Goal: Contribute content: Contribute content

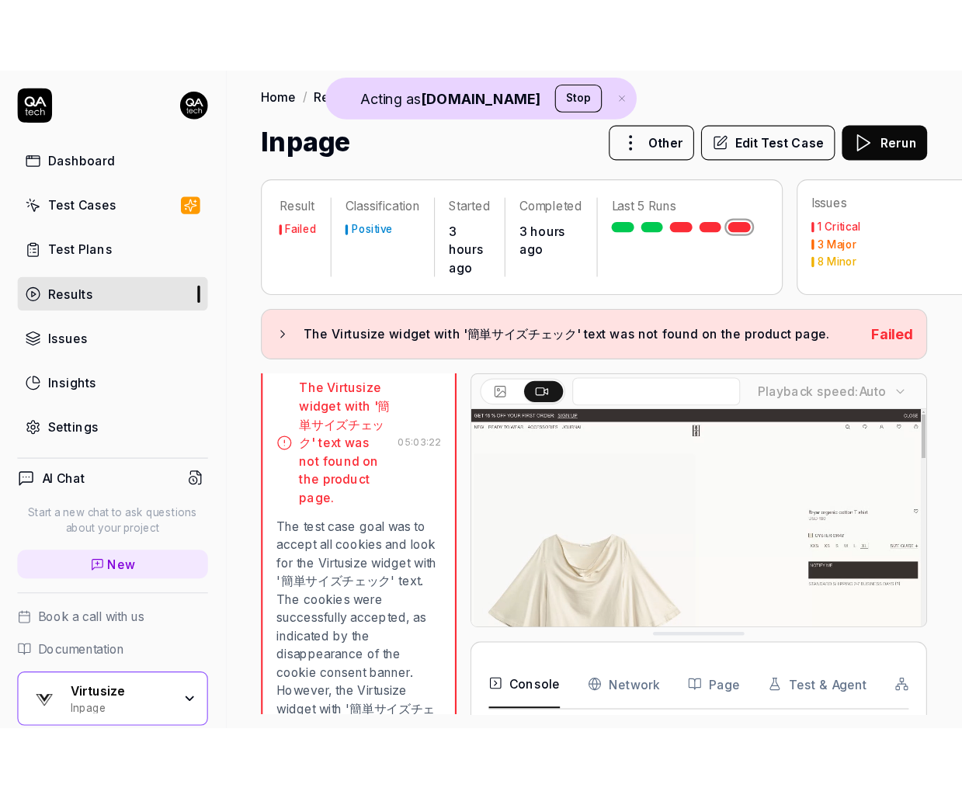
scroll to position [81, 0]
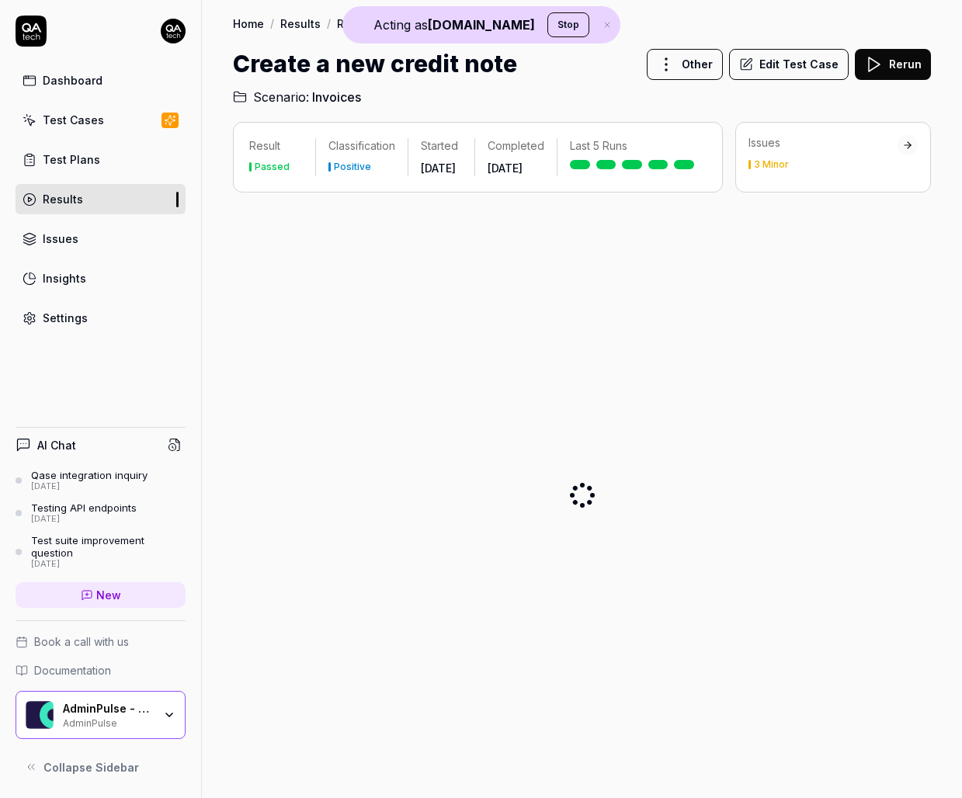
click at [158, 704] on div "AdminPulse - 0475.384.429 AdminPulse" at bounding box center [113, 715] width 100 height 26
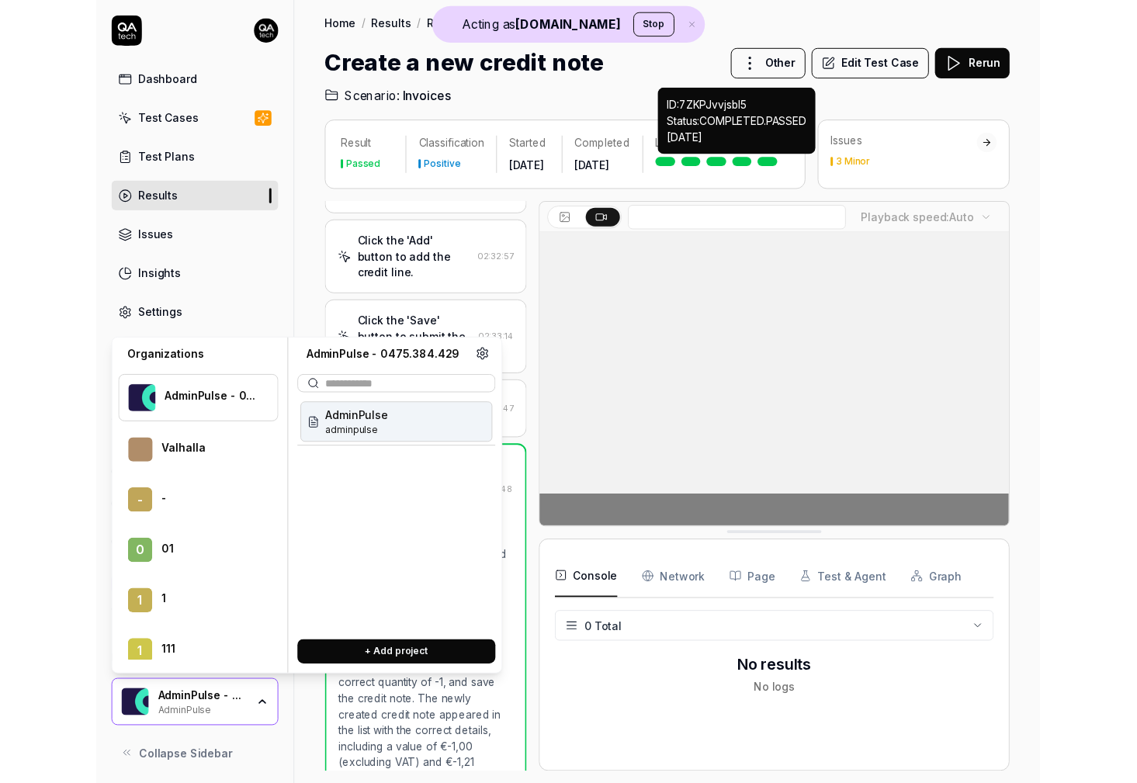
scroll to position [2817, 0]
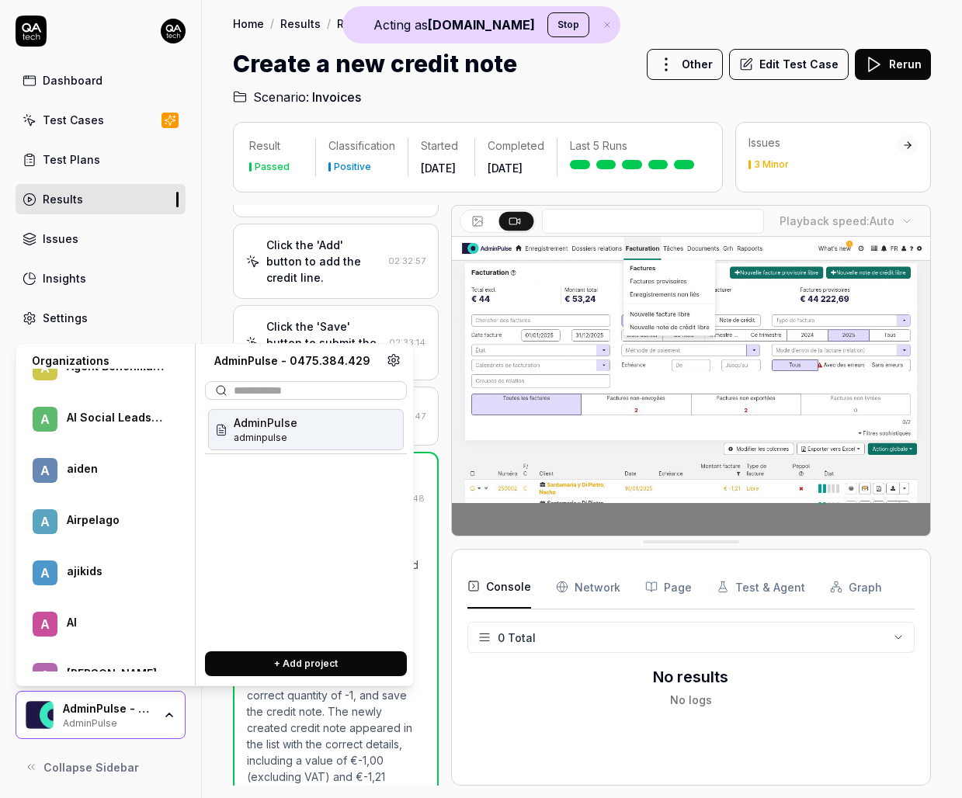
click at [125, 535] on div "A Airpelago" at bounding box center [104, 521] width 163 height 45
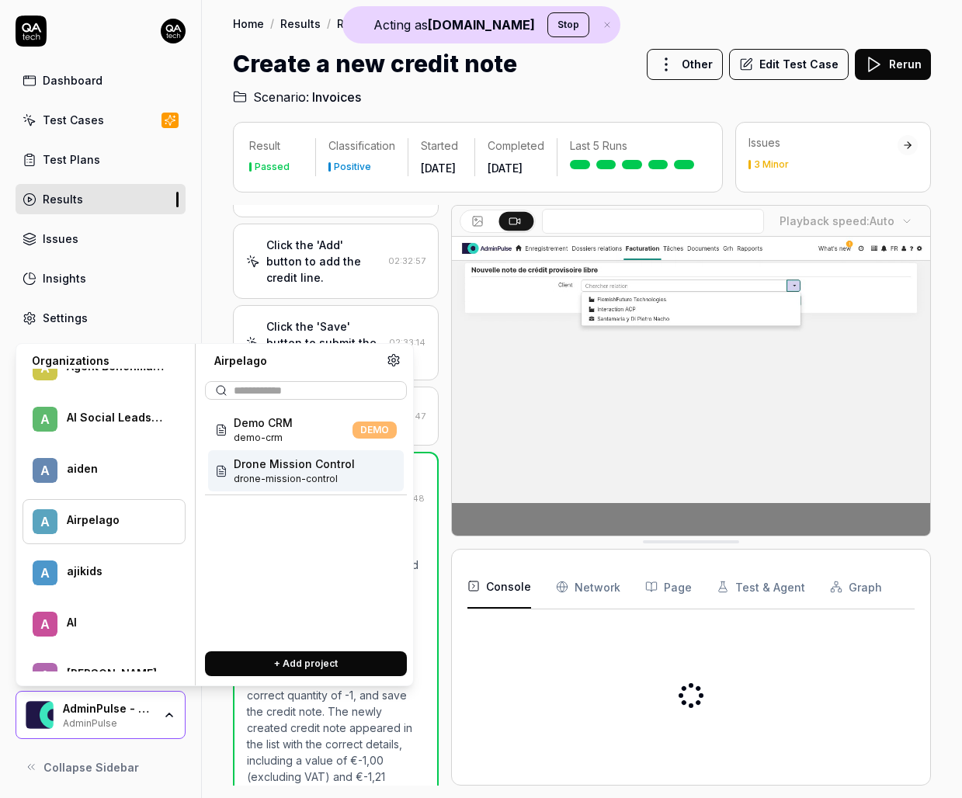
click at [290, 473] on span "drone-mission-control" at bounding box center [294, 479] width 121 height 14
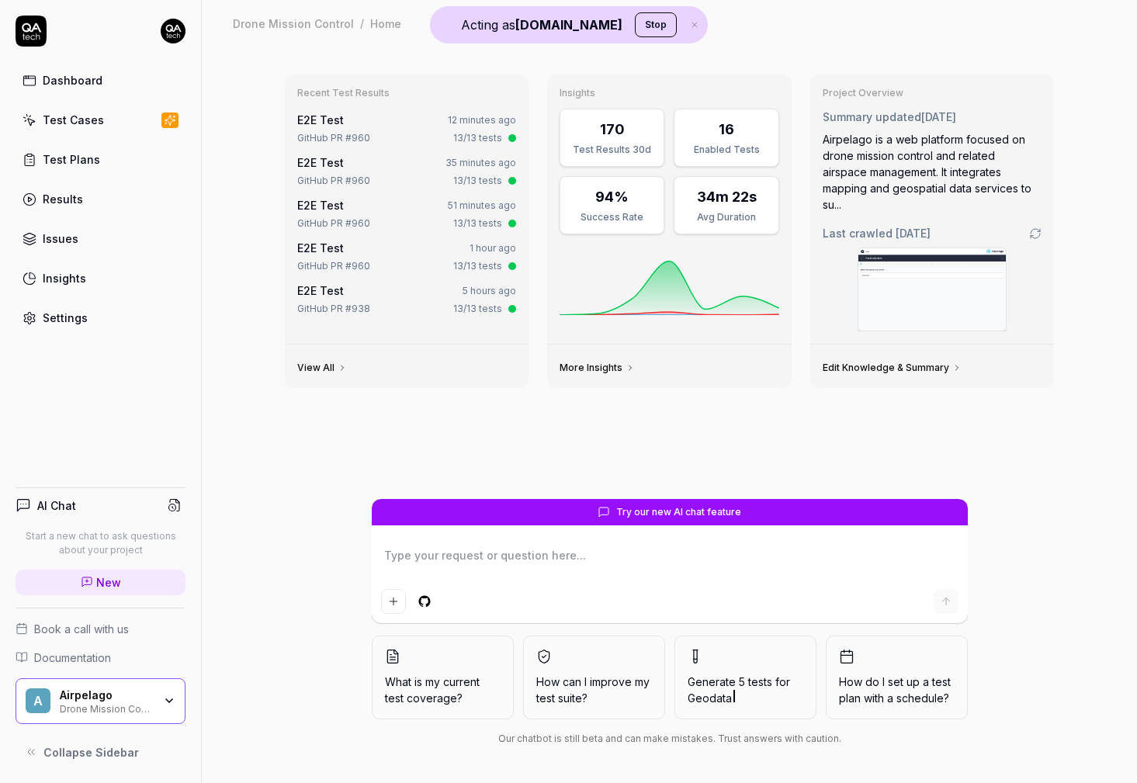
click at [62, 315] on div "Settings" at bounding box center [65, 318] width 45 height 16
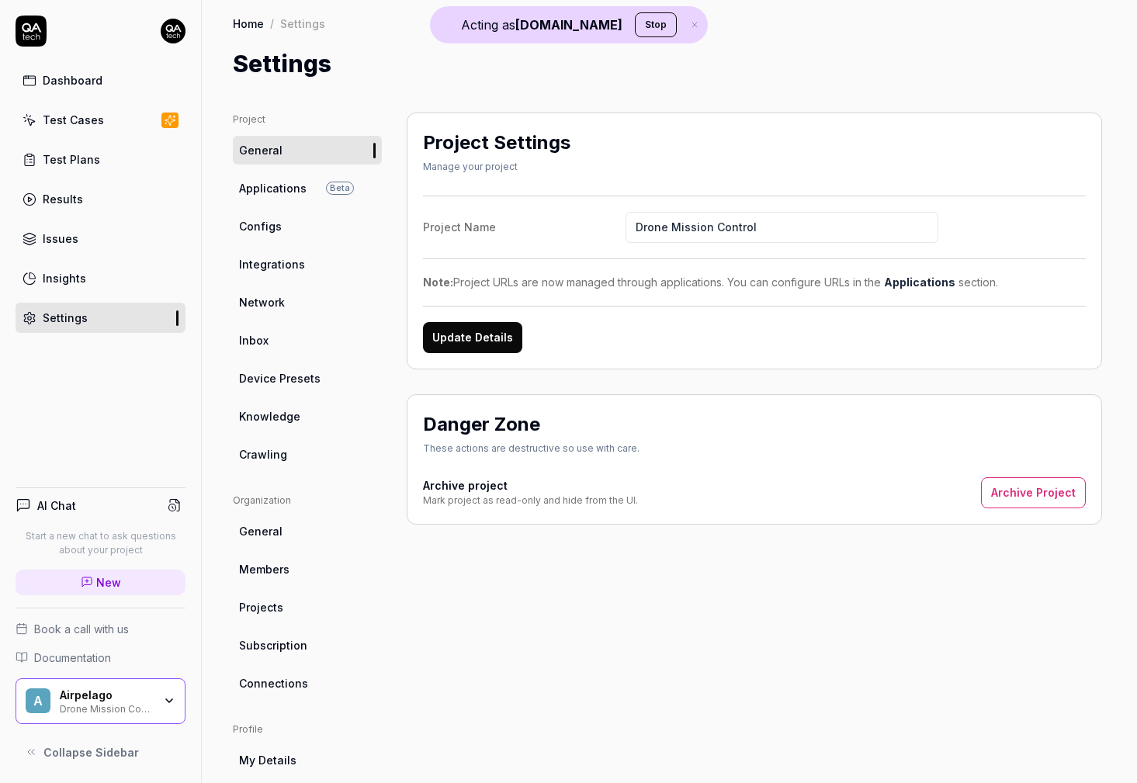
click at [281, 415] on span "Knowledge" at bounding box center [269, 416] width 61 height 16
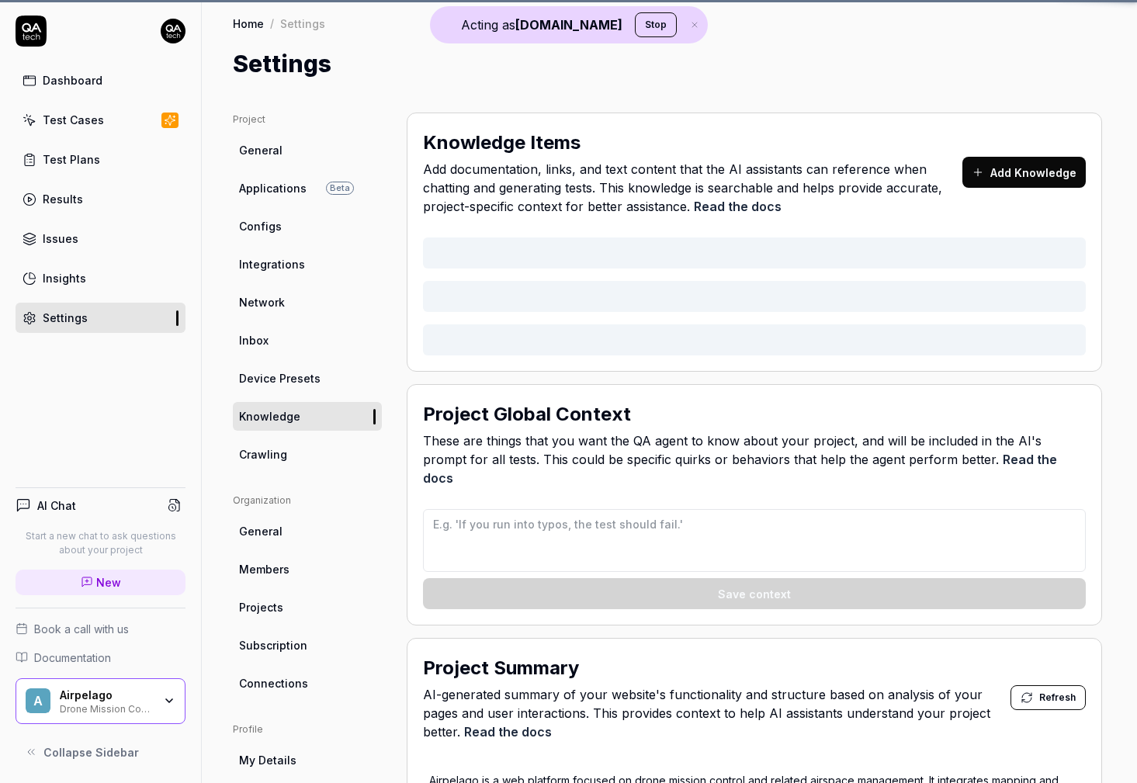
type textarea "*"
type textarea "All created entities (projects, datasets etc) should have a name starting with …"
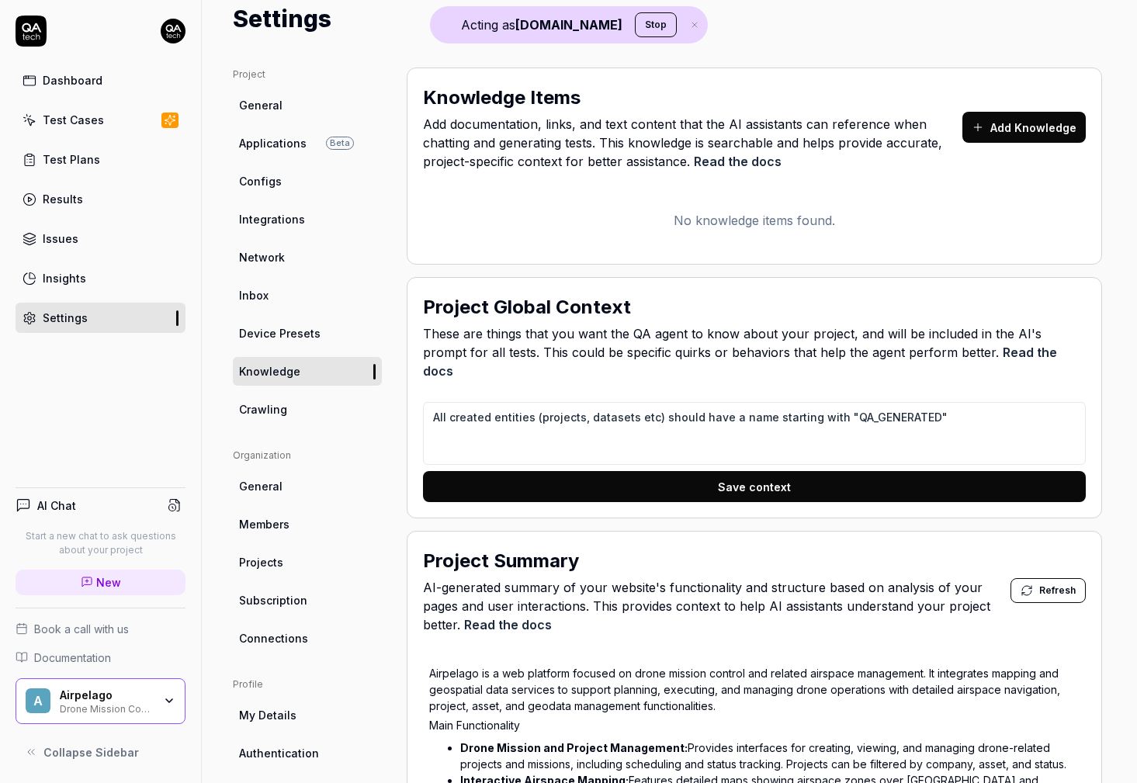
scroll to position [47, 0]
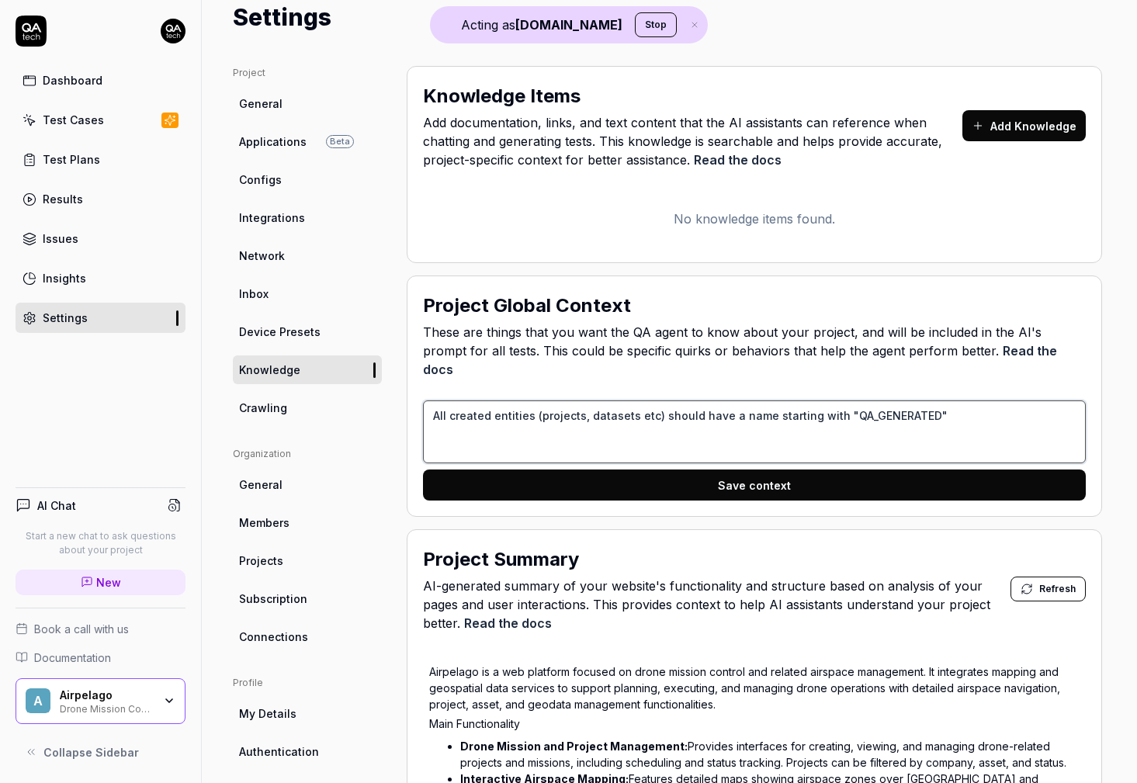
drag, startPoint x: 836, startPoint y: 398, endPoint x: 920, endPoint y: 396, distance: 84.6
click at [920, 400] on textarea "All created entities (projects, datasets etc) should have a name starting with …" at bounding box center [754, 431] width 663 height 63
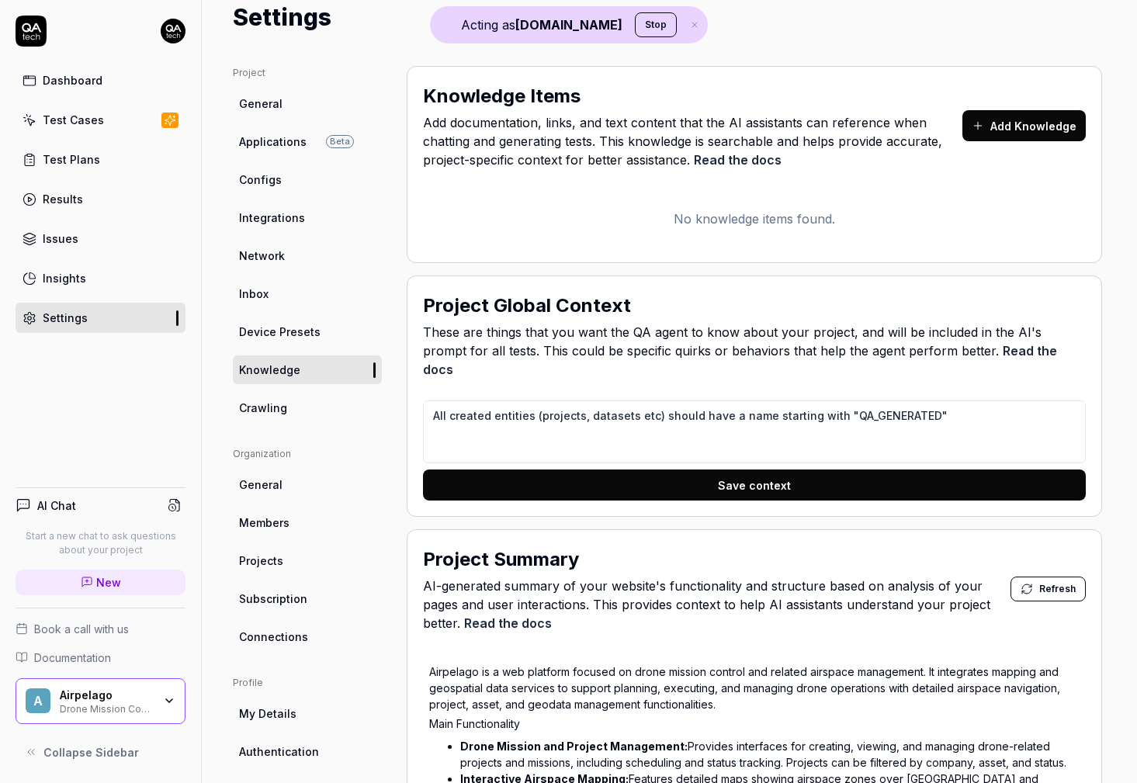
click at [910, 345] on span "These are things that you want the QA agent to know about your project, and wil…" at bounding box center [754, 351] width 663 height 56
click at [173, 701] on icon "button" at bounding box center [169, 701] width 12 height 12
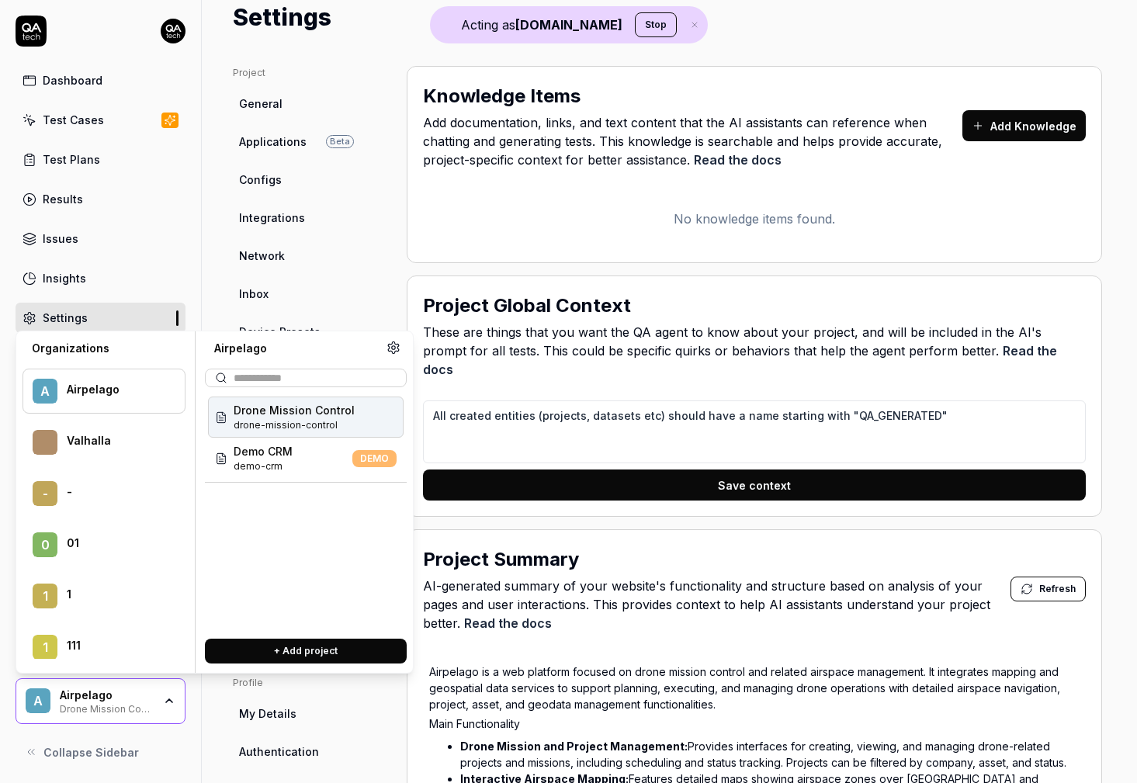
click at [384, 213] on div "Project General Applications Beta Configs Integrations Network Inbox Device Pre…" at bounding box center [669, 758] width 873 height 1385
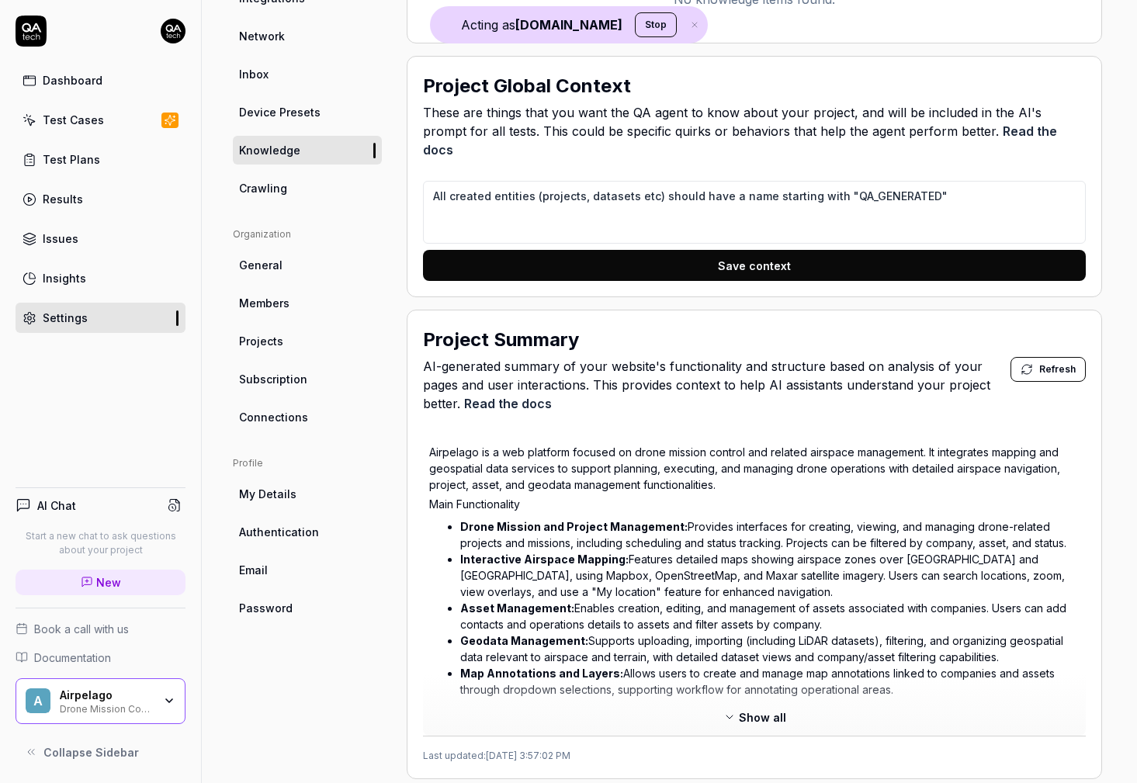
scroll to position [198, 0]
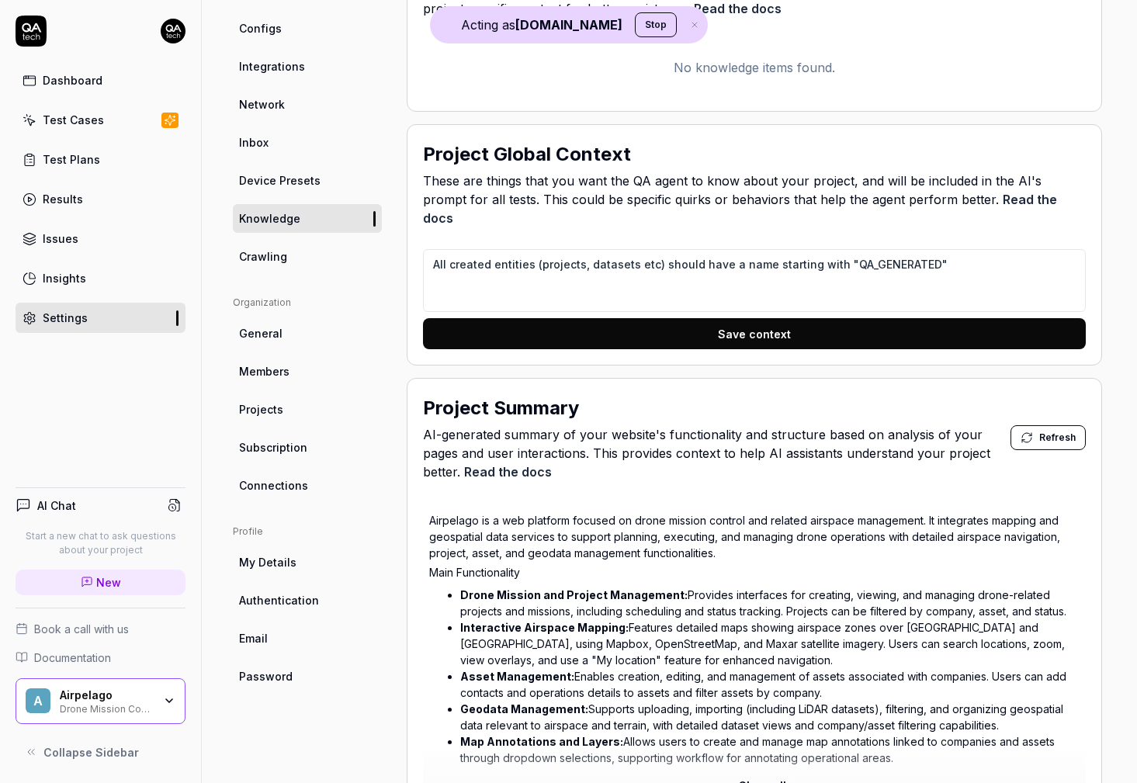
click at [265, 258] on span "Crawling" at bounding box center [263, 256] width 48 height 16
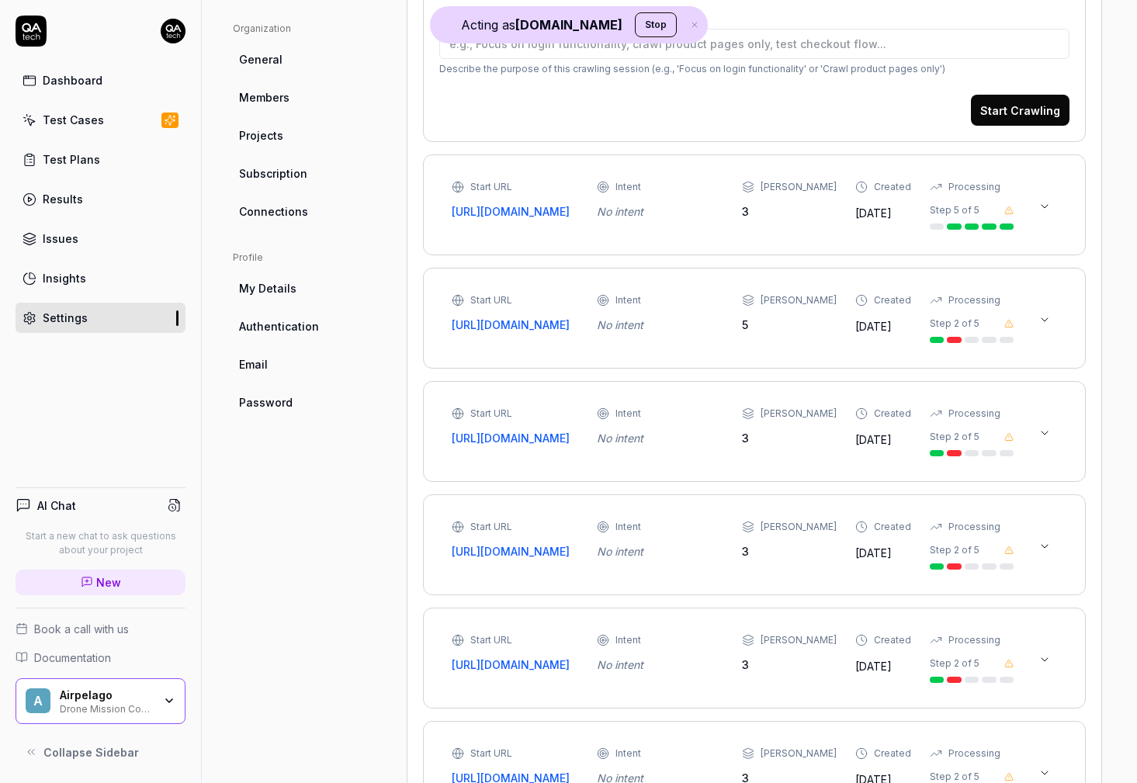
scroll to position [484, 0]
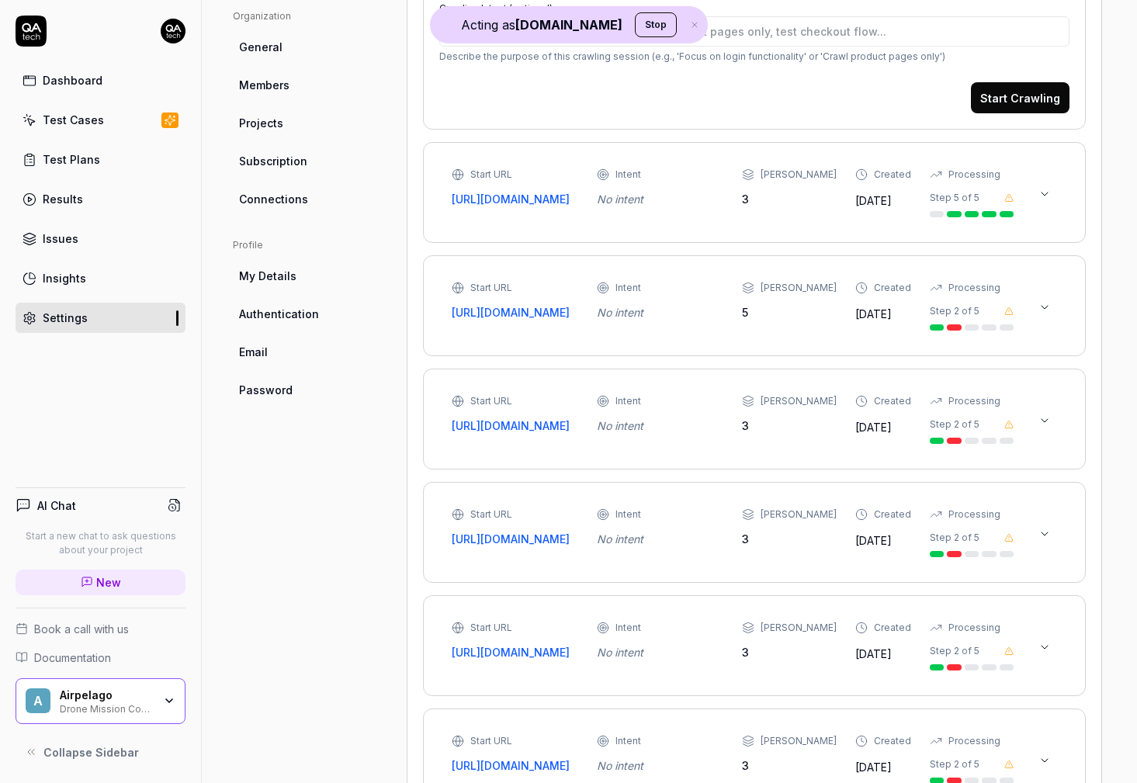
click at [72, 112] on div "Test Cases" at bounding box center [73, 120] width 61 height 16
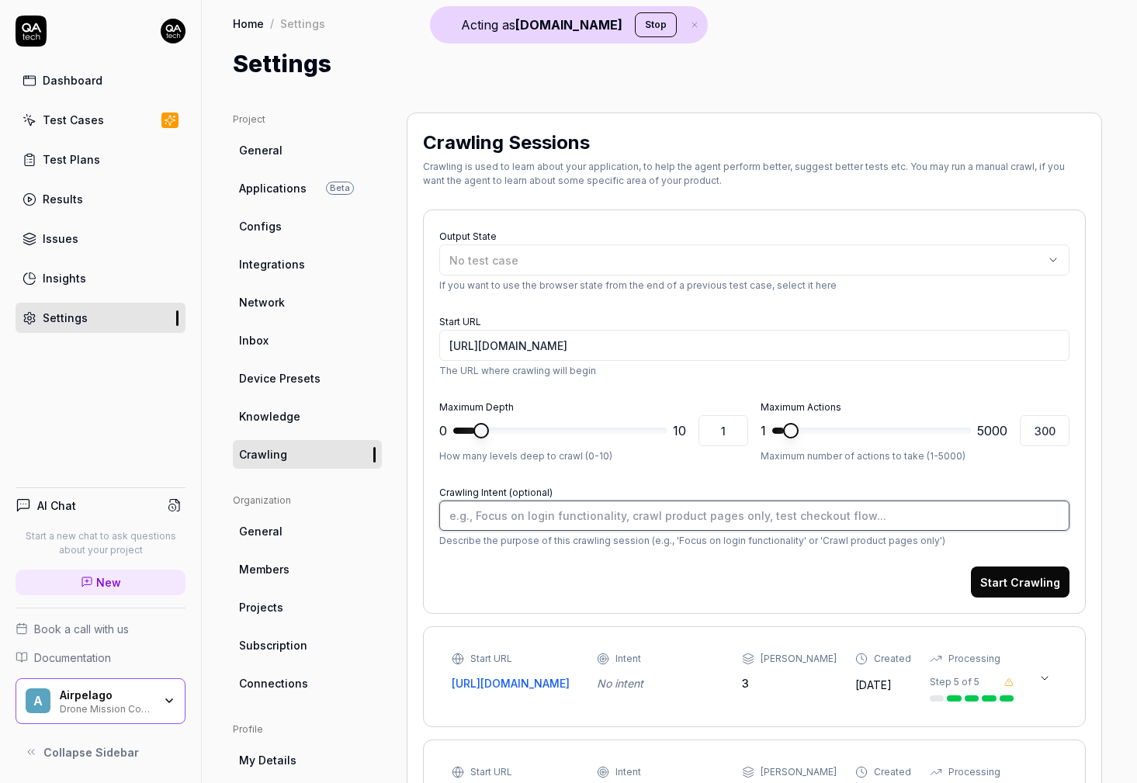
click at [514, 523] on textarea "Crawling Intent (optional)" at bounding box center [754, 516] width 630 height 30
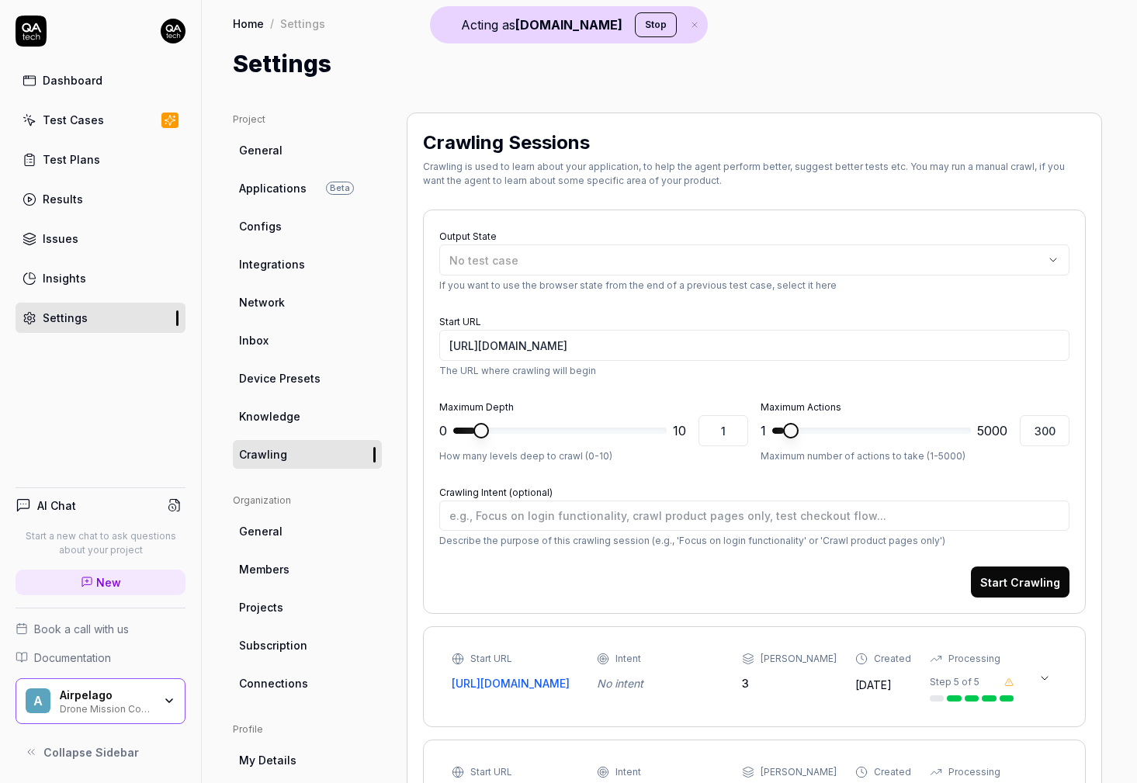
type textarea "*"
type input "2"
click at [495, 429] on span at bounding box center [501, 431] width 16 height 16
click at [85, 80] on div "Dashboard" at bounding box center [73, 80] width 60 height 16
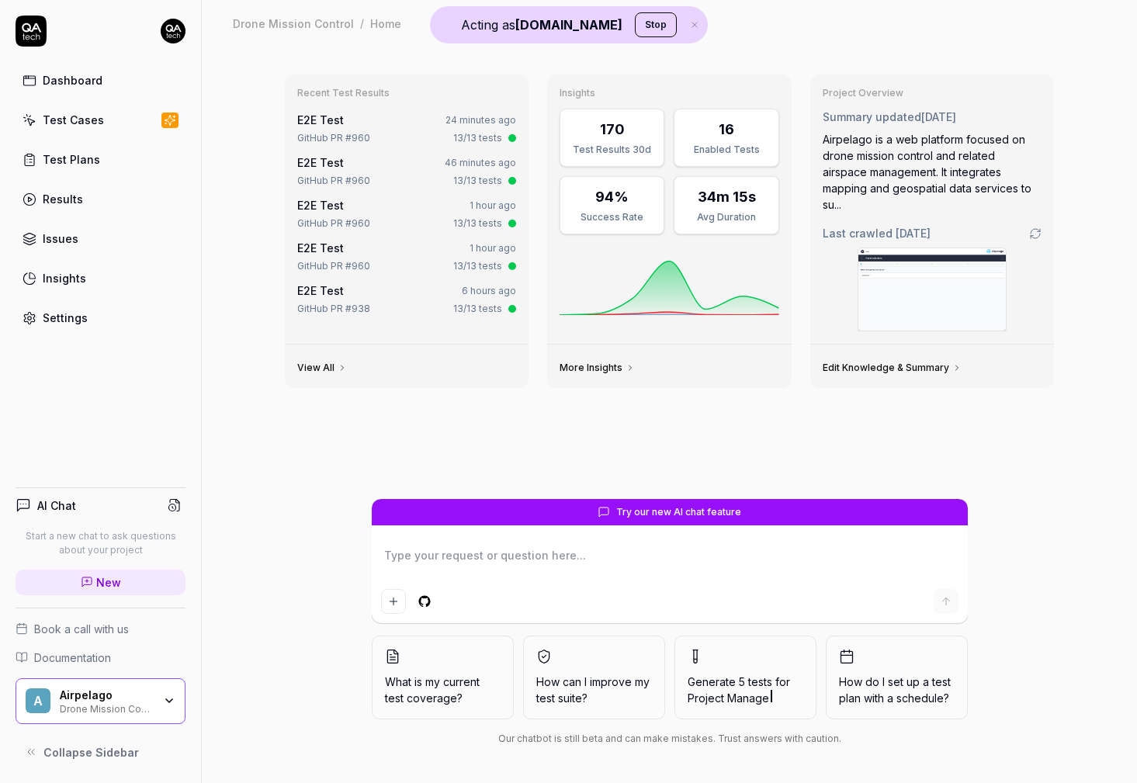
click at [86, 123] on div "Test Cases" at bounding box center [73, 120] width 61 height 16
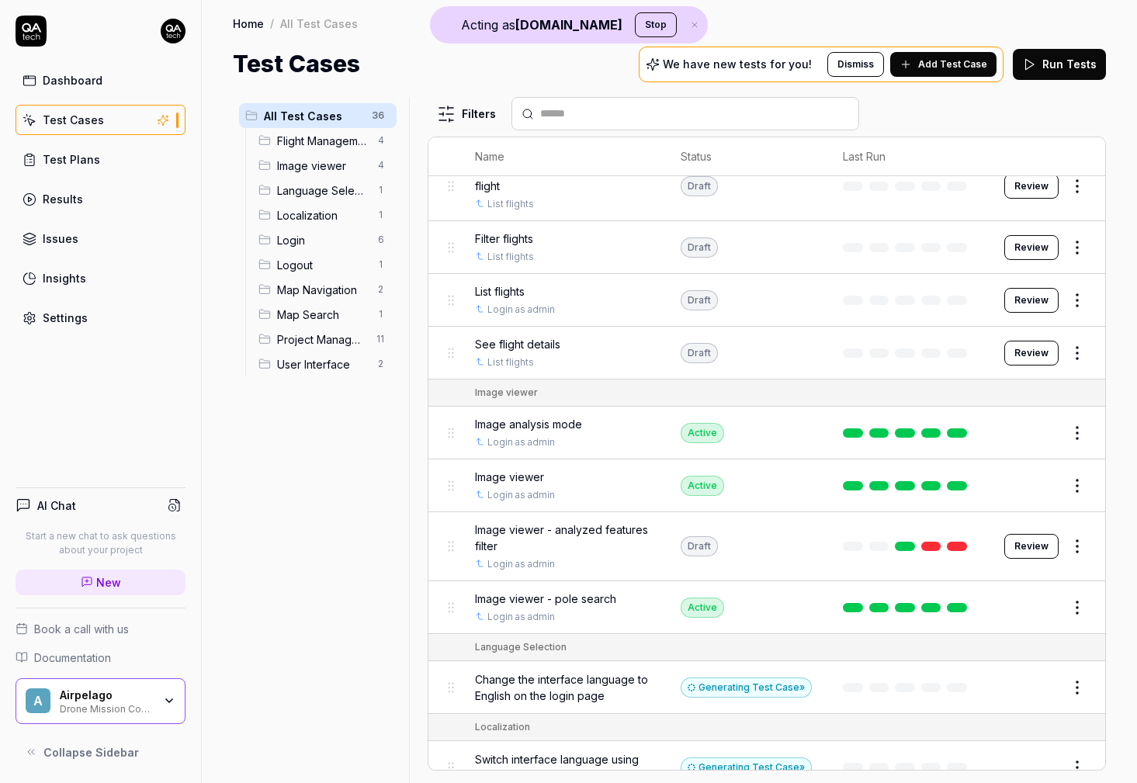
scroll to position [226, 0]
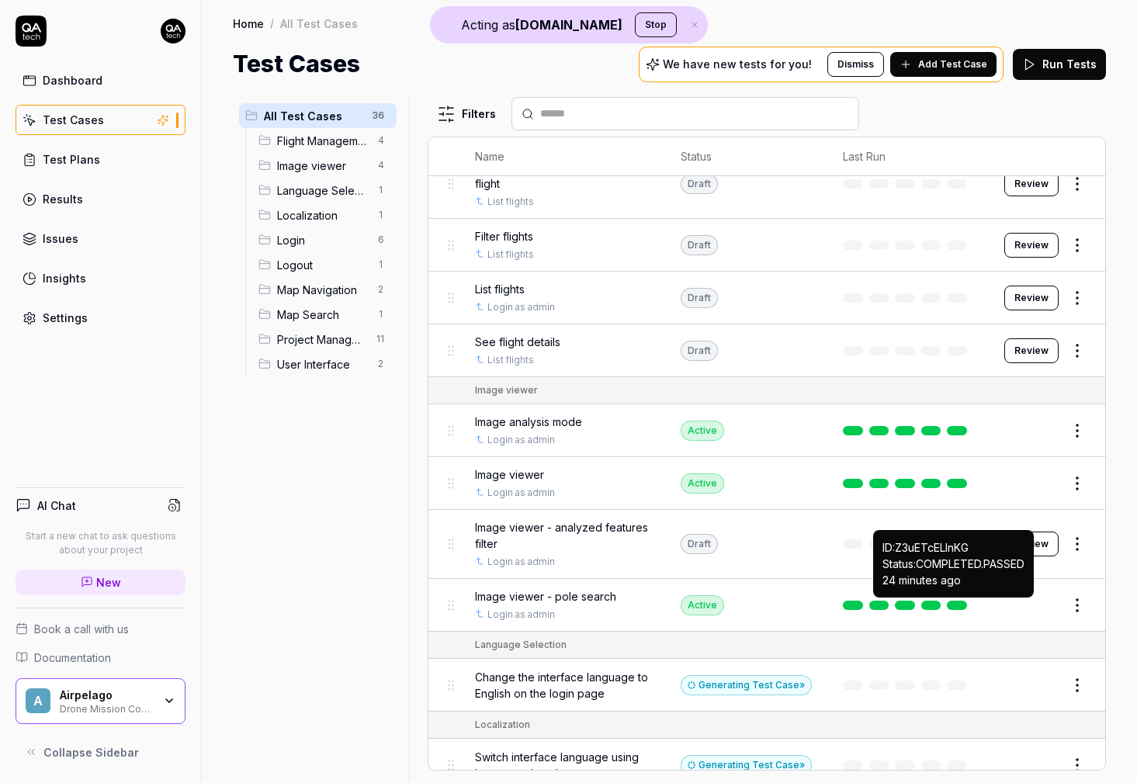
click at [958, 608] on link at bounding box center [957, 605] width 20 height 9
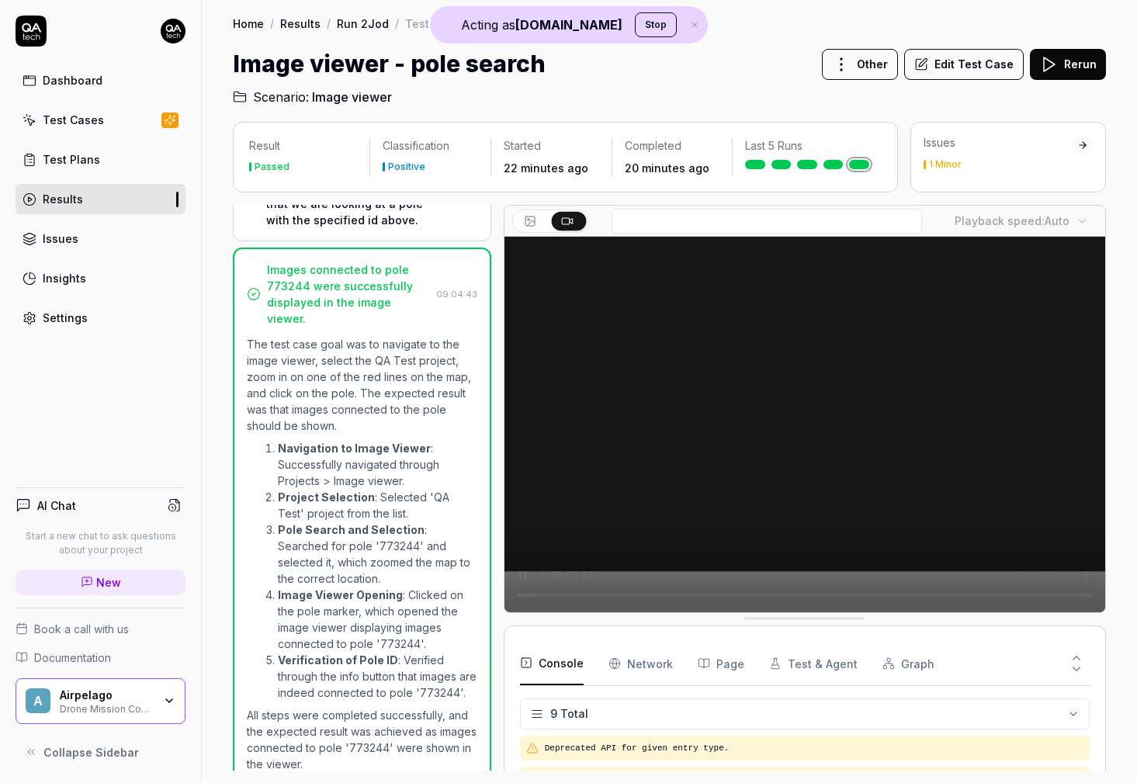
scroll to position [272, 0]
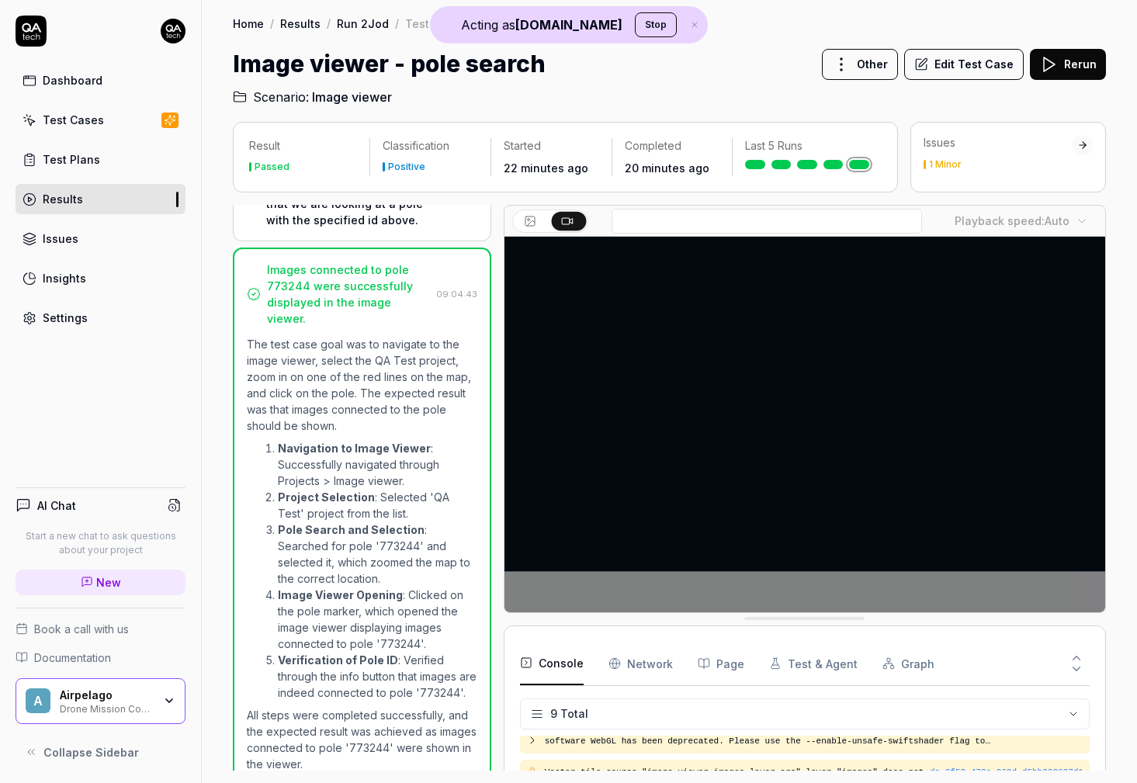
click at [961, 72] on button "Edit Test Case" at bounding box center [964, 64] width 120 height 31
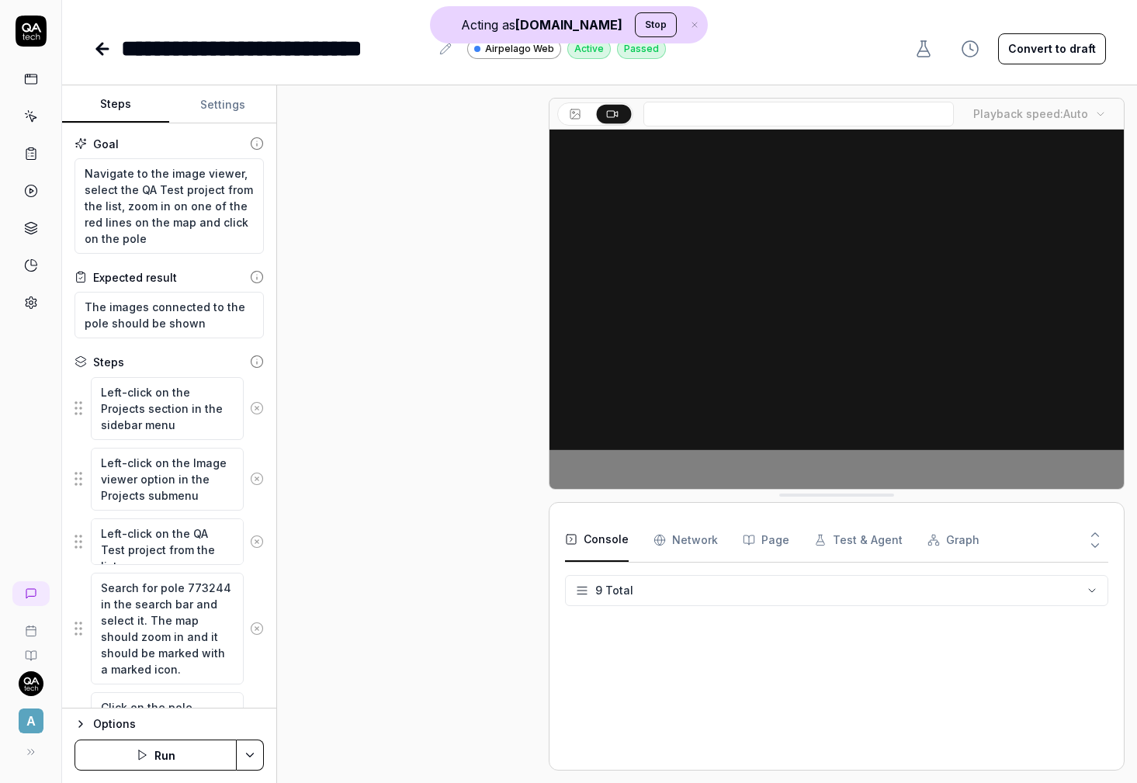
scroll to position [574, 0]
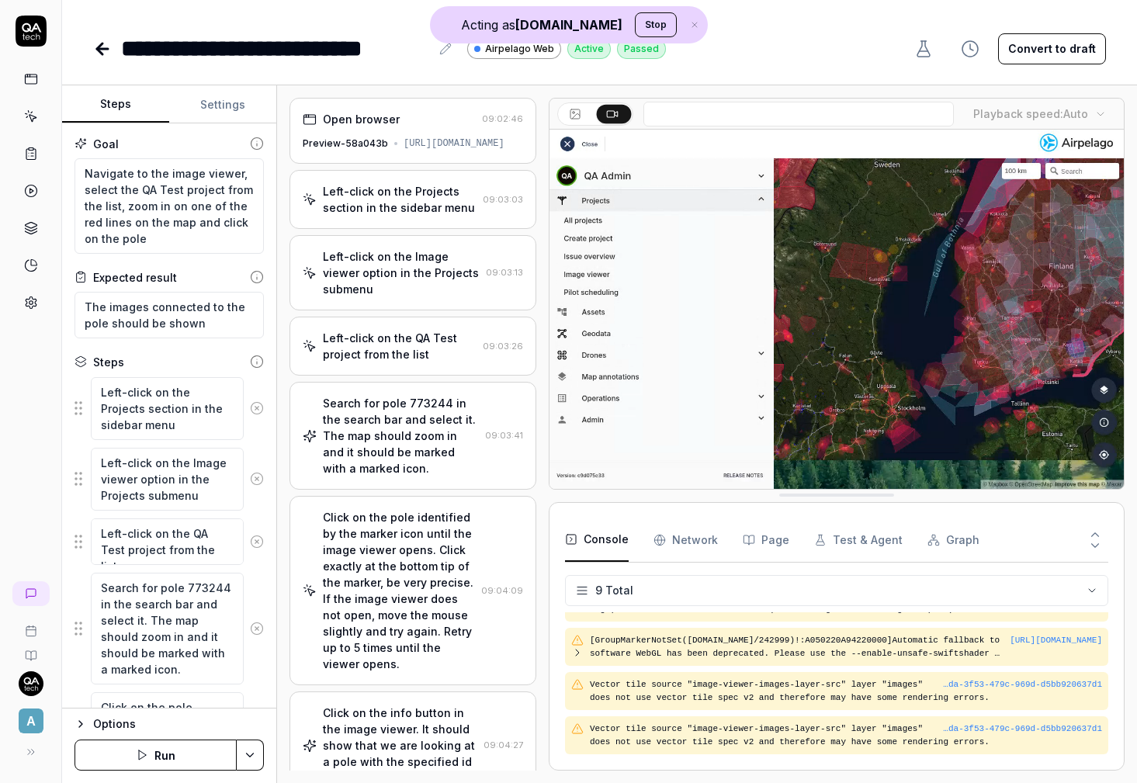
click at [394, 115] on div "Open browser" at bounding box center [361, 119] width 77 height 16
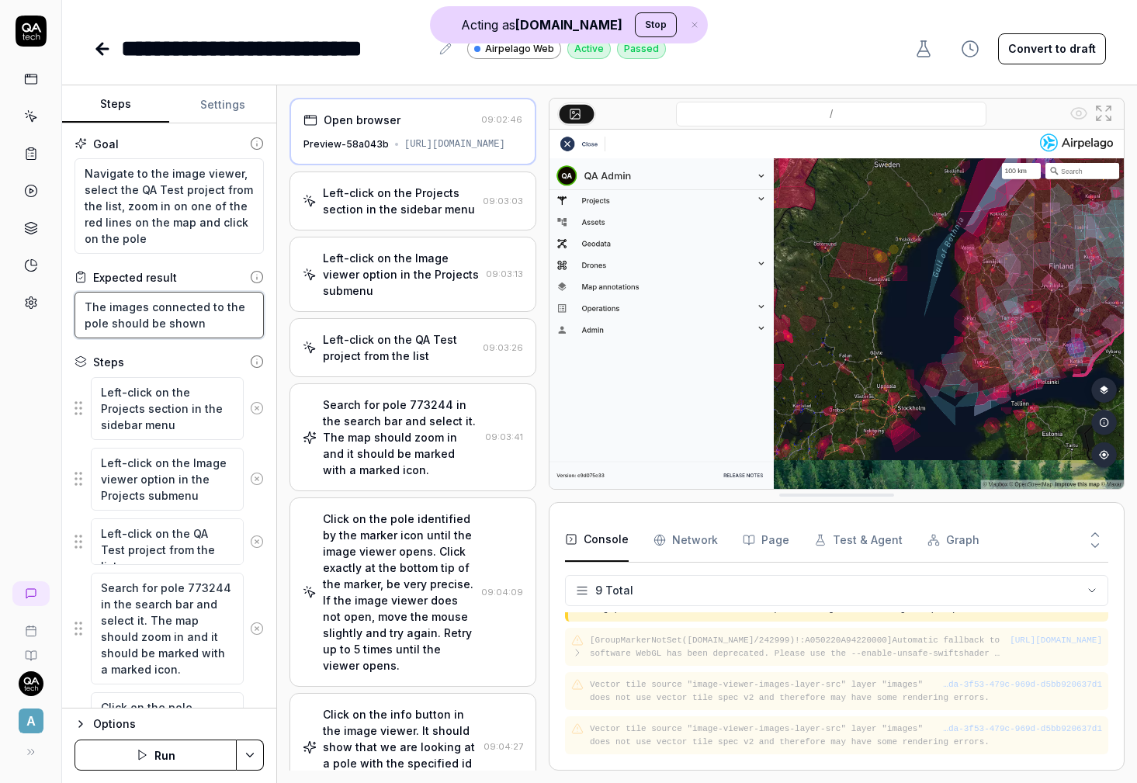
drag, startPoint x: 210, startPoint y: 328, endPoint x: 71, endPoint y: 308, distance: 140.3
click at [71, 309] on div "Goal Navigate to the image viewer, select the QA Test project from the list, zo…" at bounding box center [169, 415] width 214 height 585
click at [191, 354] on div "Steps" at bounding box center [169, 362] width 189 height 16
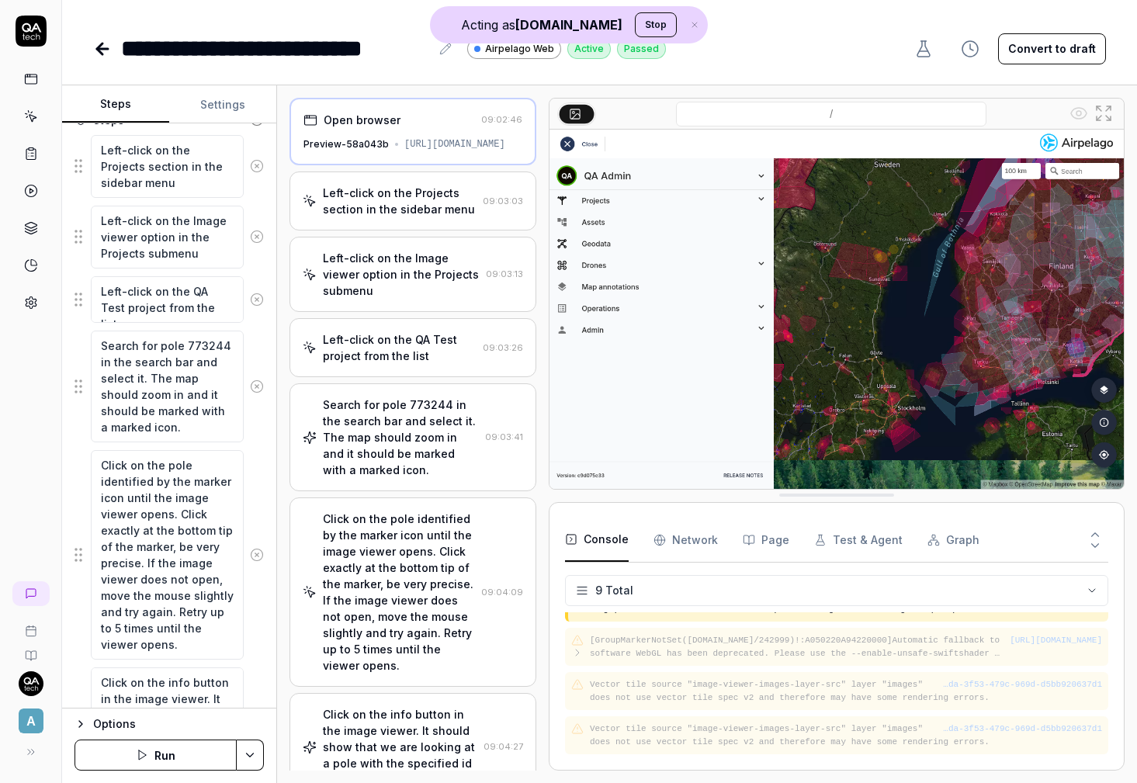
scroll to position [264, 0]
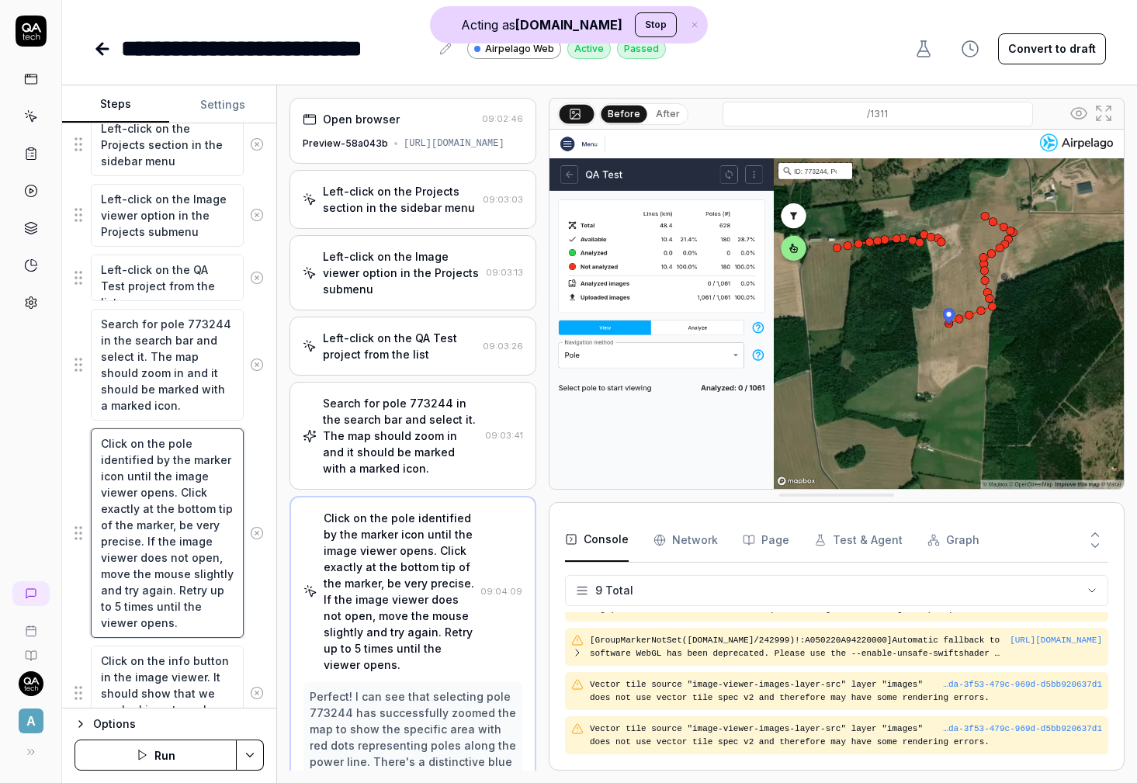
click at [161, 480] on textarea "Click on the pole identified by the marker icon until the image viewer opens. C…" at bounding box center [167, 533] width 153 height 210
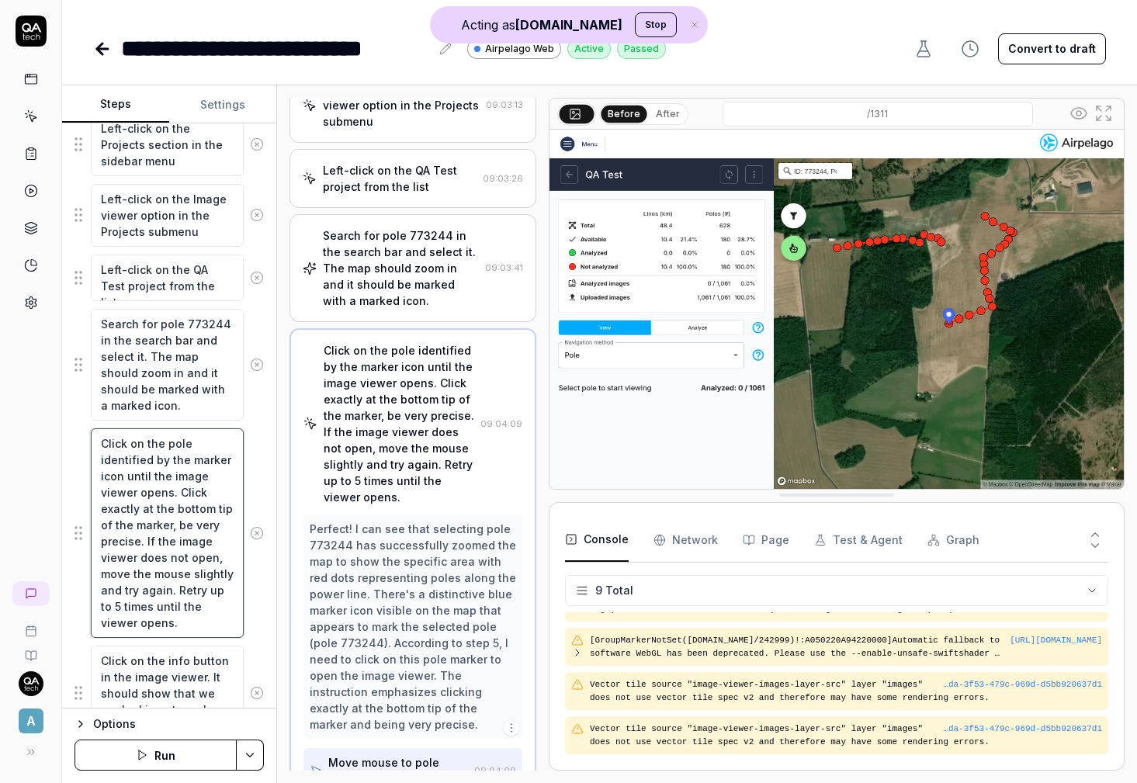
scroll to position [217, 0]
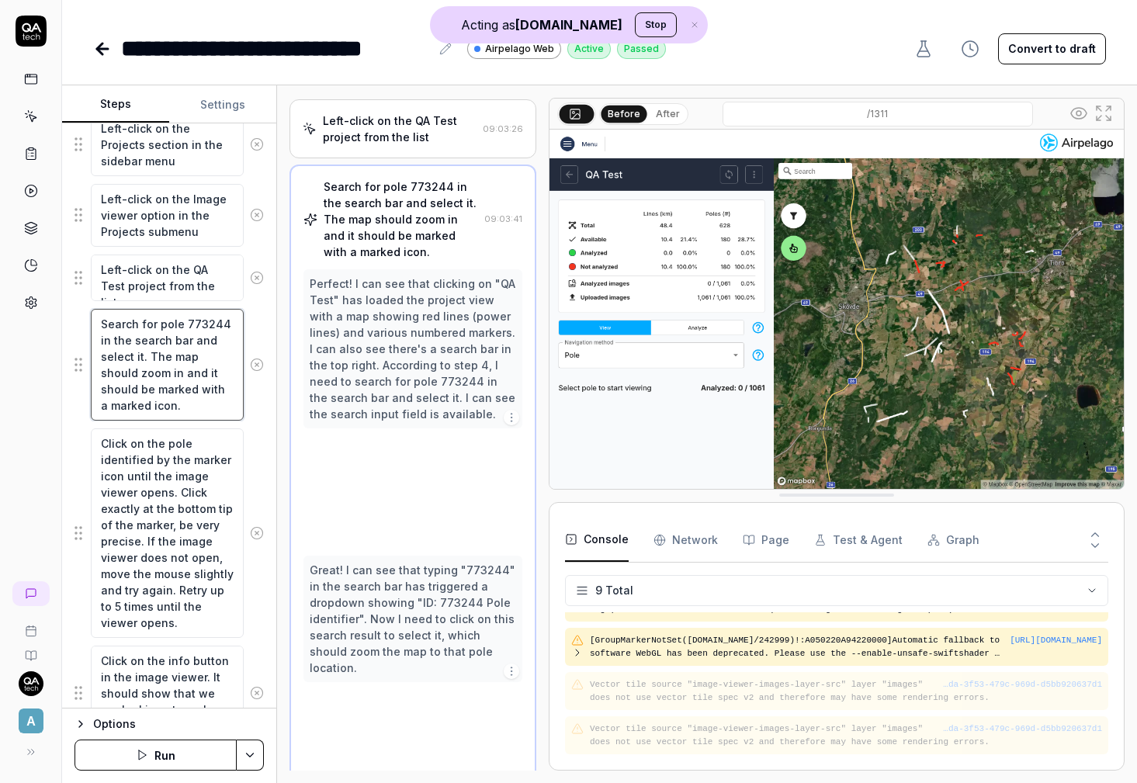
click at [150, 401] on textarea "Search for pole 773244 in the search bar and select it. The map should zoom in …" at bounding box center [167, 365] width 153 height 112
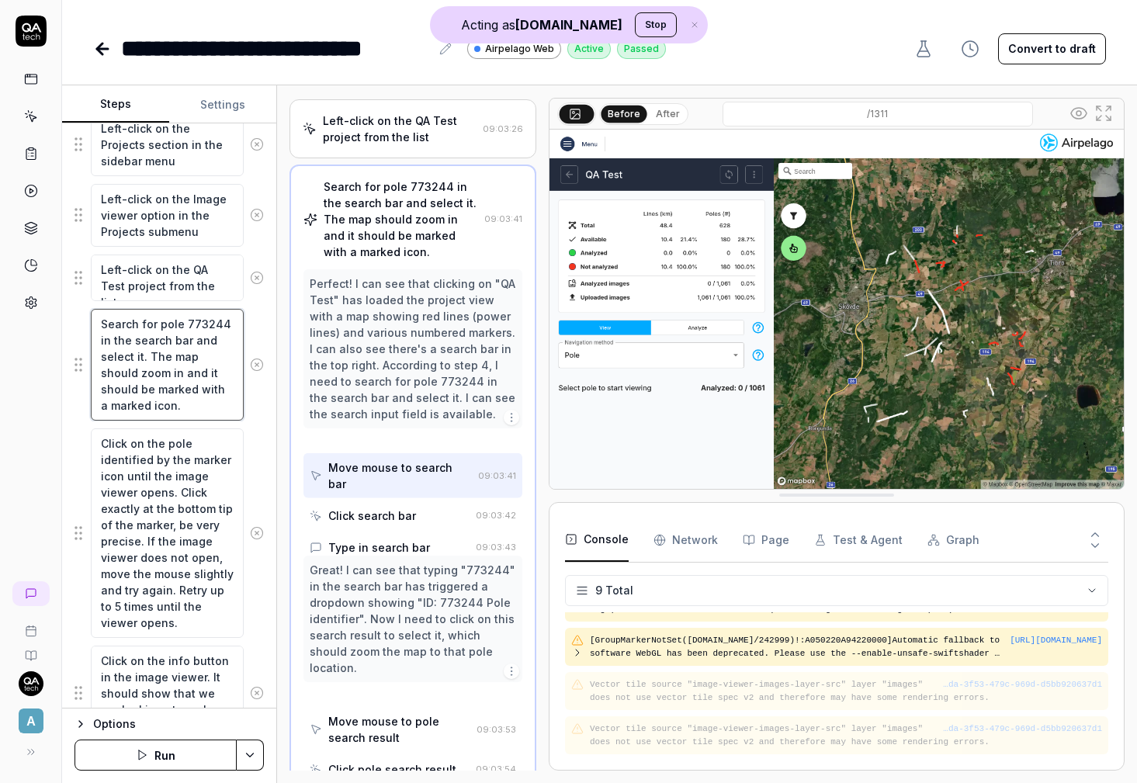
scroll to position [210, 0]
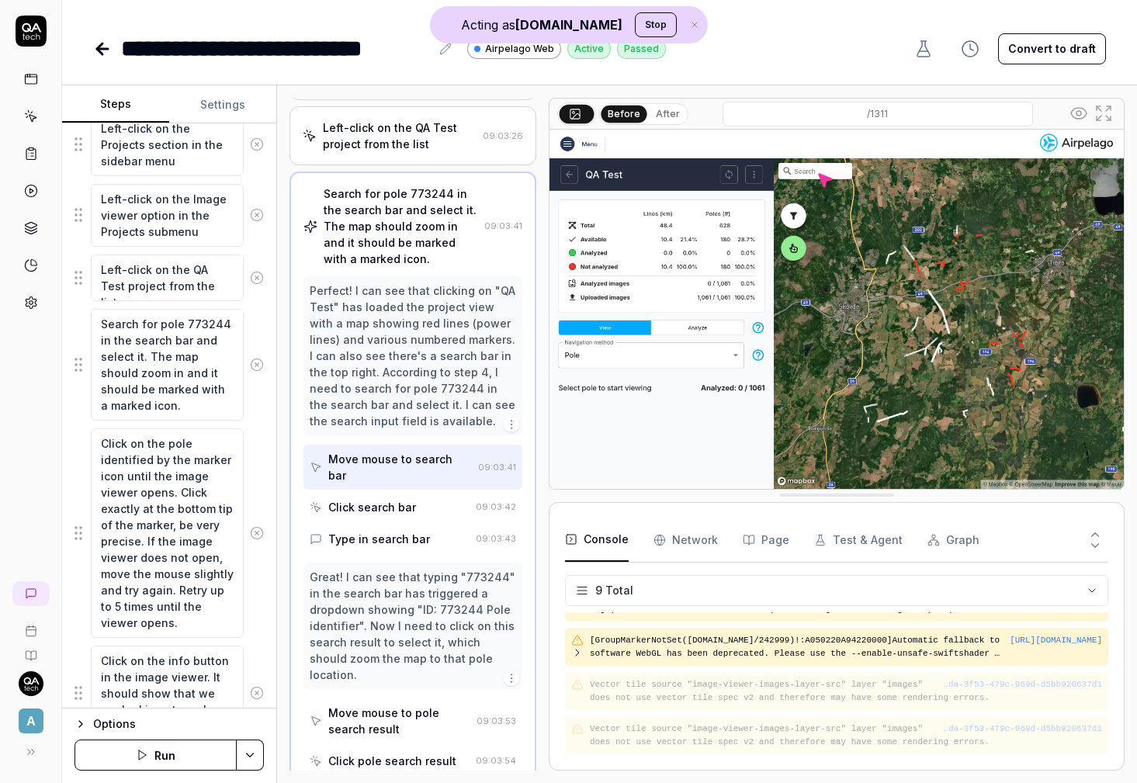
click at [78, 360] on fieldset "Left-click on the Projects section in the sidebar menu Left-click on the Image …" at bounding box center [169, 427] width 189 height 629
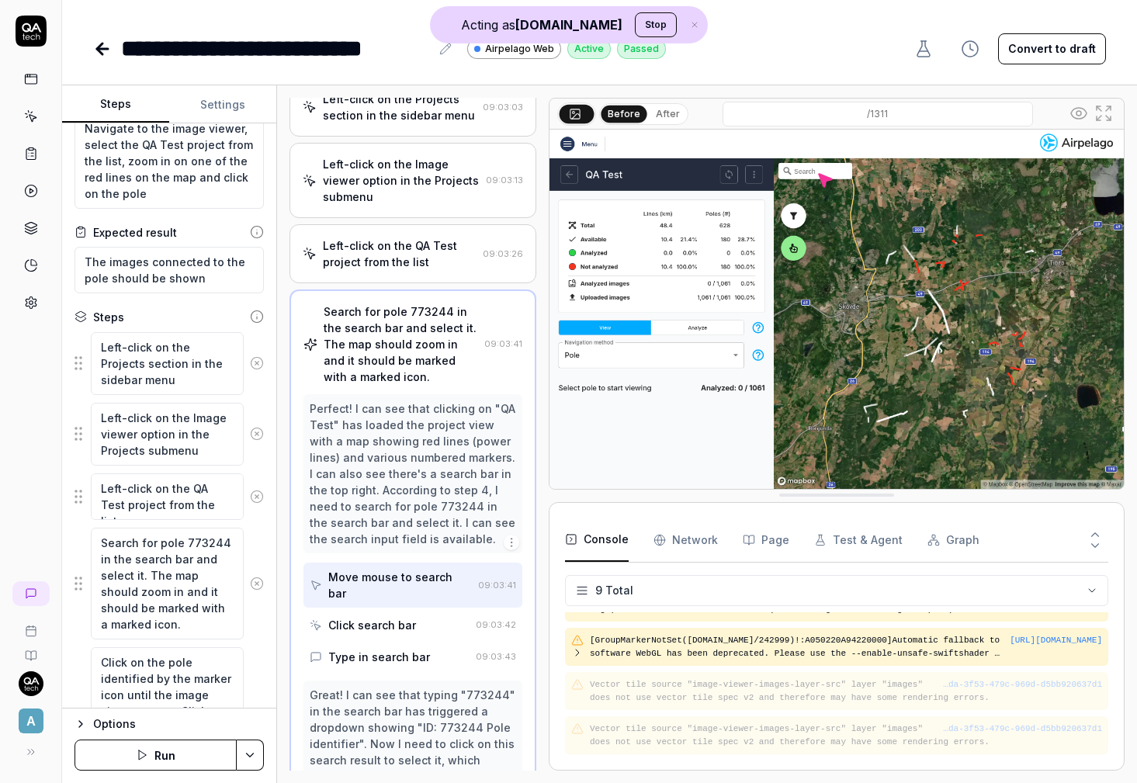
scroll to position [0, 0]
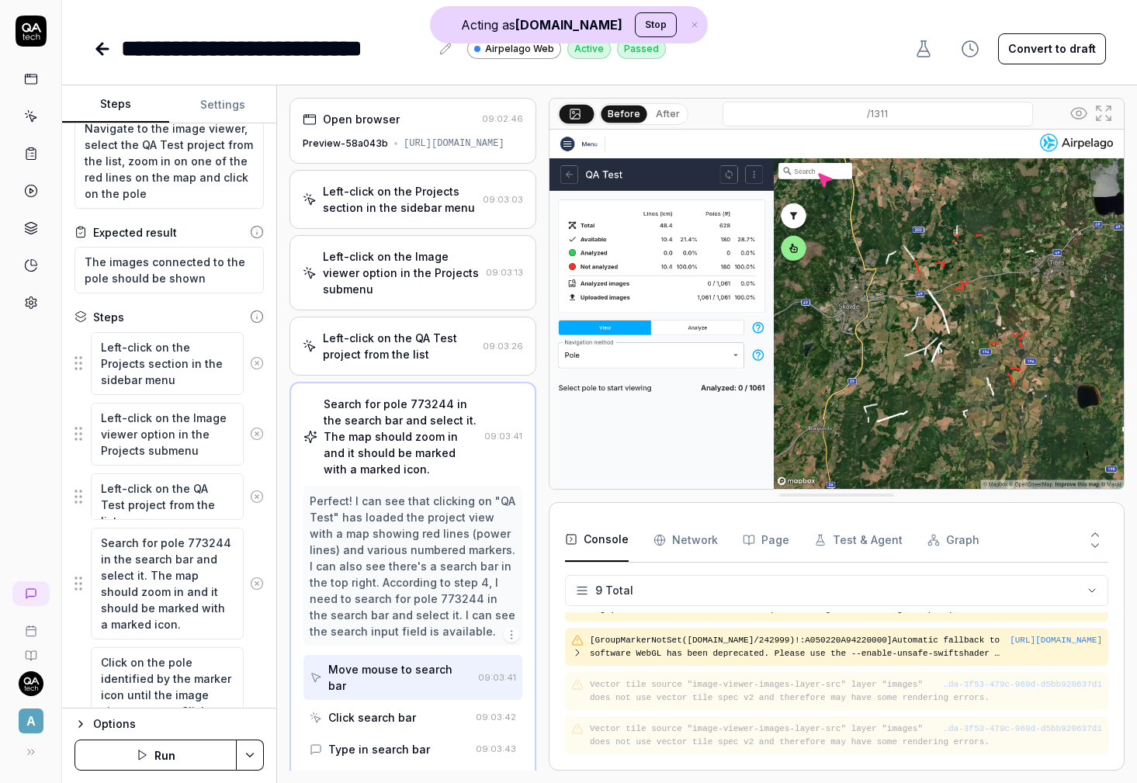
click at [393, 151] on div "Preview-58a043b https://68d3eae55e9bca00089e7a6c--dronemissioncontrol.netlify.a…" at bounding box center [413, 144] width 220 height 14
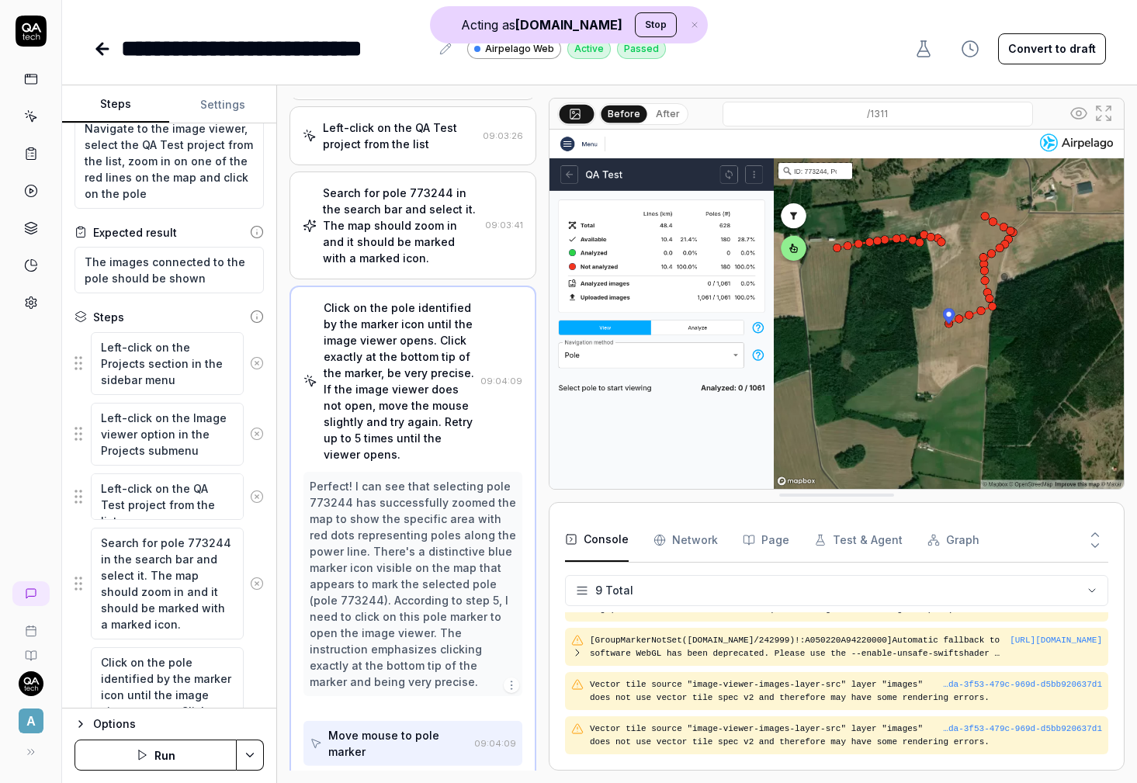
scroll to position [217, 0]
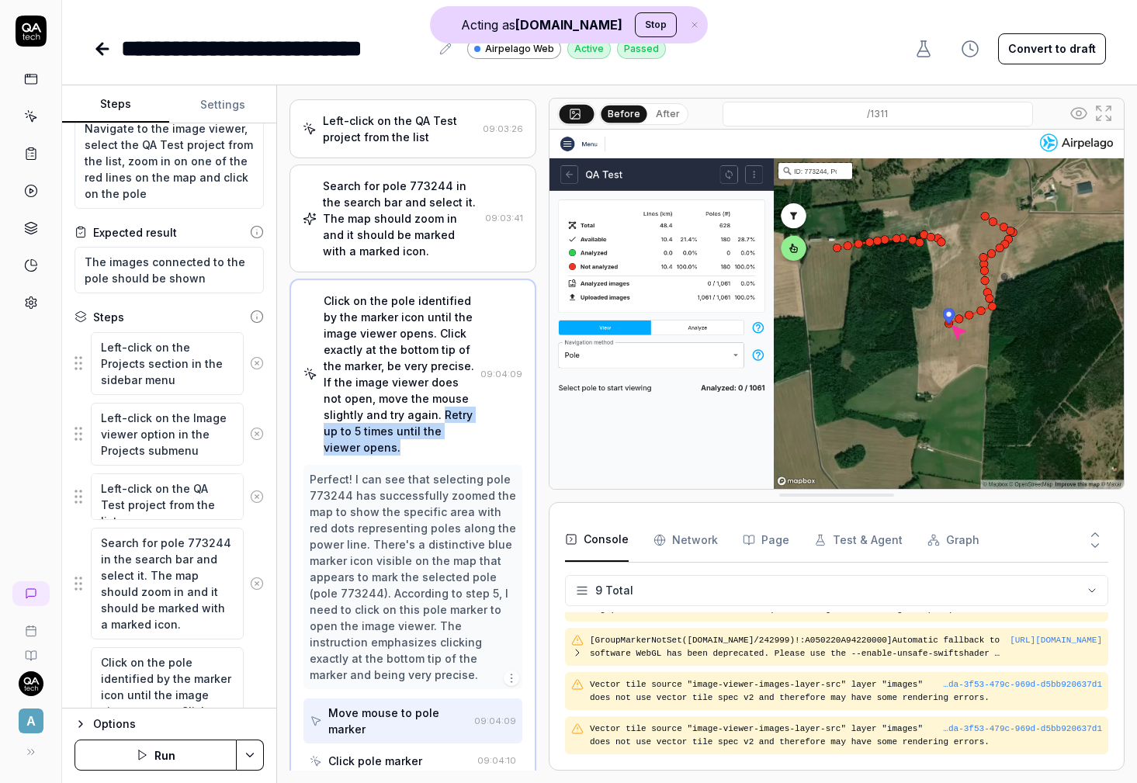
drag, startPoint x: 375, startPoint y: 430, endPoint x: 474, endPoint y: 438, distance: 99.7
click at [474, 438] on div "Click on the pole identified by the marker icon until the image viewer opens. C…" at bounding box center [399, 374] width 151 height 163
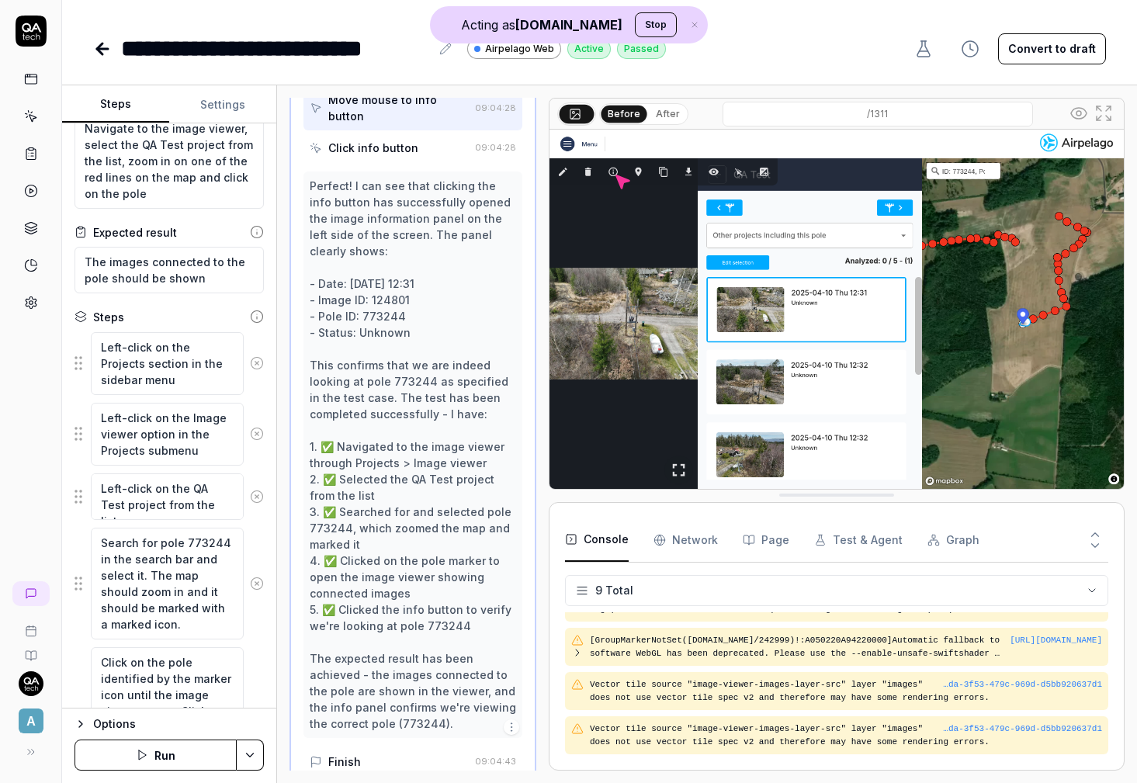
scroll to position [1043, 0]
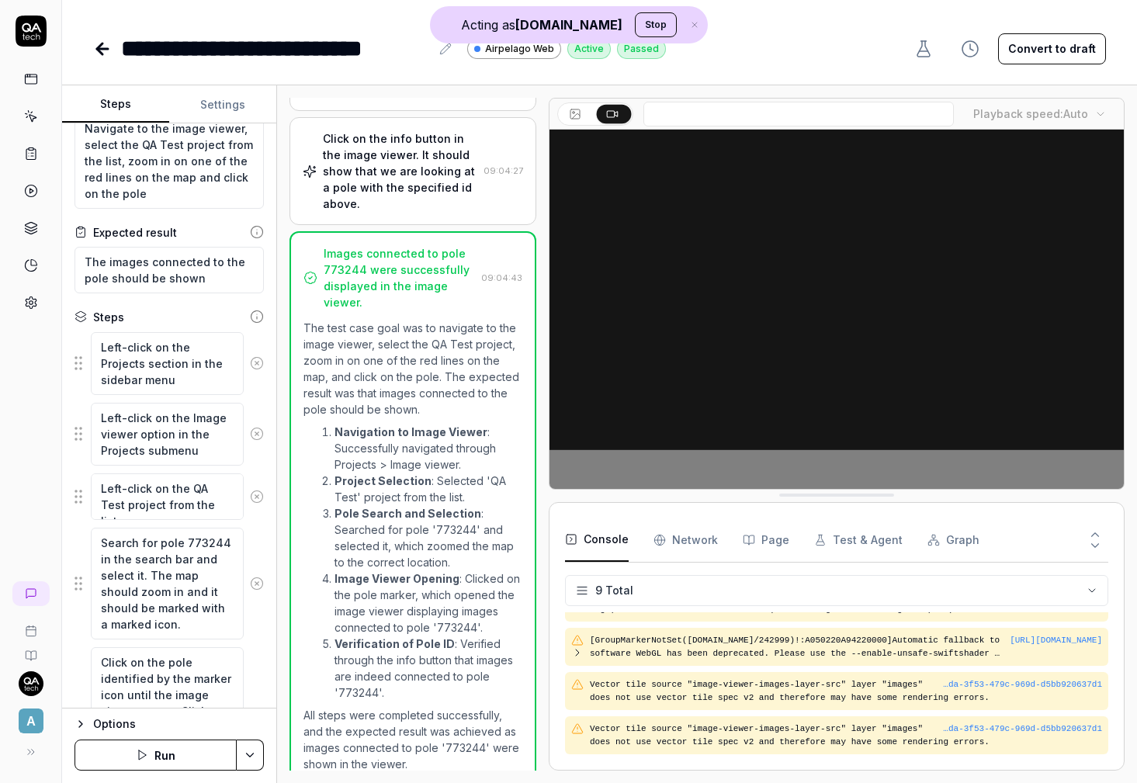
click at [389, 194] on div "Click on the info button in the image viewer. It should show that we are lookin…" at bounding box center [412, 171] width 247 height 108
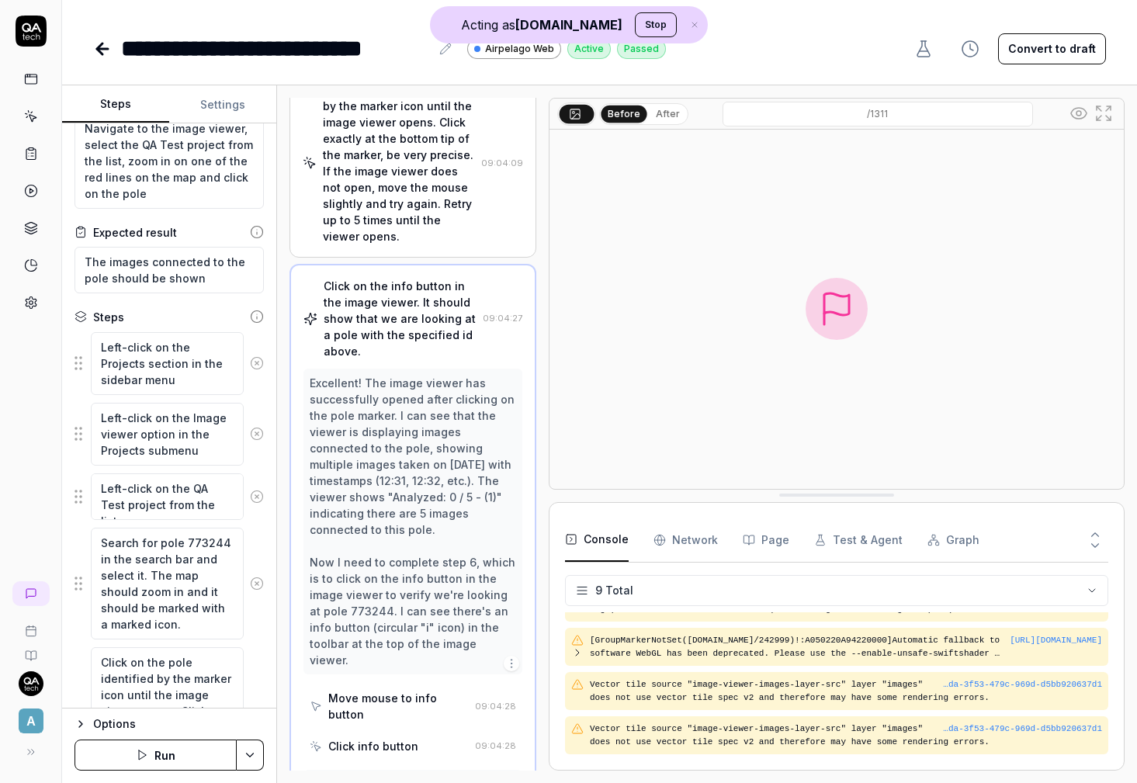
scroll to position [423, 0]
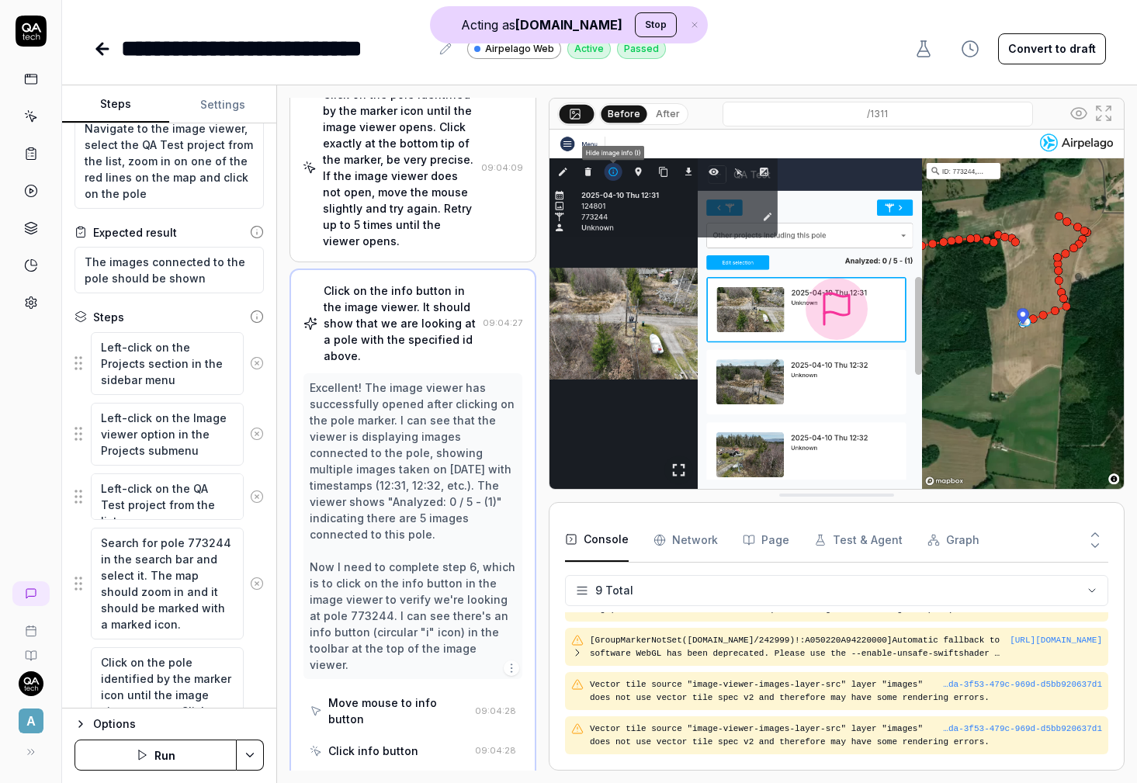
click at [111, 54] on icon at bounding box center [102, 49] width 19 height 19
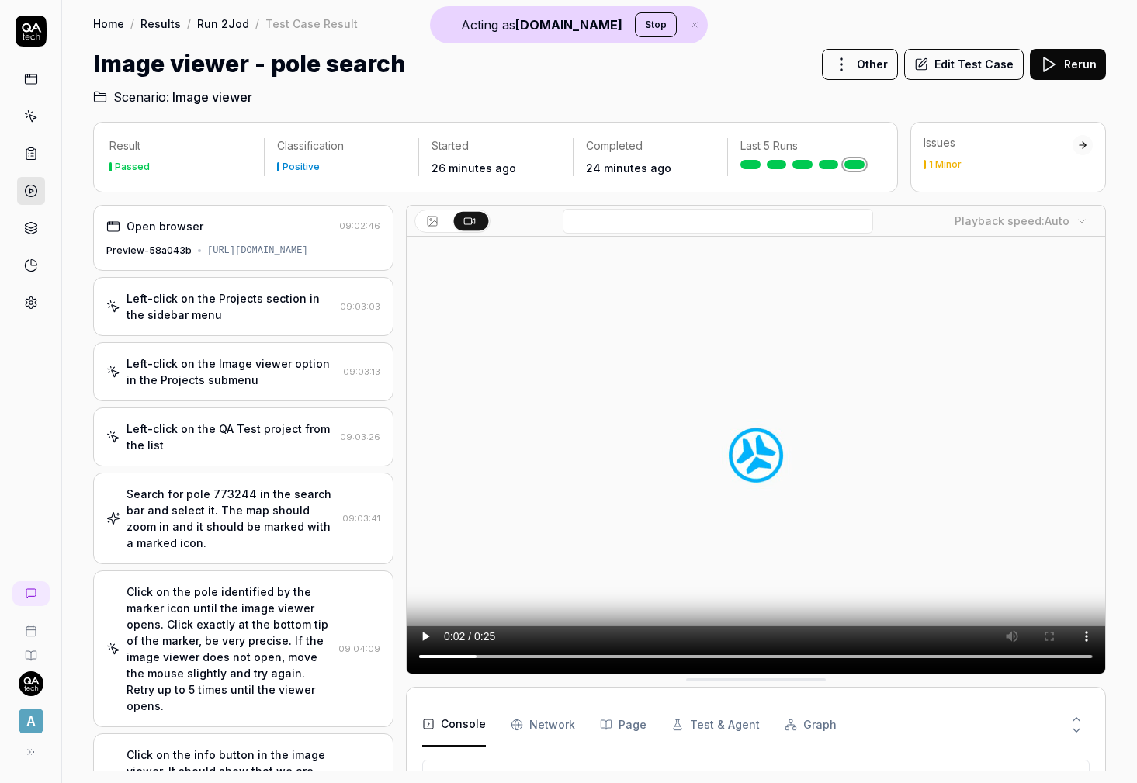
click at [961, 67] on button "Edit Test Case" at bounding box center [964, 64] width 120 height 31
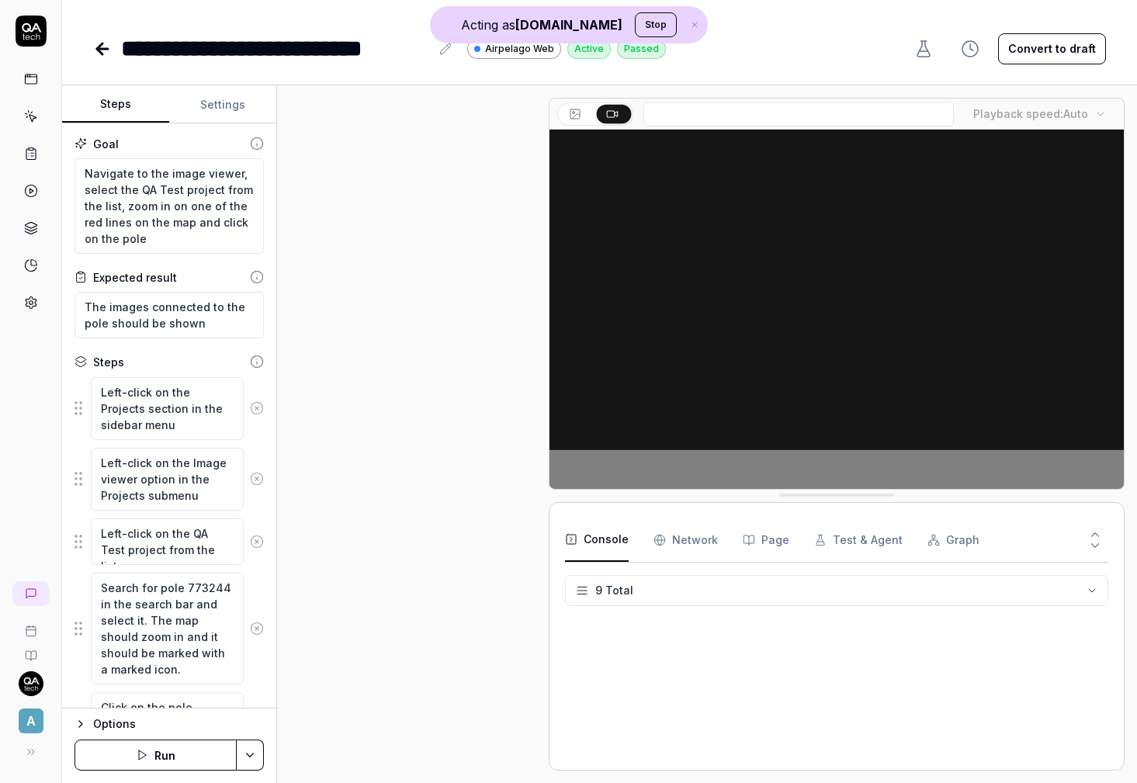
scroll to position [574, 0]
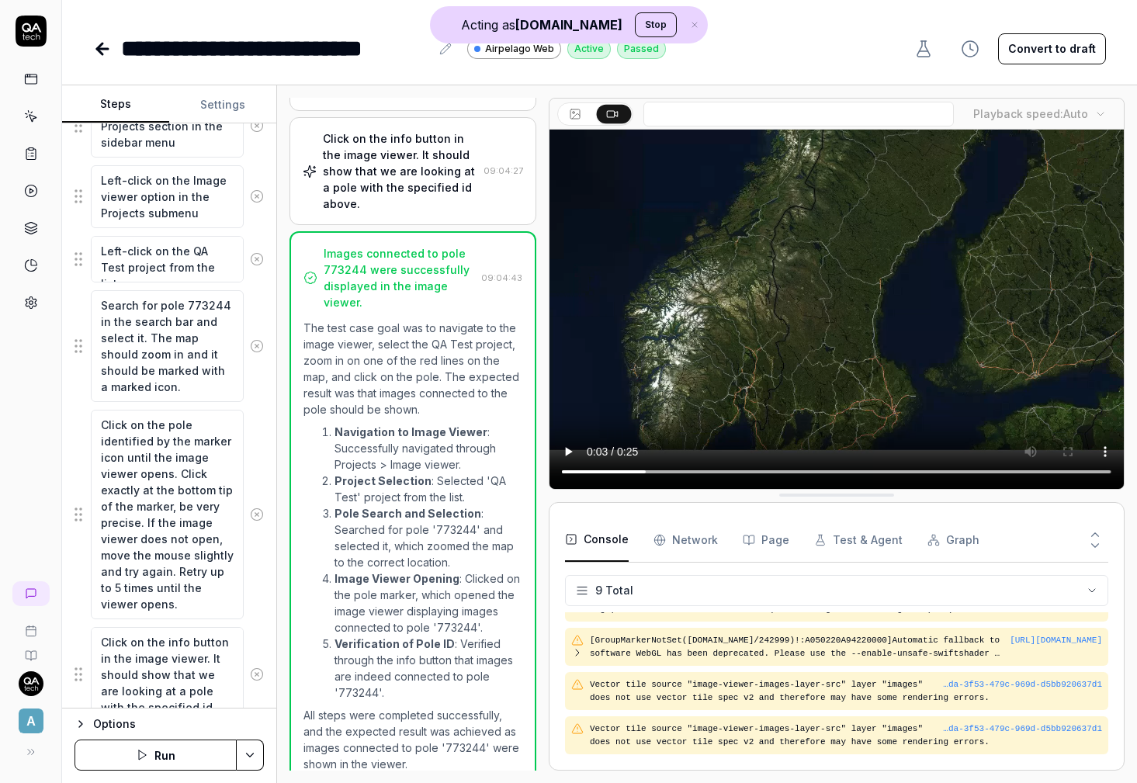
scroll to position [286, 0]
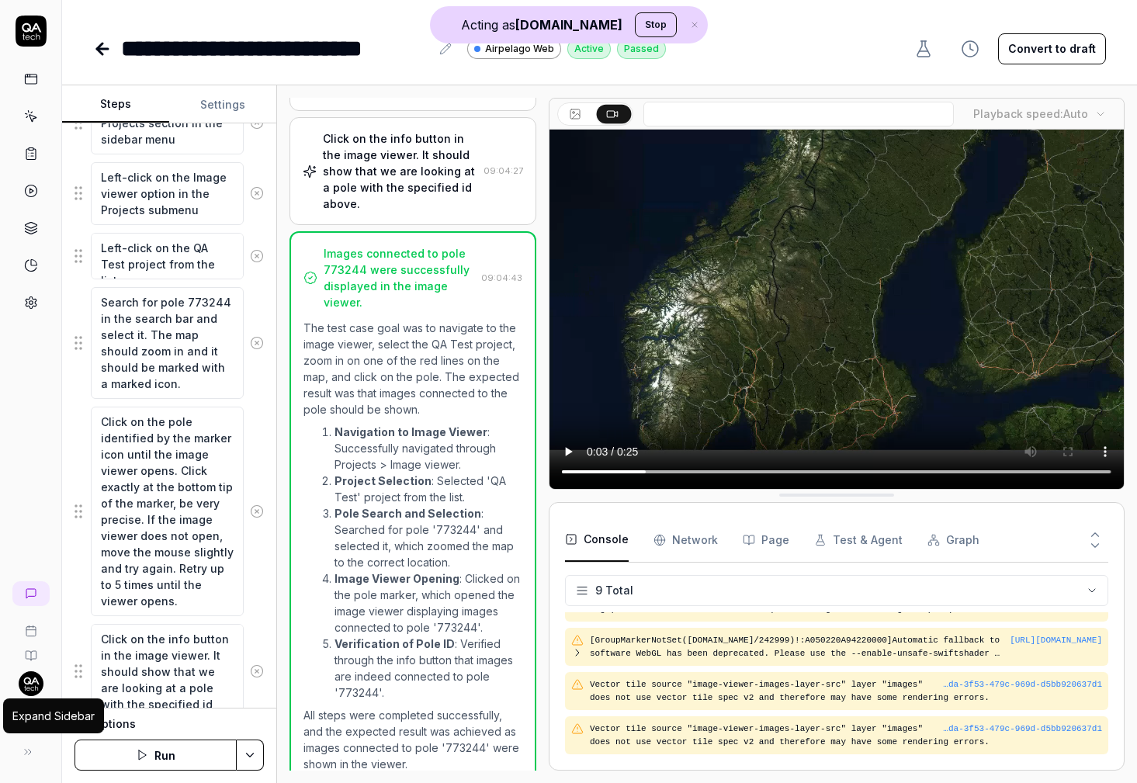
click at [31, 750] on icon at bounding box center [28, 752] width 12 height 12
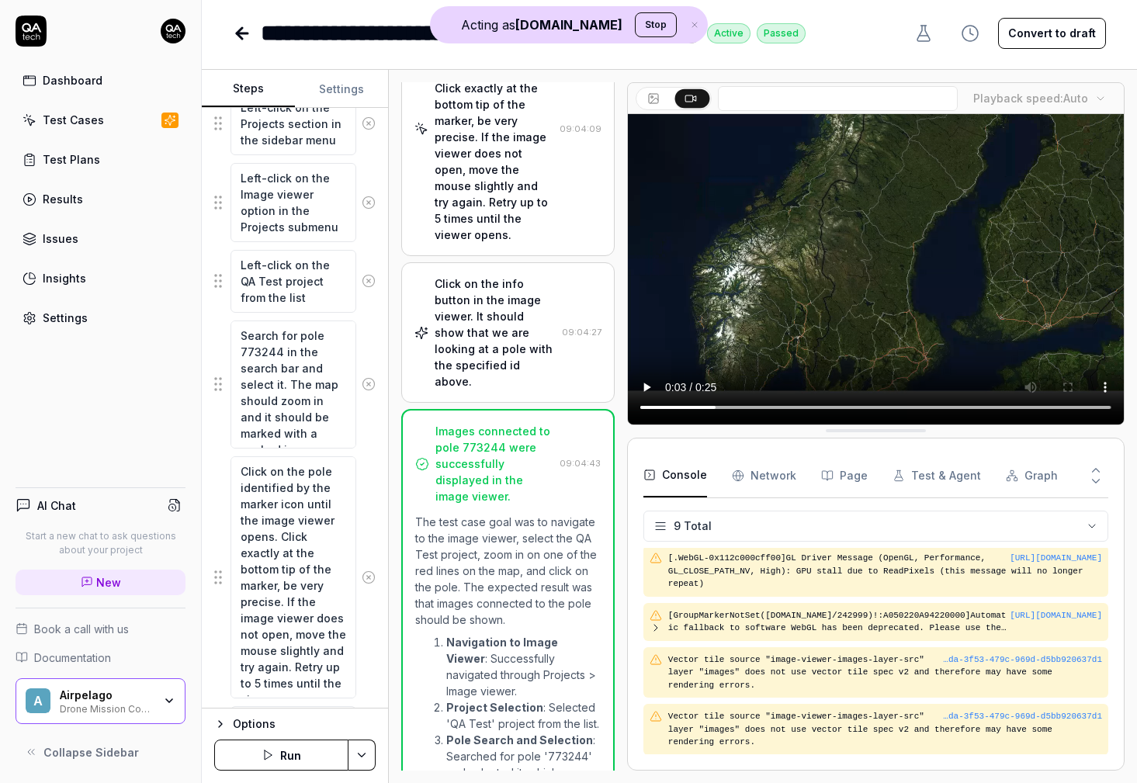
scroll to position [302, 0]
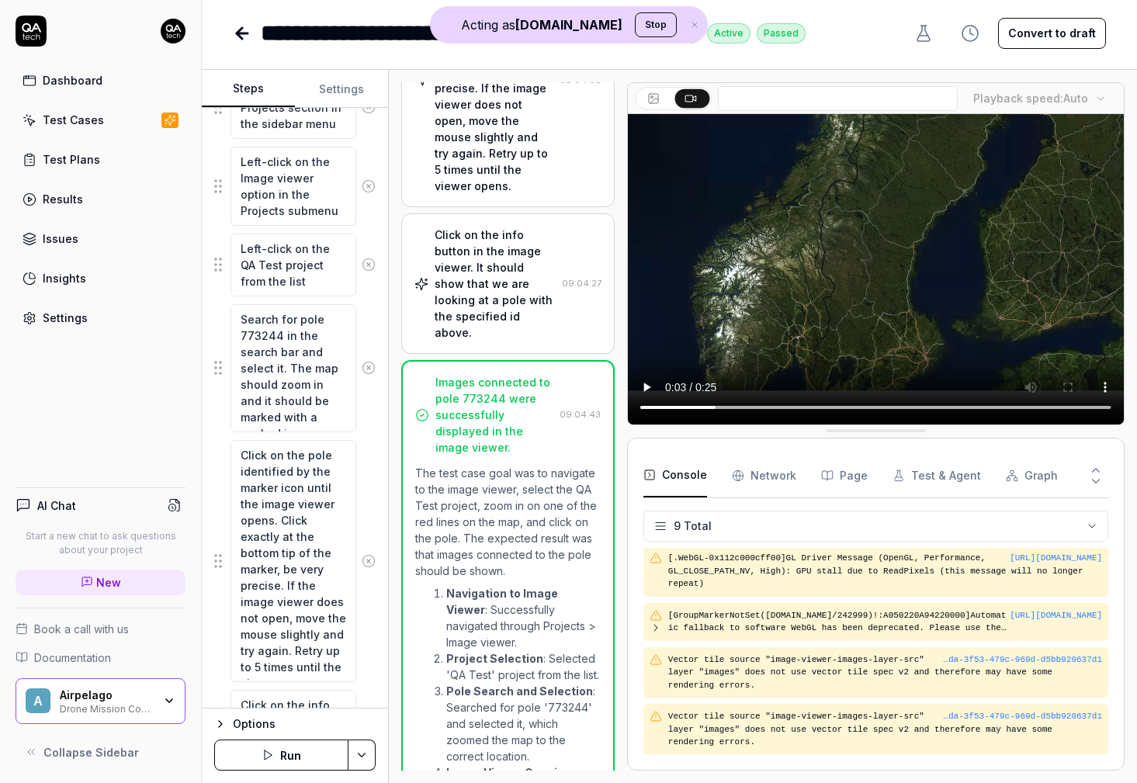
click at [120, 708] on div "Drone Mission Control" at bounding box center [106, 708] width 93 height 12
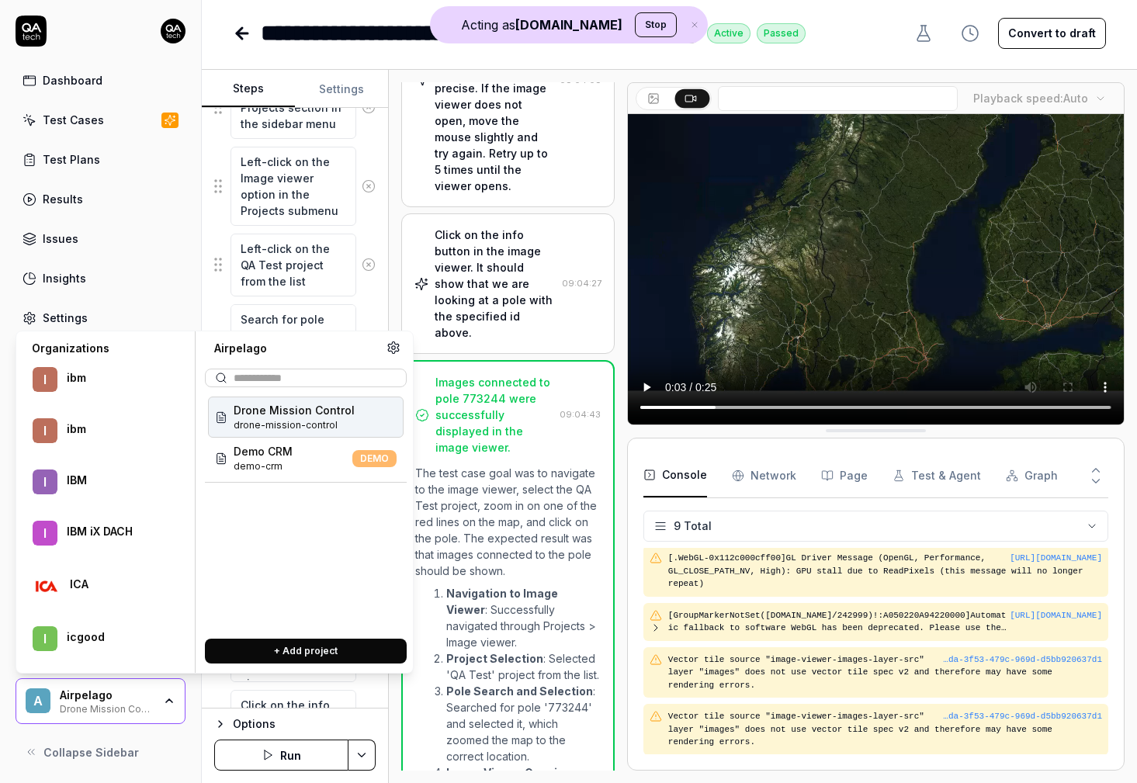
scroll to position [31516, 0]
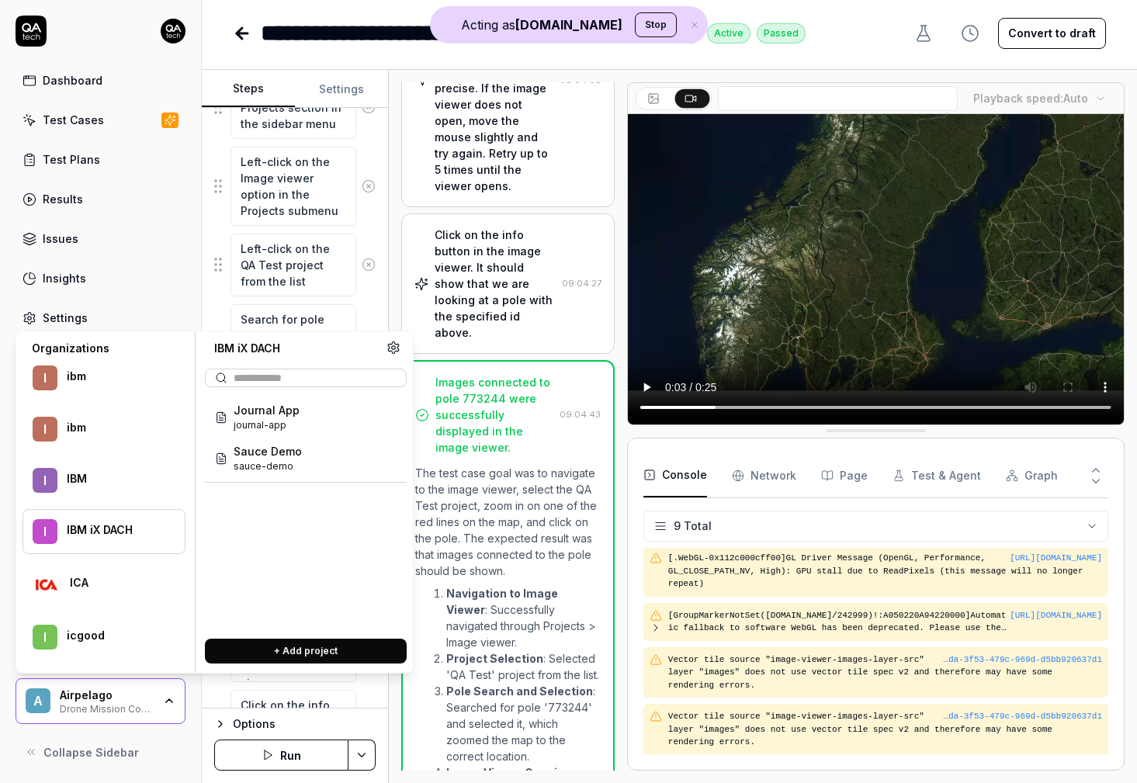
click at [99, 529] on div "IBM iX DACH" at bounding box center [116, 530] width 98 height 14
click at [258, 450] on span "Sauce Demo" at bounding box center [268, 451] width 68 height 16
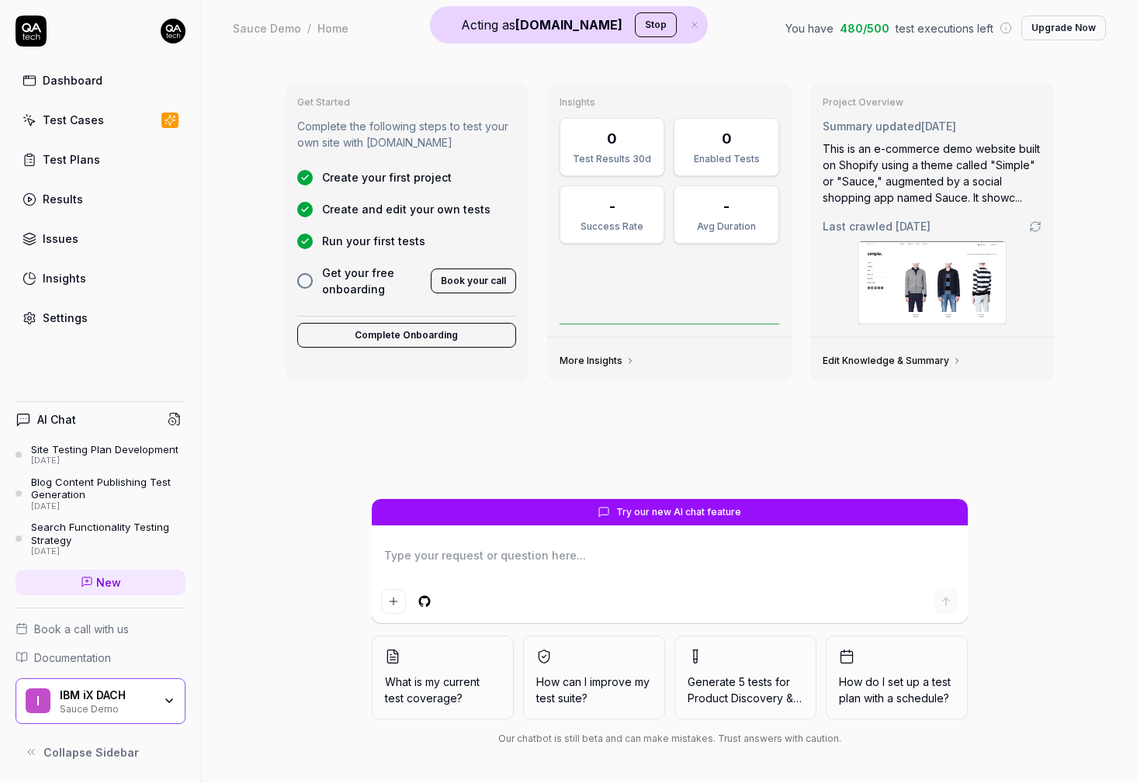
click at [527, 567] on textarea at bounding box center [669, 563] width 577 height 39
click at [629, 549] on textarea at bounding box center [669, 563] width 577 height 39
type textarea "*"
type textarea "g"
type textarea "*"
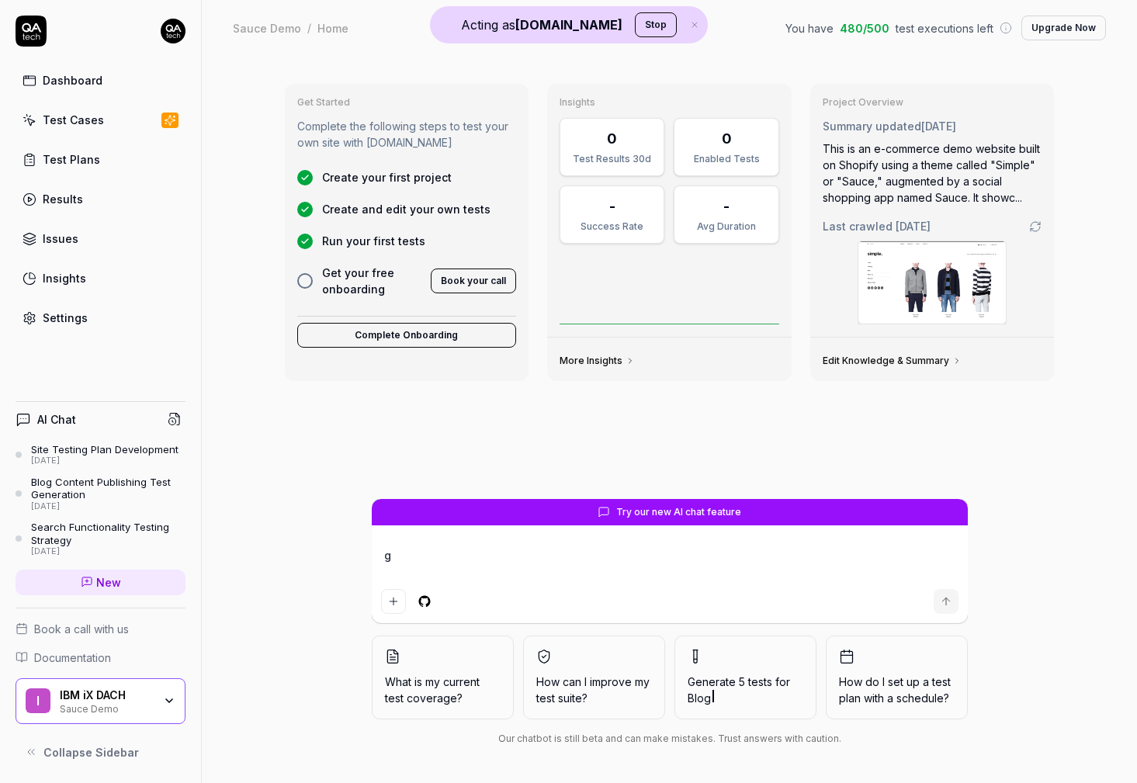
type textarea "ge"
type textarea "*"
type textarea "gen"
type textarea "*"
type textarea "gene"
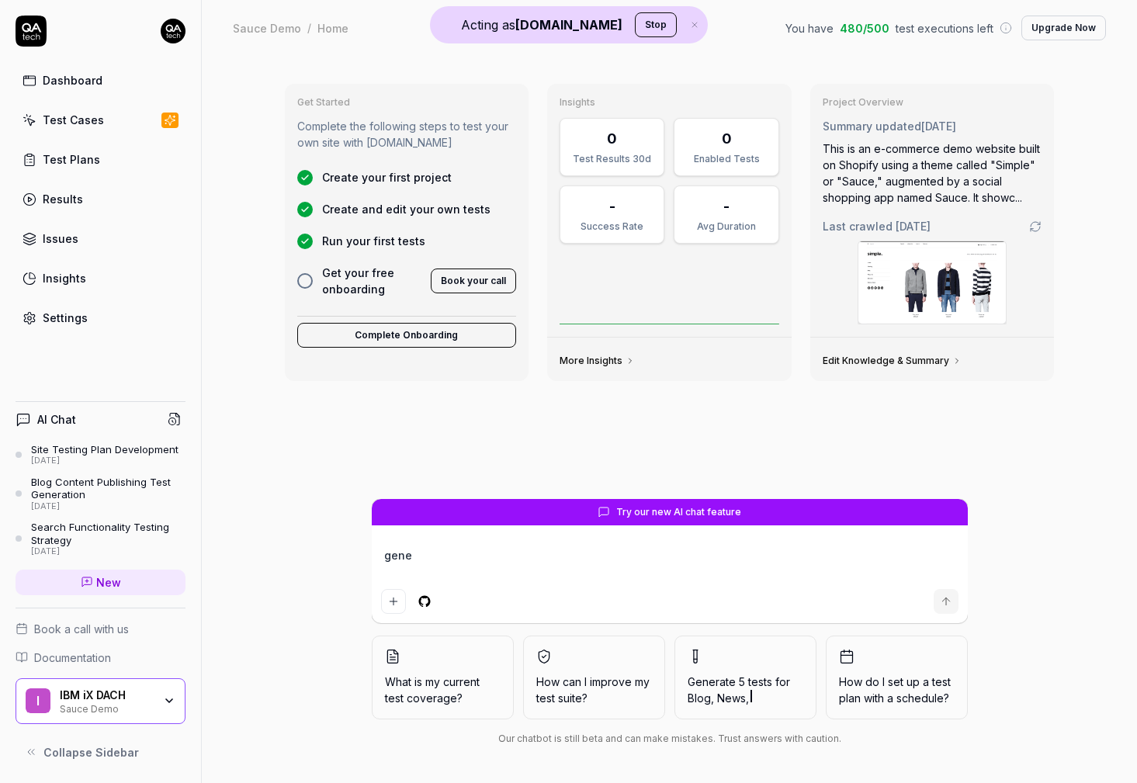
type textarea "*"
type textarea "gener"
type textarea "*"
type textarea "genera"
type textarea "*"
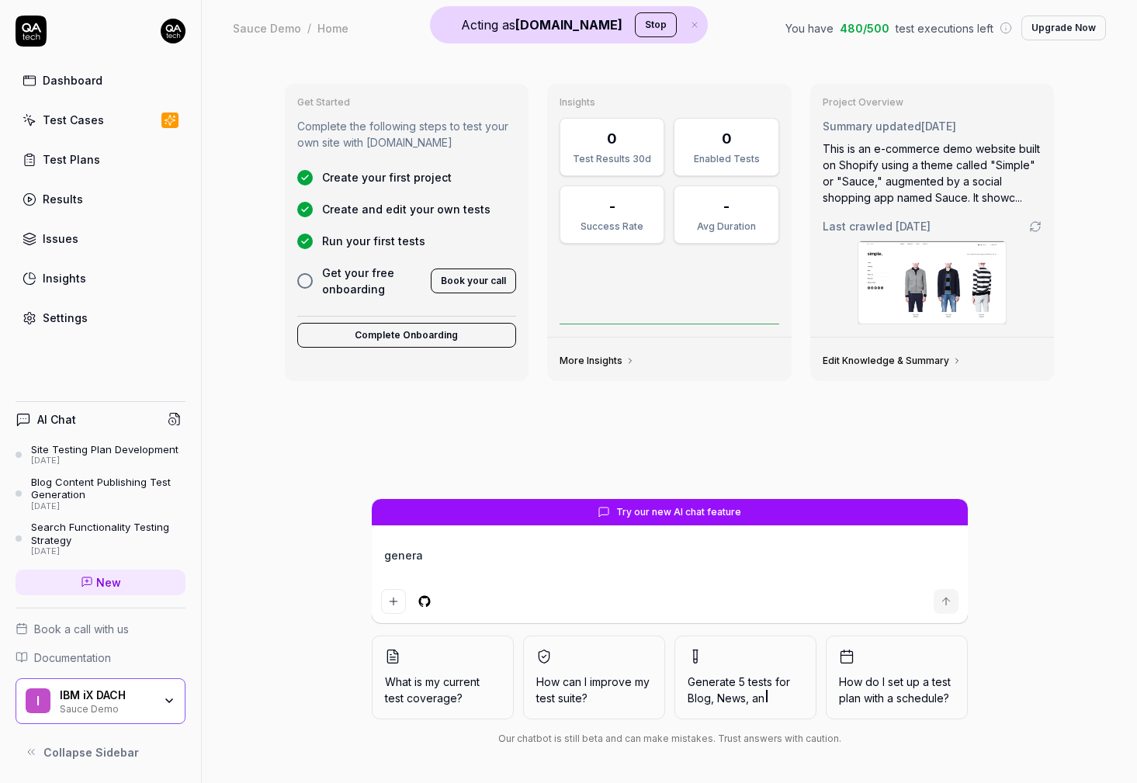
type textarea "generat"
type textarea "*"
type textarea "generate"
type textarea "*"
type textarea "generate"
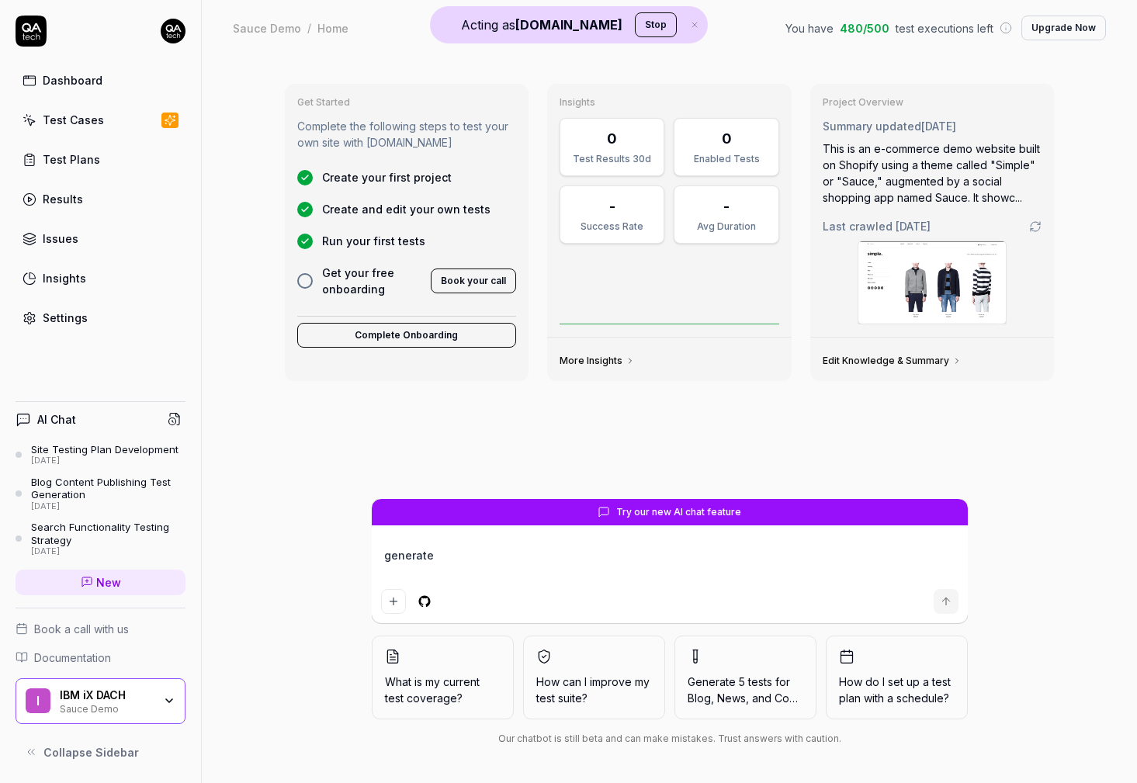
type textarea "*"
type textarea "generate s"
type textarea "*"
type textarea "generate so"
type textarea "*"
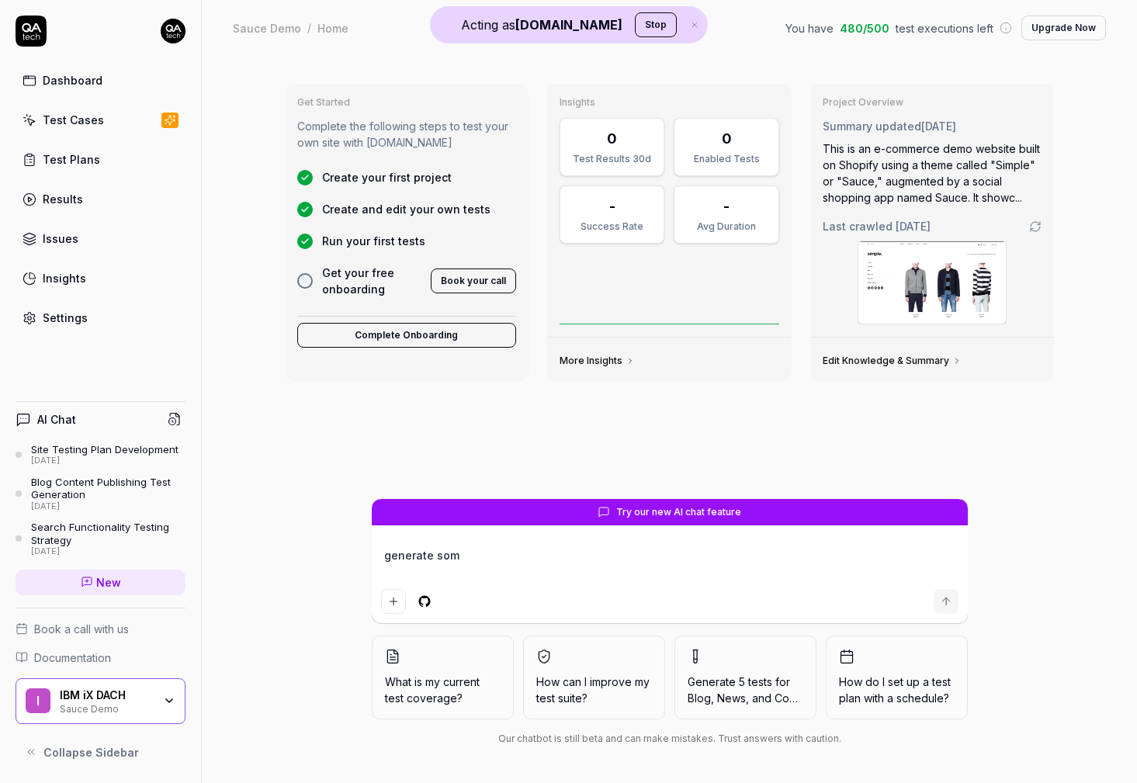
type textarea "generate some"
type textarea "*"
type textarea "generate some"
type textarea "*"
type textarea "generate some t"
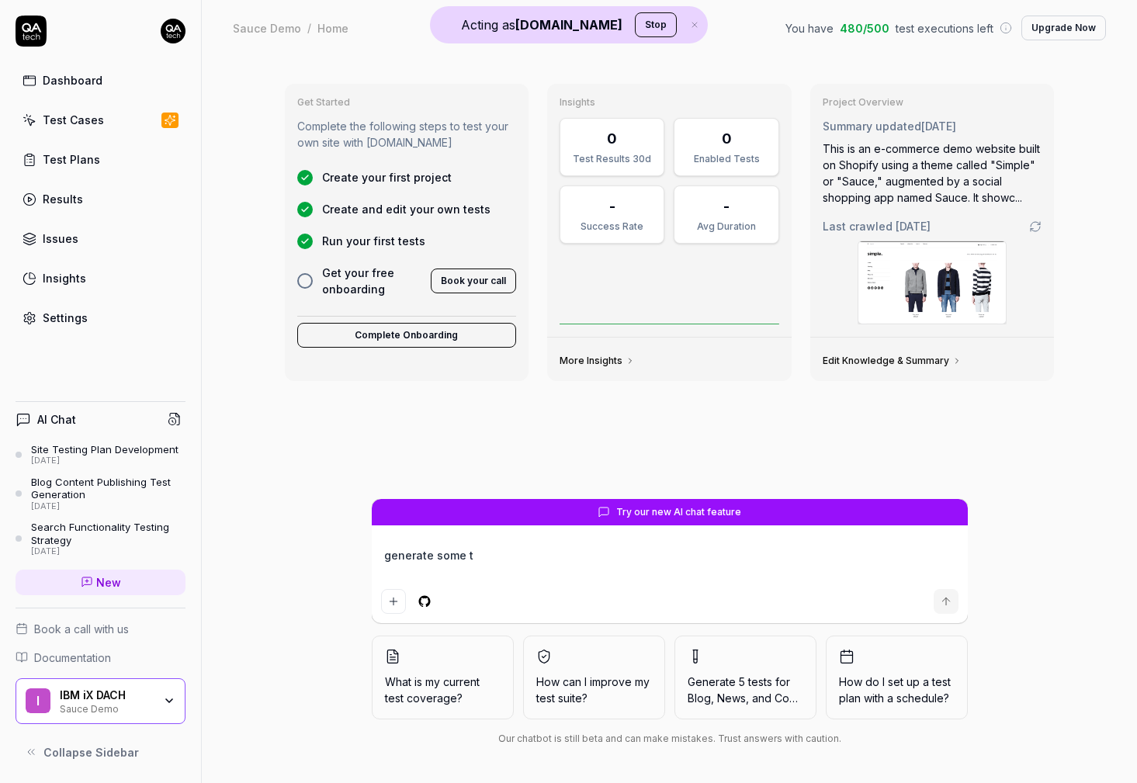
type textarea "*"
type textarea "generate some te"
type textarea "*"
type textarea "generate some tes"
type textarea "*"
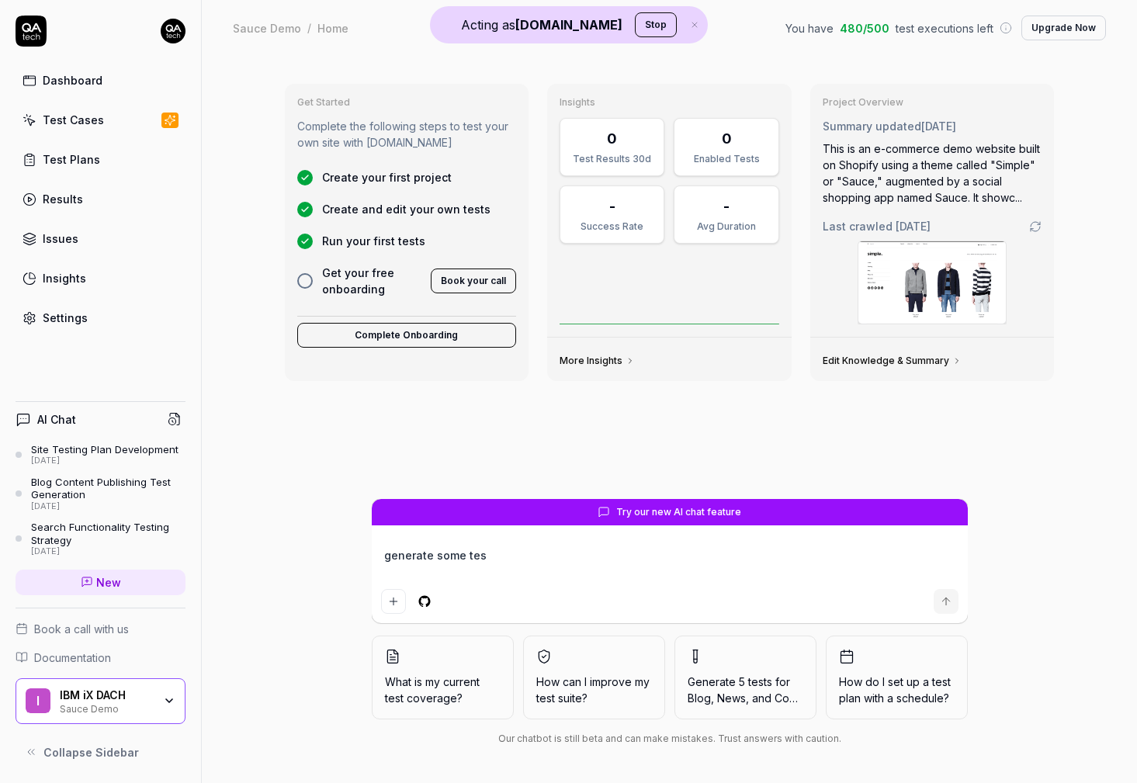
type textarea "generate some test"
type textarea "*"
type textarea "generate some tests"
type textarea "*"
type textarea "generate some tests"
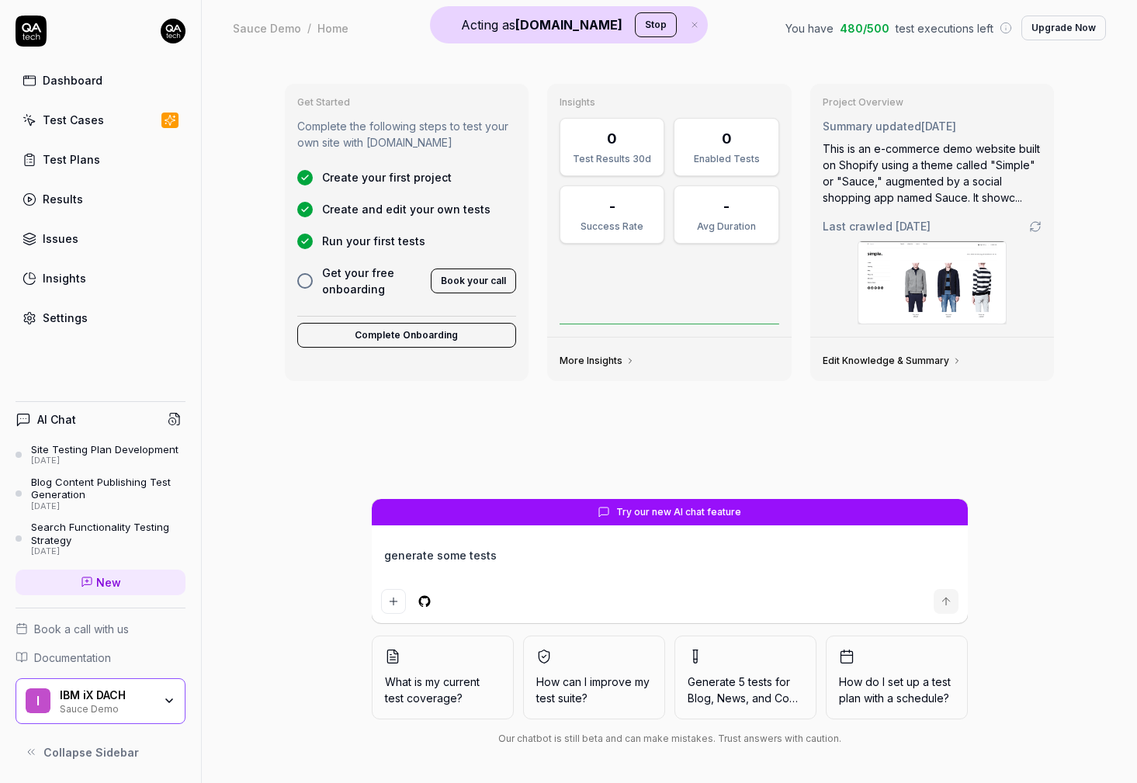
type textarea "*"
type textarea "generate some tests t"
type textarea "*"
type textarea "generate some tests to"
type textarea "*"
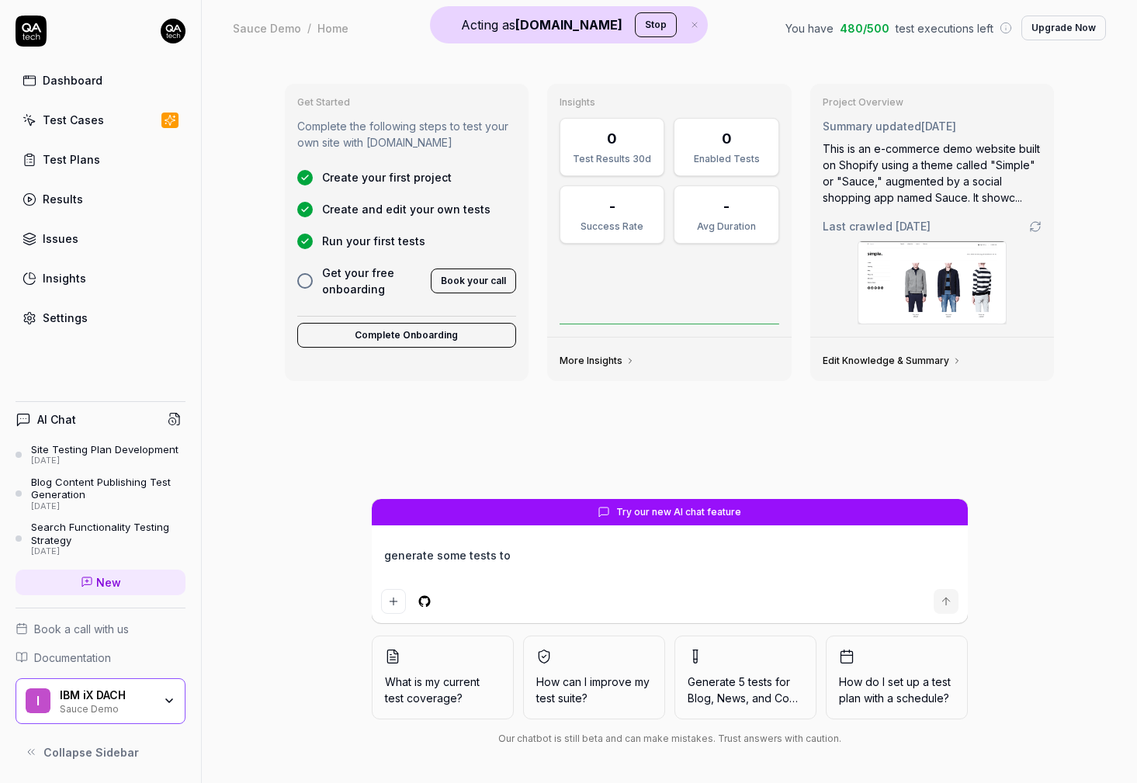
type textarea "generate some tests to"
type textarea "*"
type textarea "generate some tests to t"
type textarea "*"
type textarea "generate some tests to te"
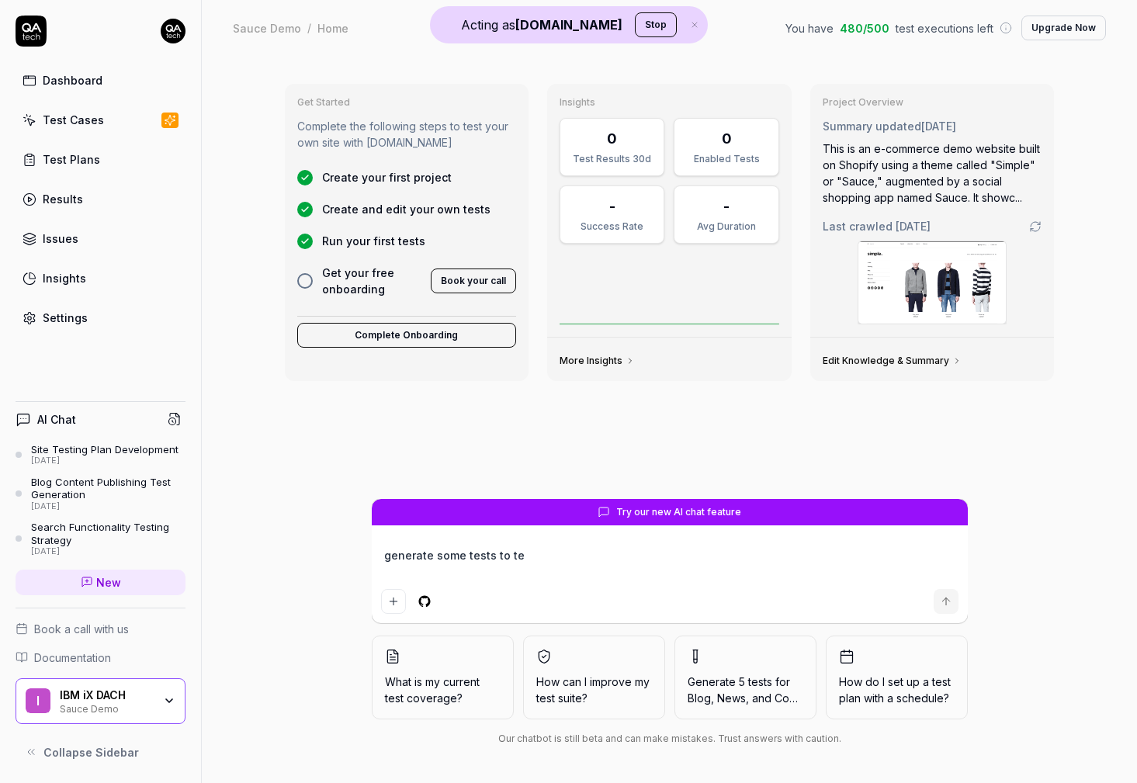
type textarea "*"
type textarea "generate some tests to tes"
type textarea "*"
type textarea "generate some tests to test"
type textarea "*"
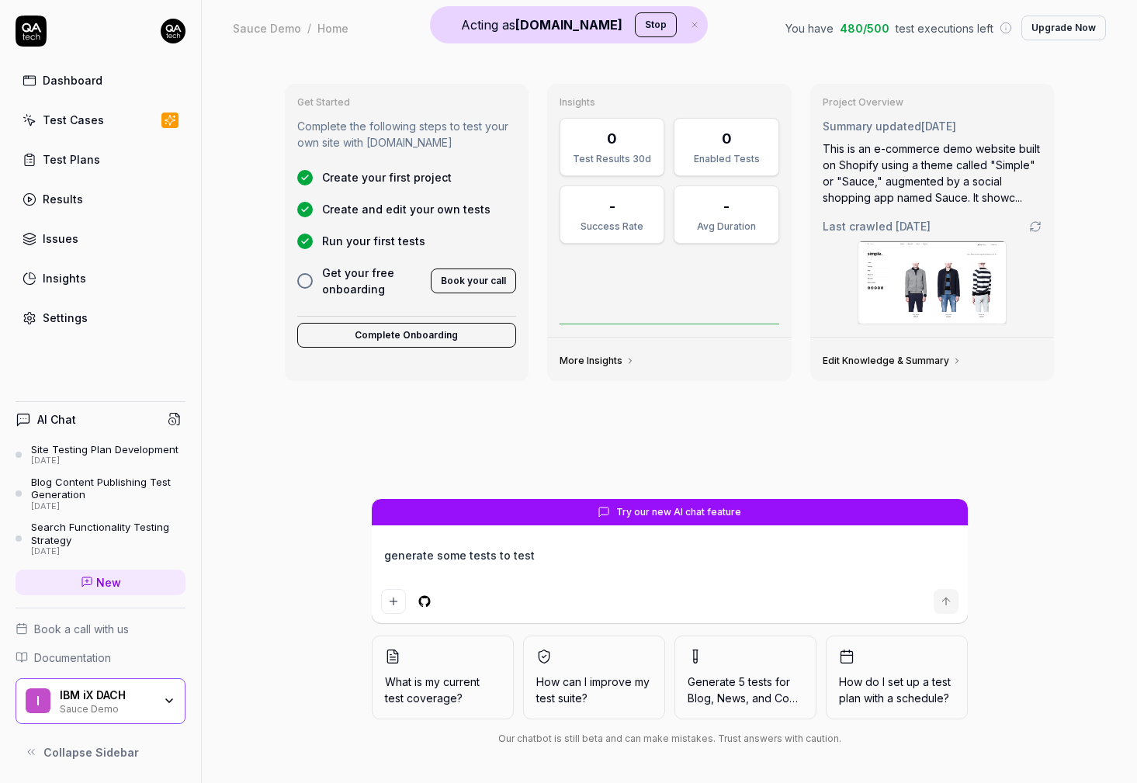
type textarea "generate some tests to test"
type textarea "*"
type textarea "generate some tests to test t"
type textarea "*"
type textarea "generate some tests to test th"
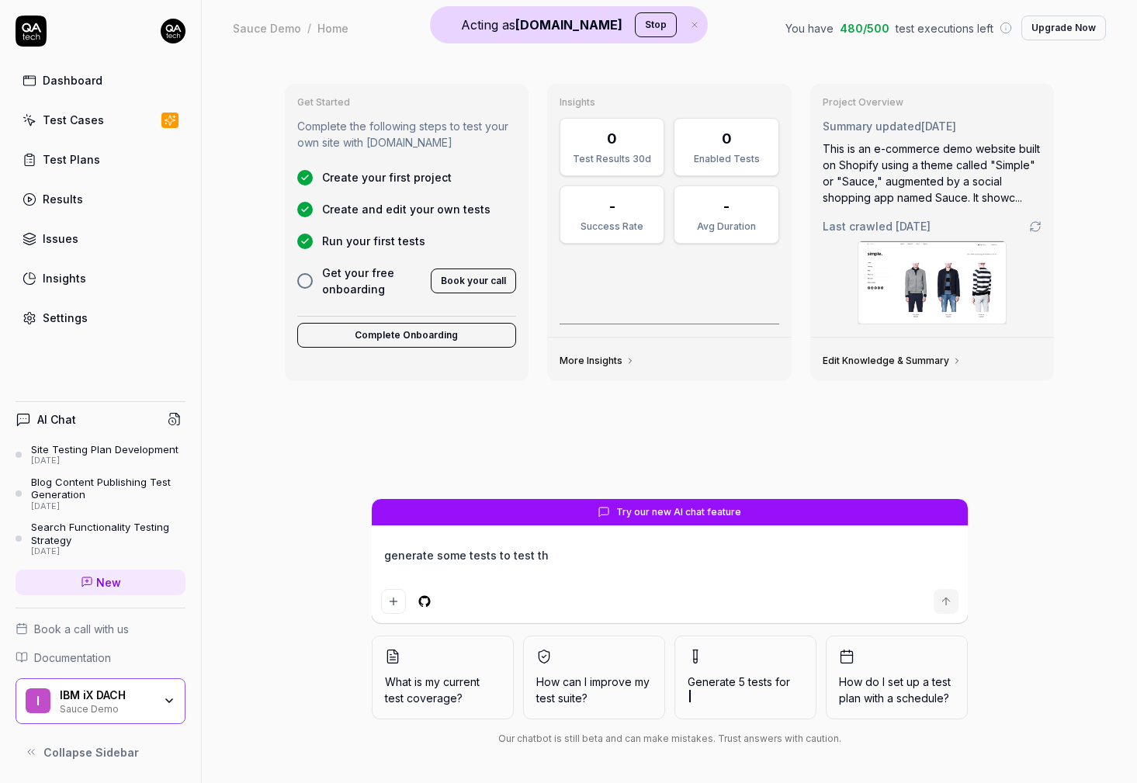
type textarea "*"
type textarea "generate some tests to test the"
type textarea "*"
type textarea "generate some tests to test the"
type textarea "*"
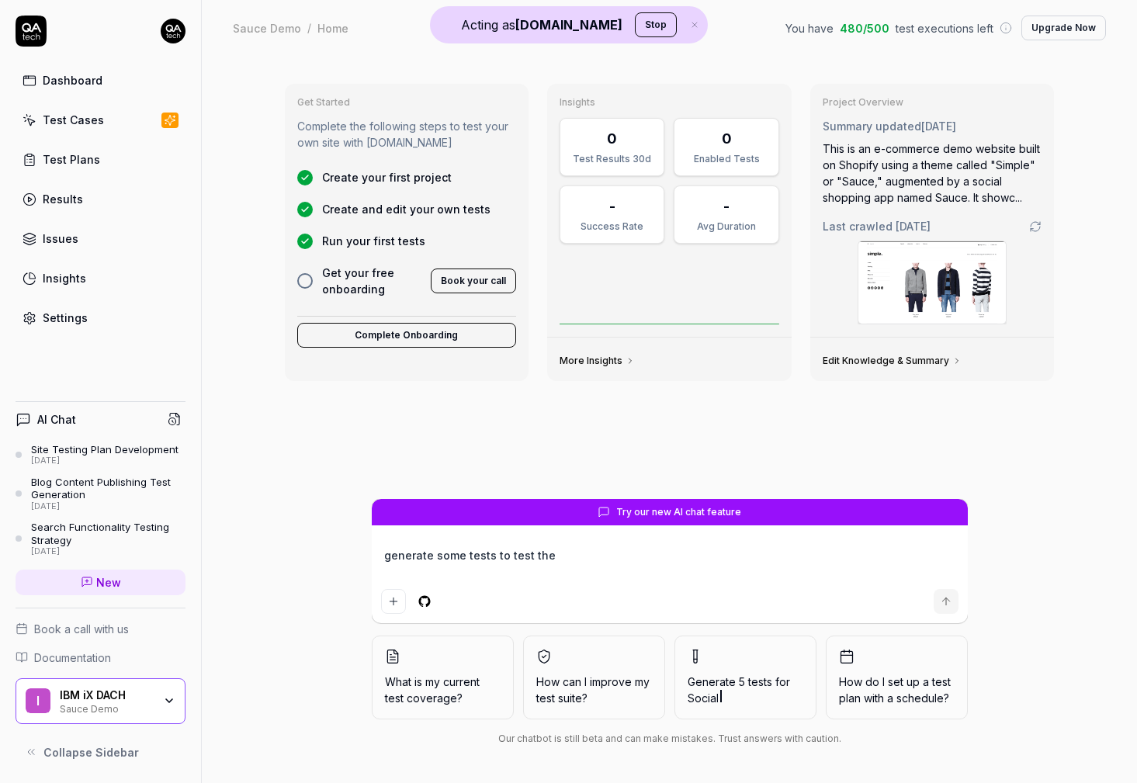
type textarea "generate some tests to test the c"
type textarea "*"
type textarea "generate some tests to test the ch"
type textarea "*"
type textarea "generate some tests to test the che"
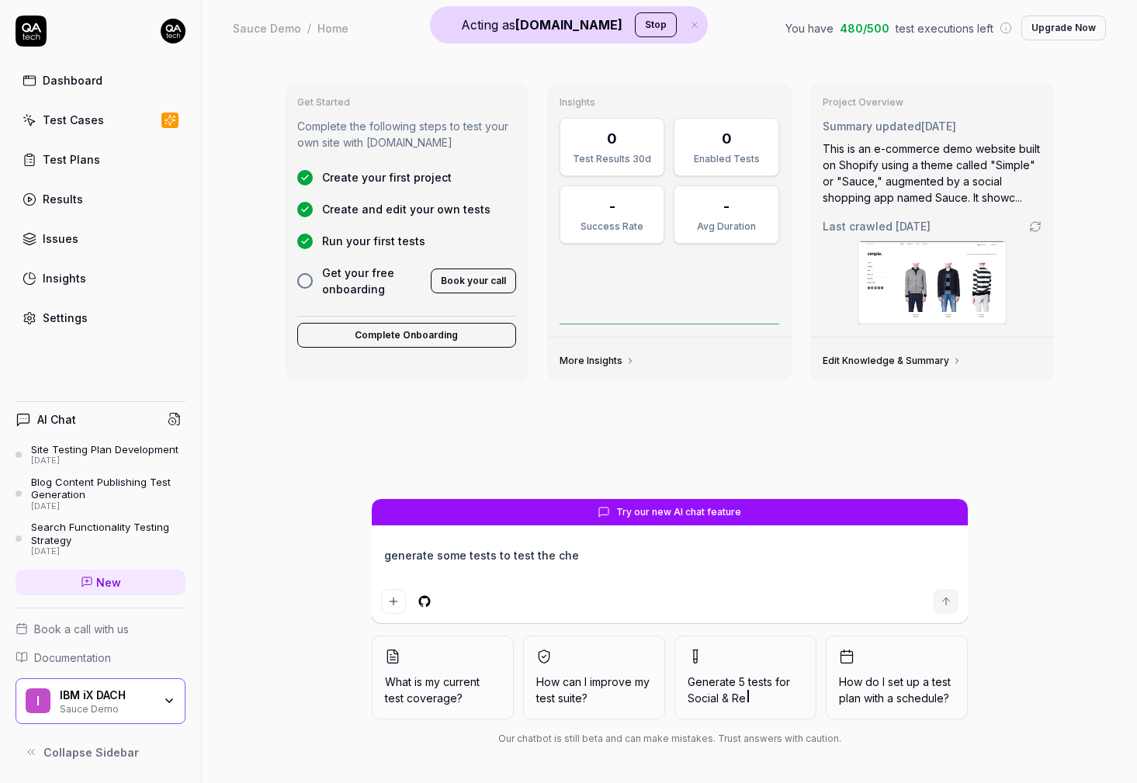
type textarea "*"
type textarea "generate some tests to test the chec"
type textarea "*"
type textarea "generate some tests to test the check"
type textarea "*"
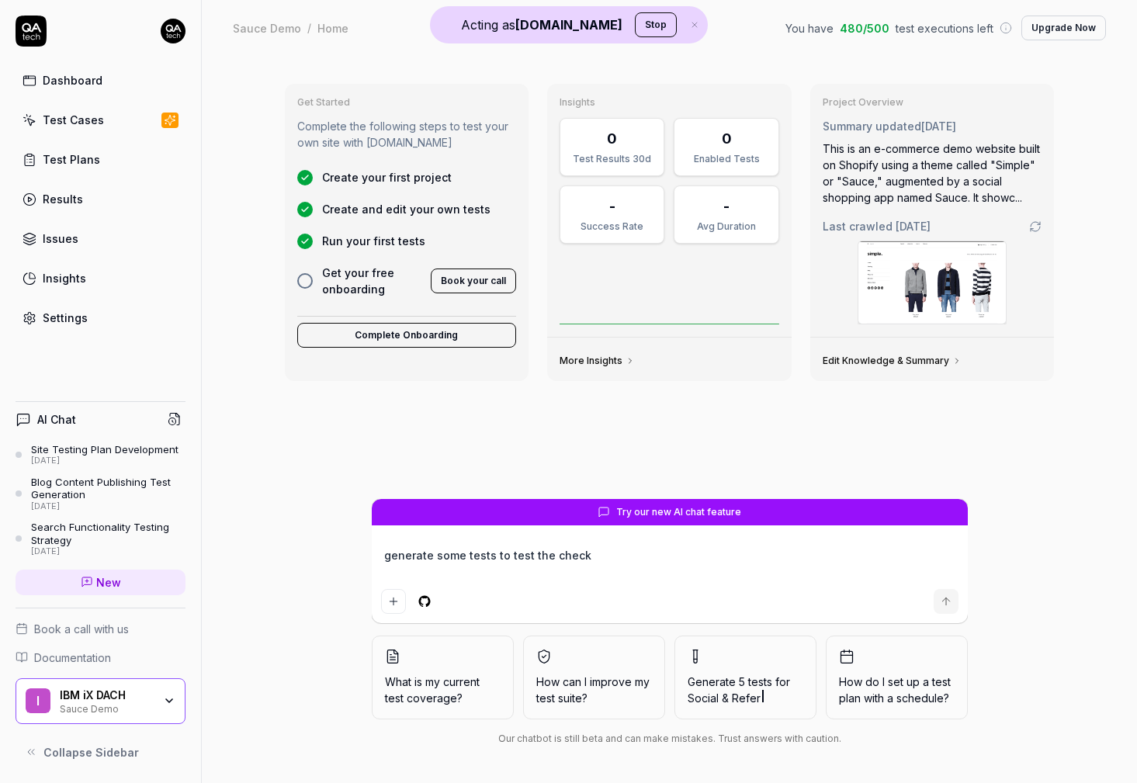
type textarea "generate some tests to test the checko"
type textarea "*"
type textarea "generate some tests to test the checkou"
type textarea "*"
type textarea "generate some tests to test the checkout"
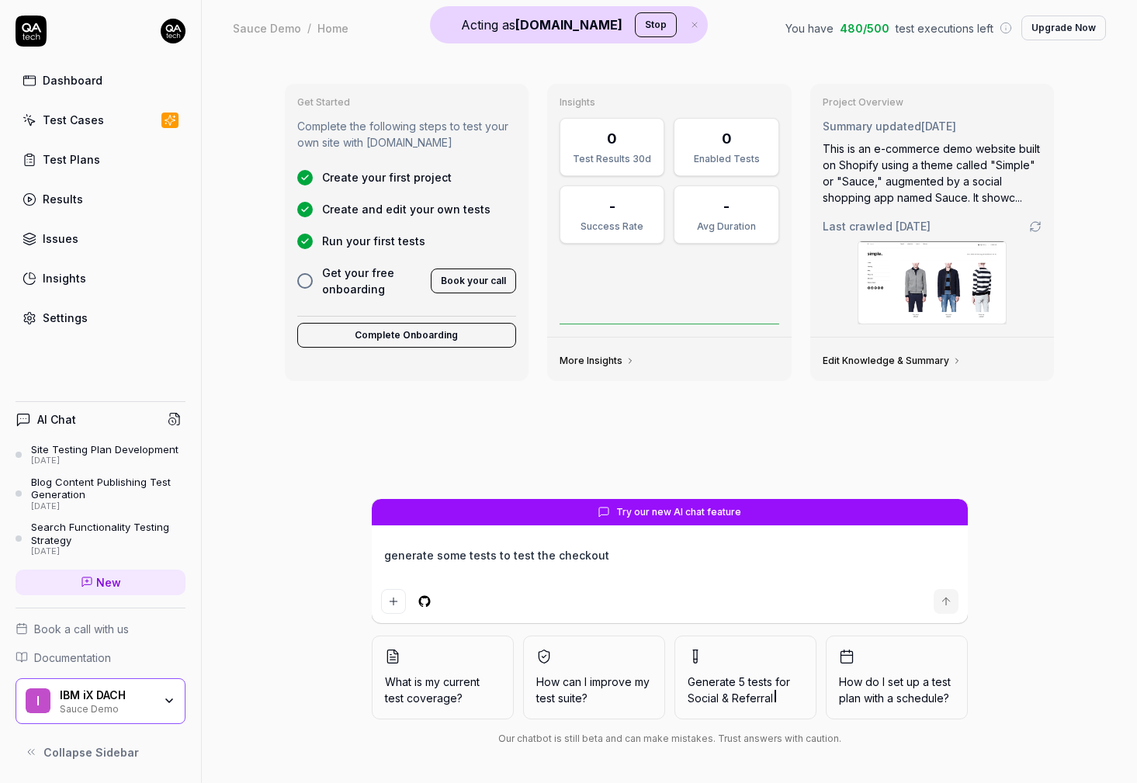
type textarea "*"
type textarea "generate some tests to test the checkout"
type textarea "*"
type textarea "generate some tests to test the checkout f"
type textarea "*"
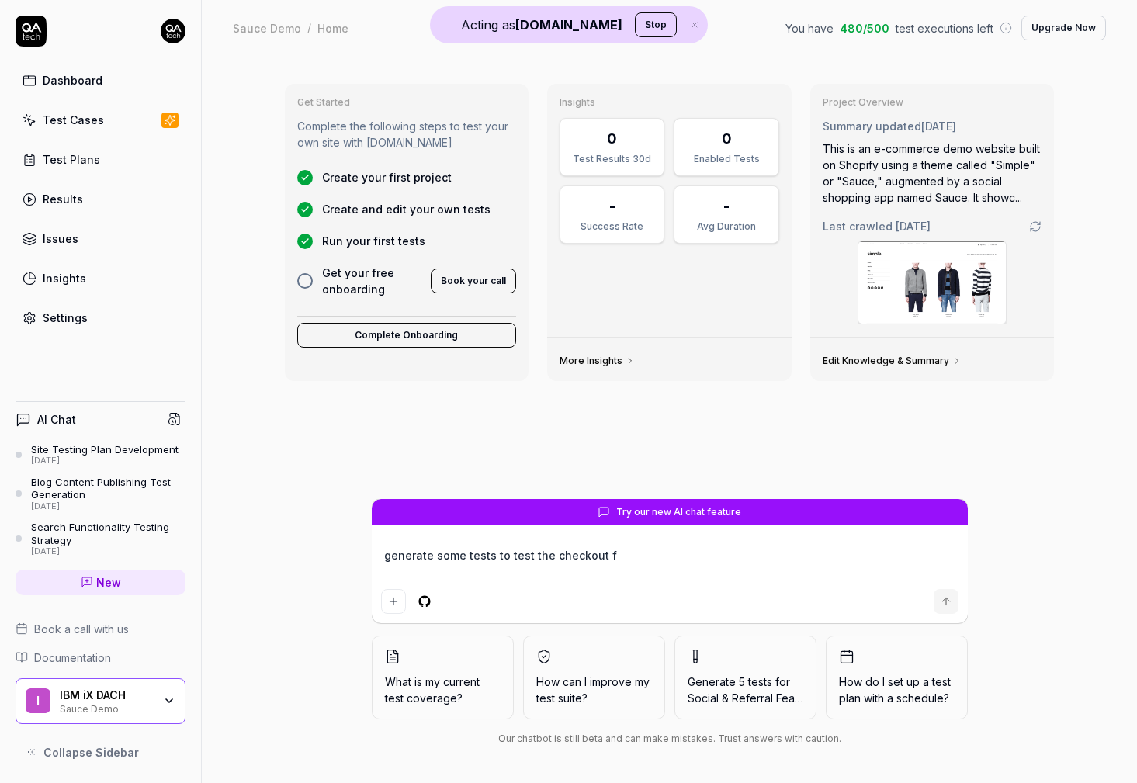
type textarea "generate some tests to test the checkout fe"
type textarea "*"
type textarea "generate some tests to test the checkout fea"
type textarea "*"
type textarea "generate some tests to test the checkout feat"
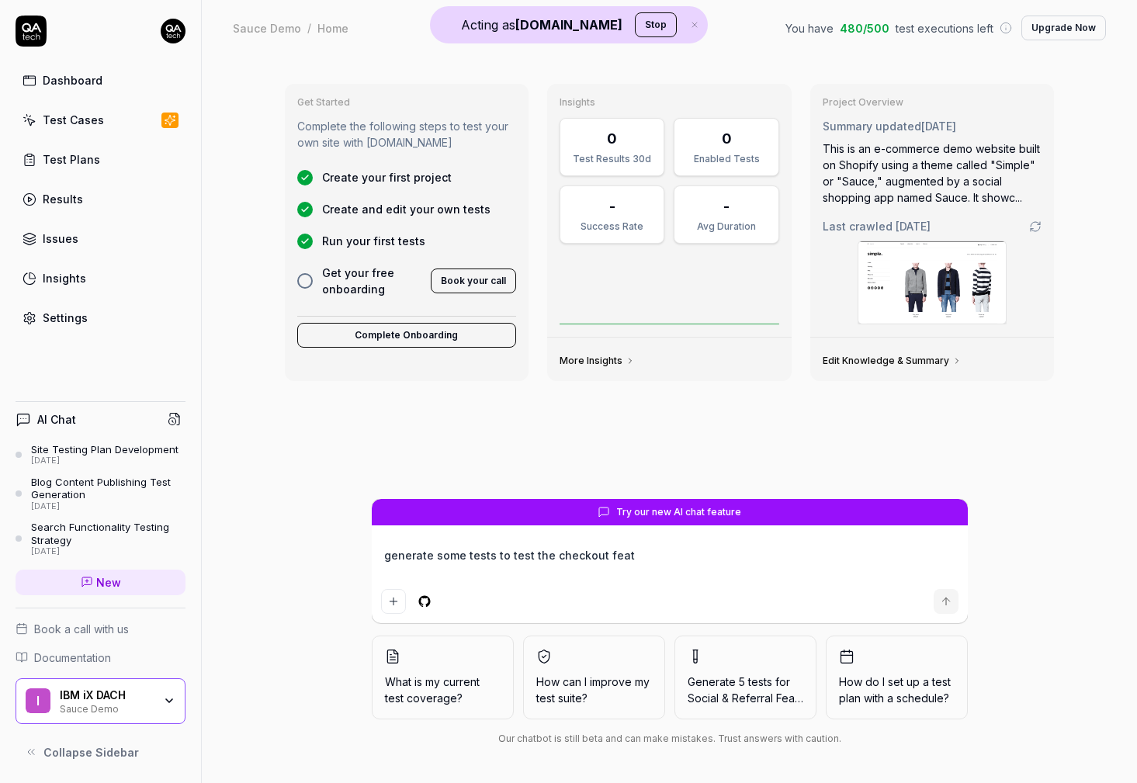
type textarea "*"
type textarea "generate some tests to test the checkout featu"
type textarea "*"
type textarea "generate some tests to test the checkout featur"
type textarea "*"
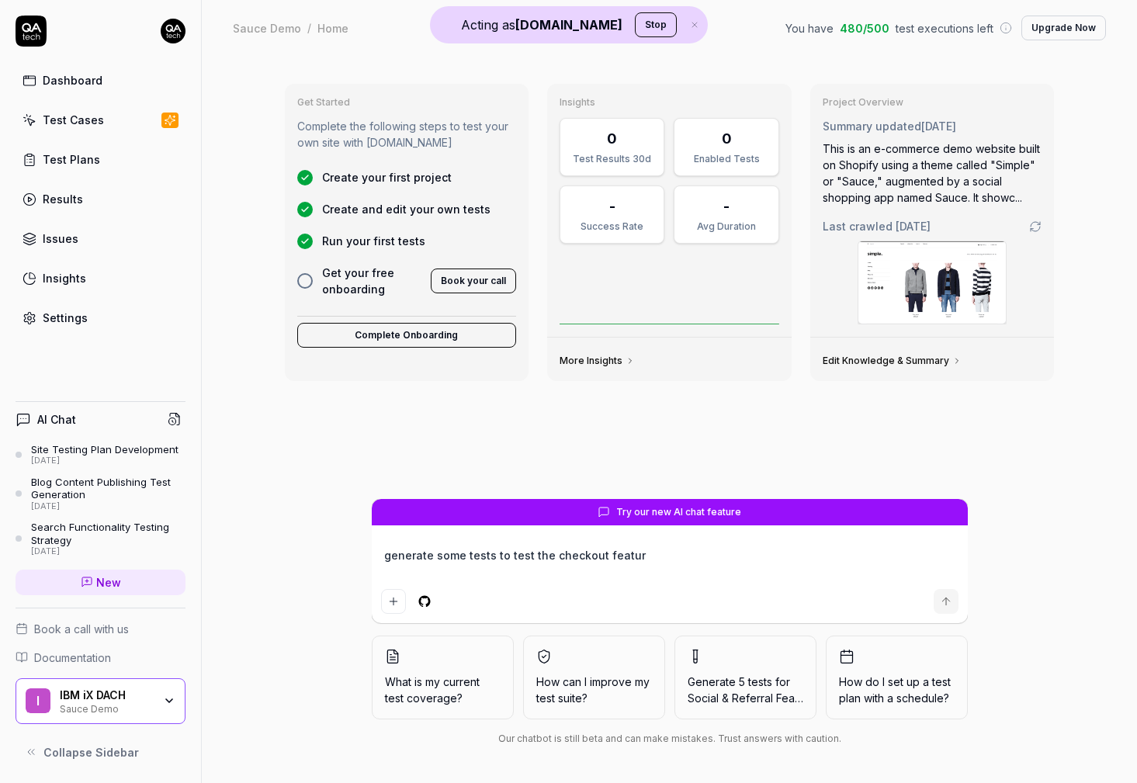
type textarea "generate some tests to test the checkout feature"
type textarea "*"
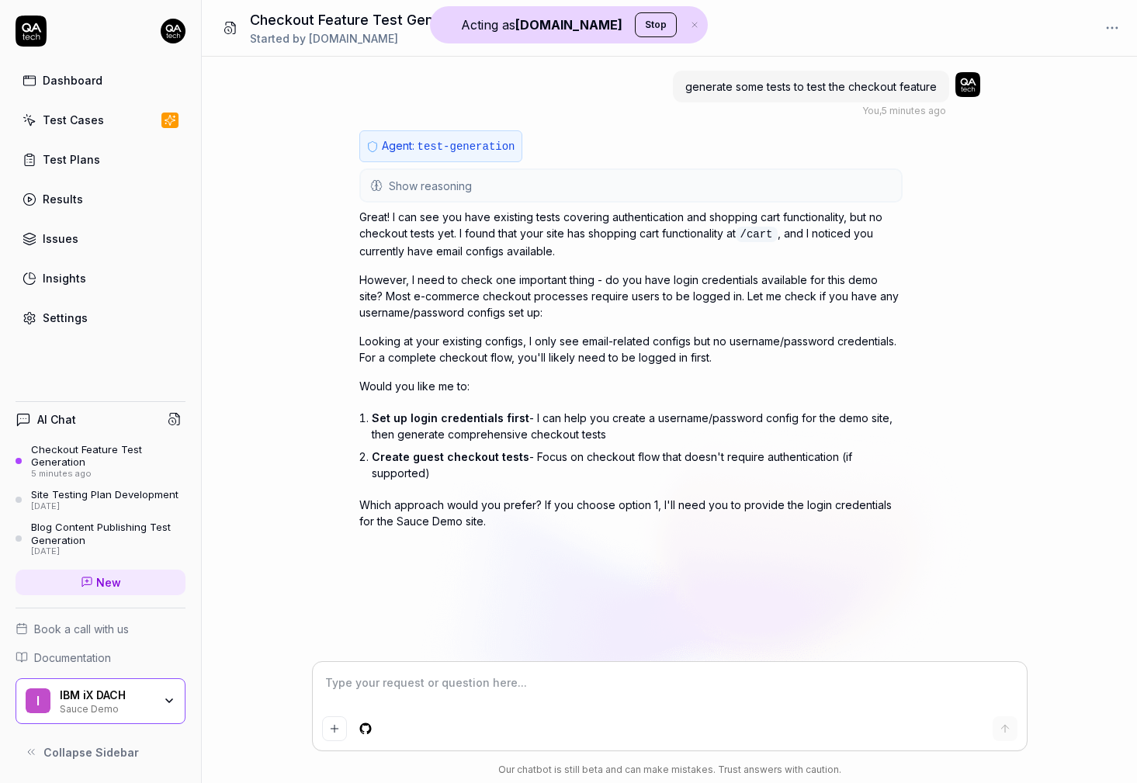
type textarea "*"
type textarea "c"
type textarea "*"
type textarea "cr"
type textarea "*"
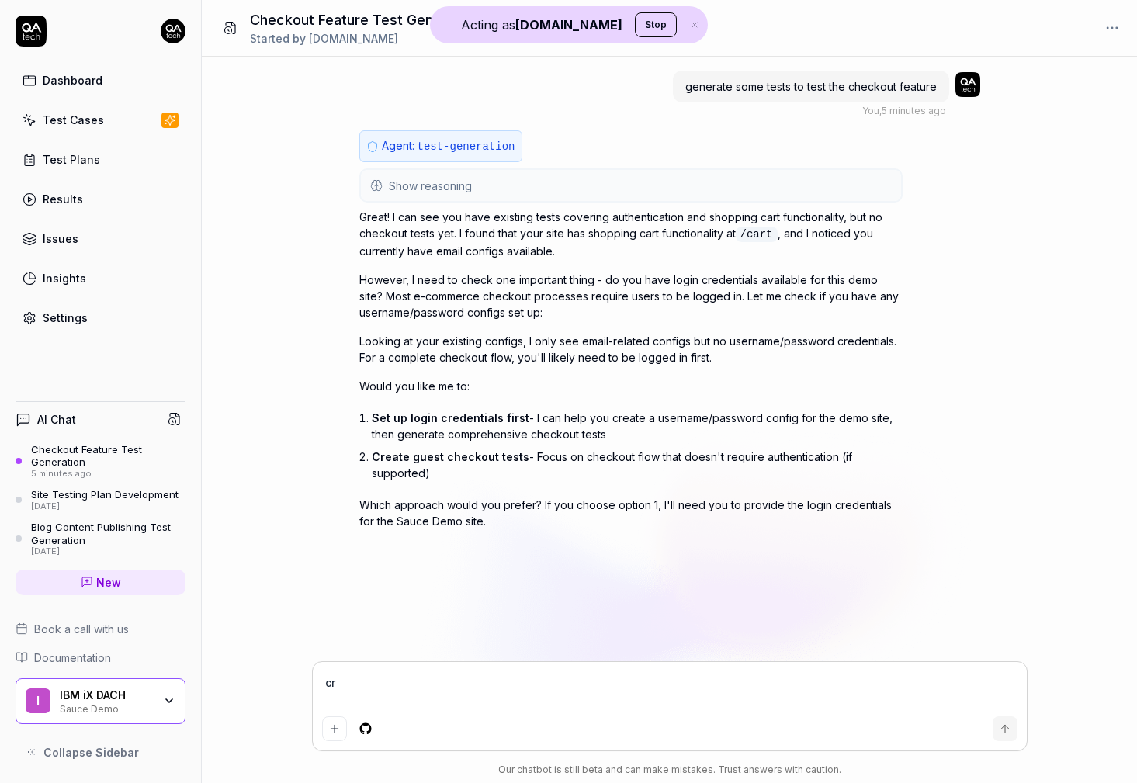
type textarea "cre"
type textarea "*"
type textarea "crea"
type textarea "*"
type textarea "creat"
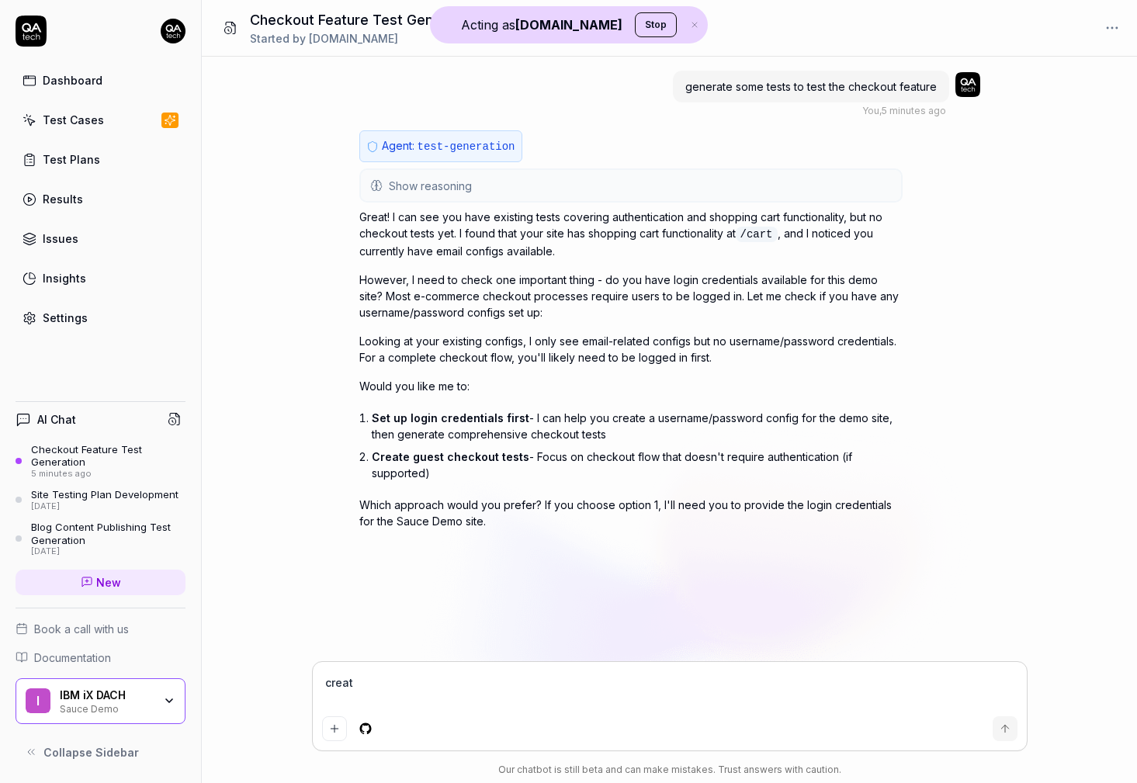
type textarea "*"
type textarea "create"
type textarea "*"
type textarea "create"
type textarea "*"
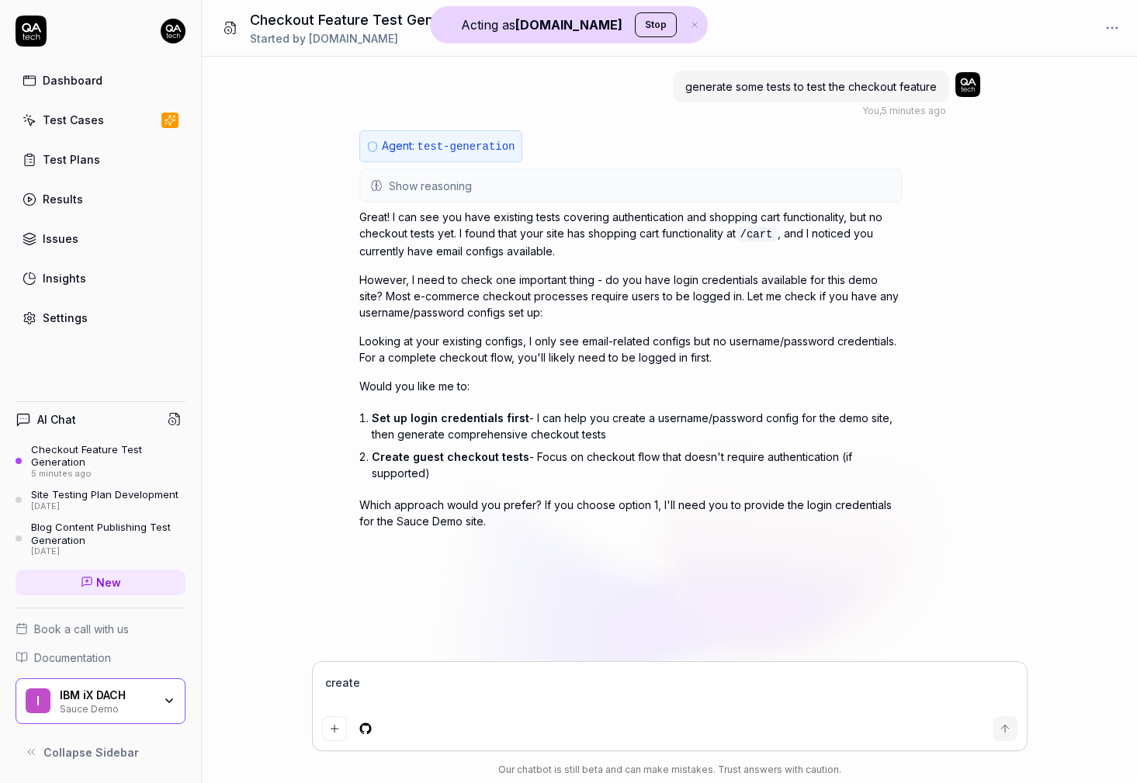
type textarea "create g"
type textarea "*"
type textarea "create gu"
type textarea "*"
type textarea "create gue"
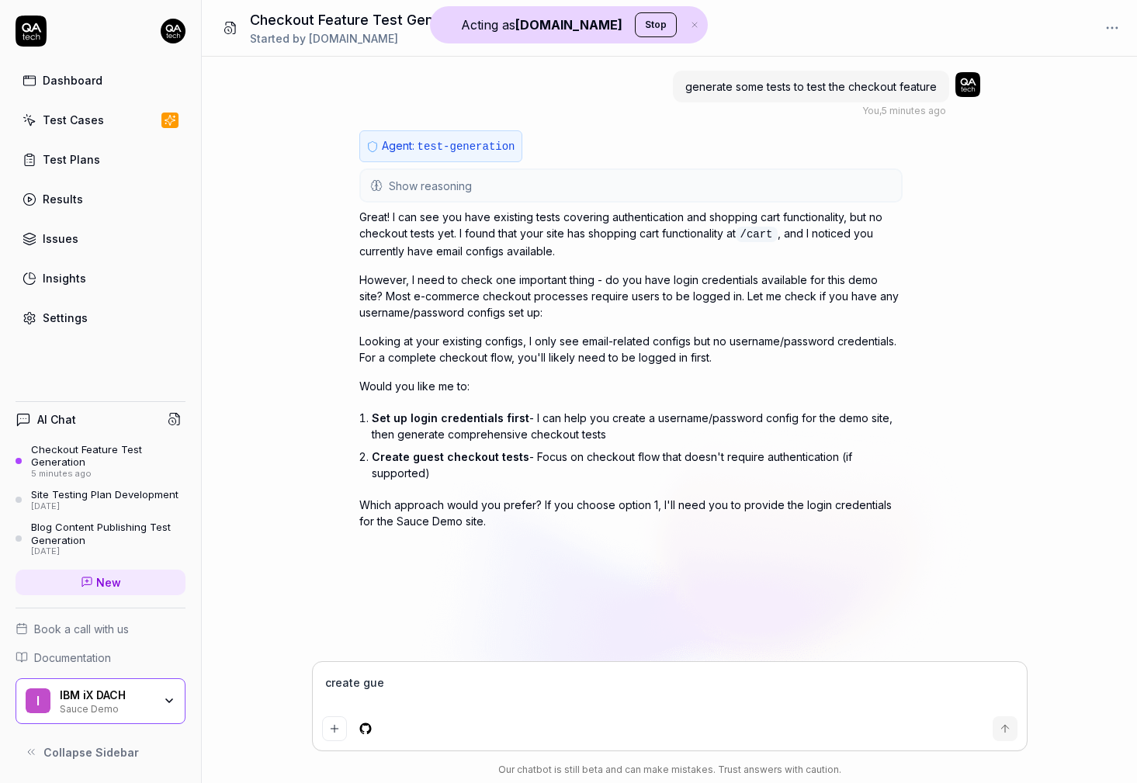
type textarea "*"
type textarea "create gues"
type textarea "*"
type textarea "create guest"
type textarea "*"
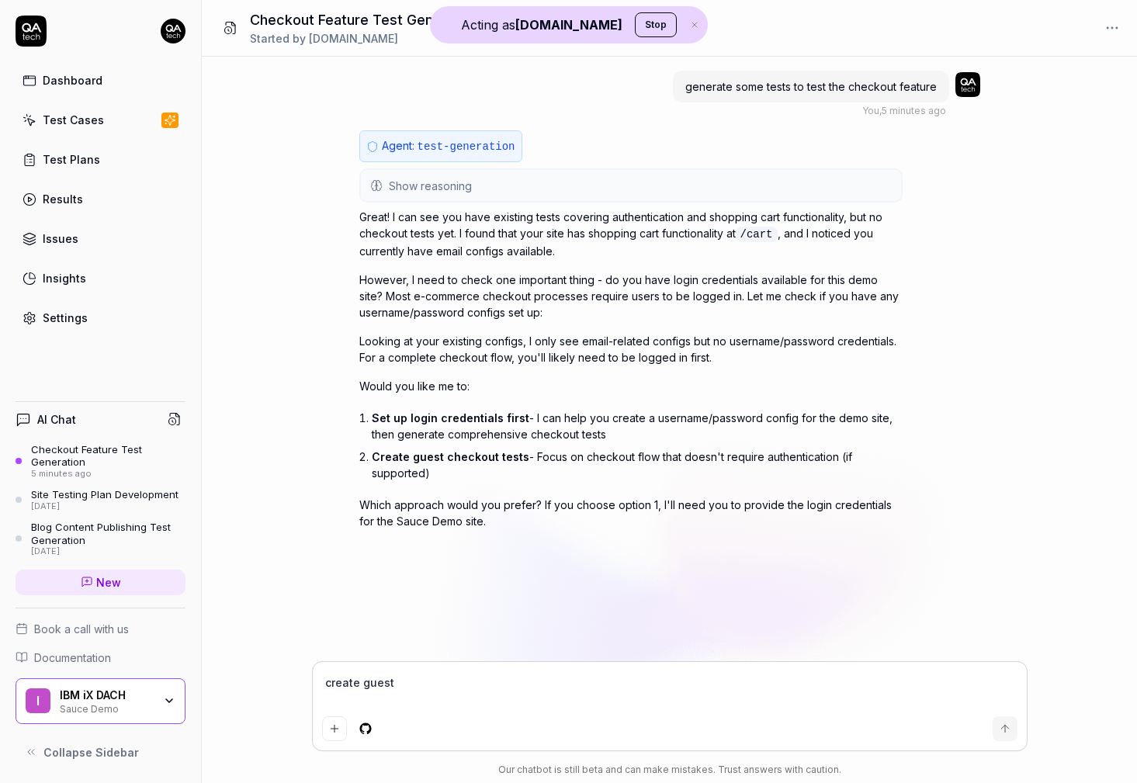
type textarea "create guest"
type textarea "*"
type textarea "create guest c"
type textarea "*"
type textarea "create guest ch"
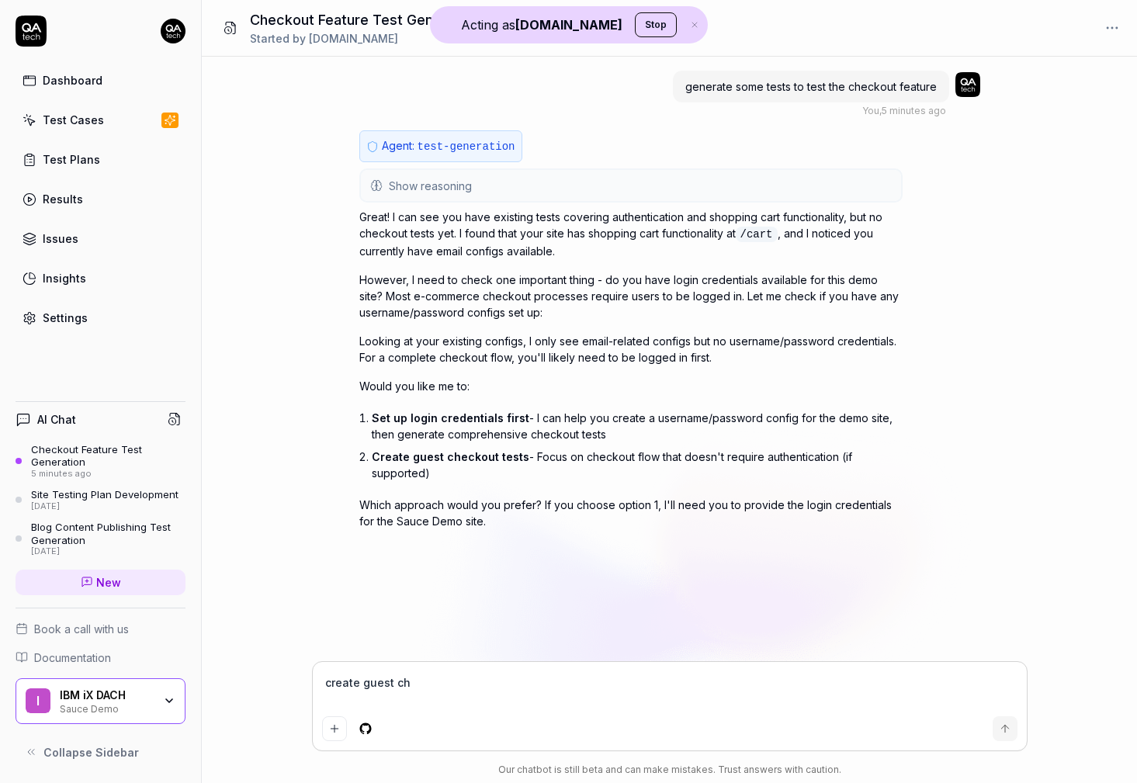
type textarea "*"
type textarea "create guest che"
type textarea "*"
type textarea "create guest chec"
type textarea "*"
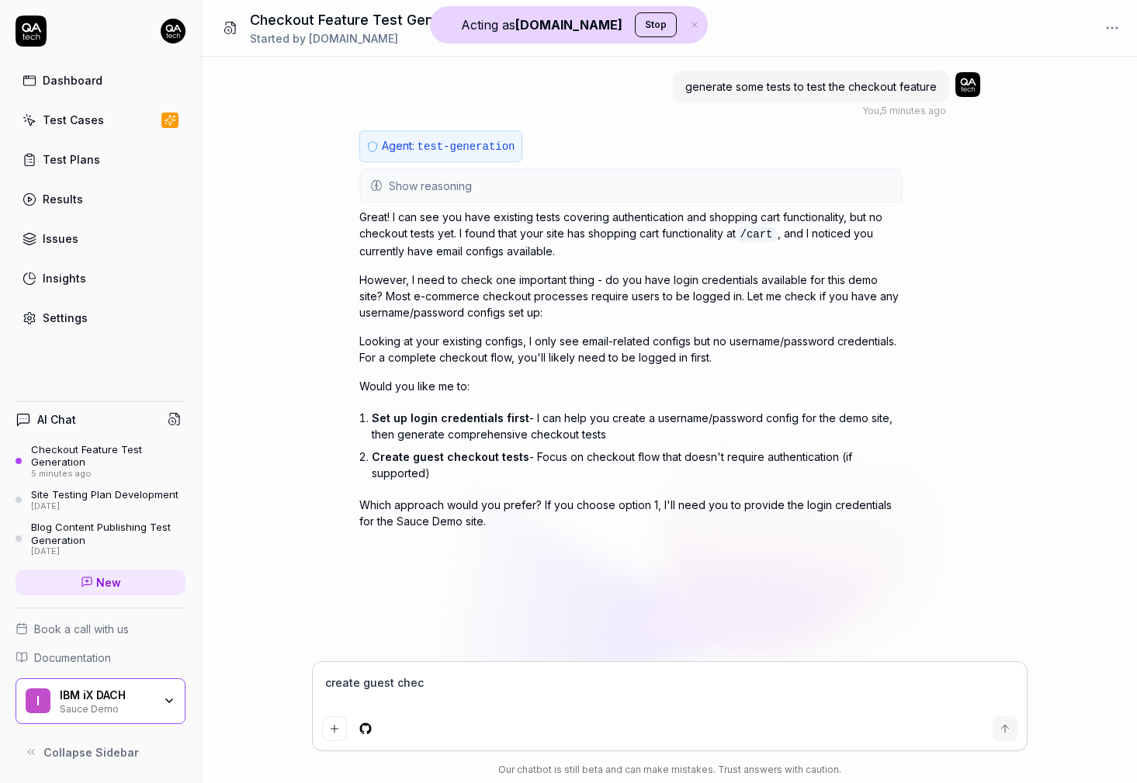
type textarea "create guest check"
type textarea "*"
type textarea "create guest checko"
type textarea "*"
type textarea "create guest checkou"
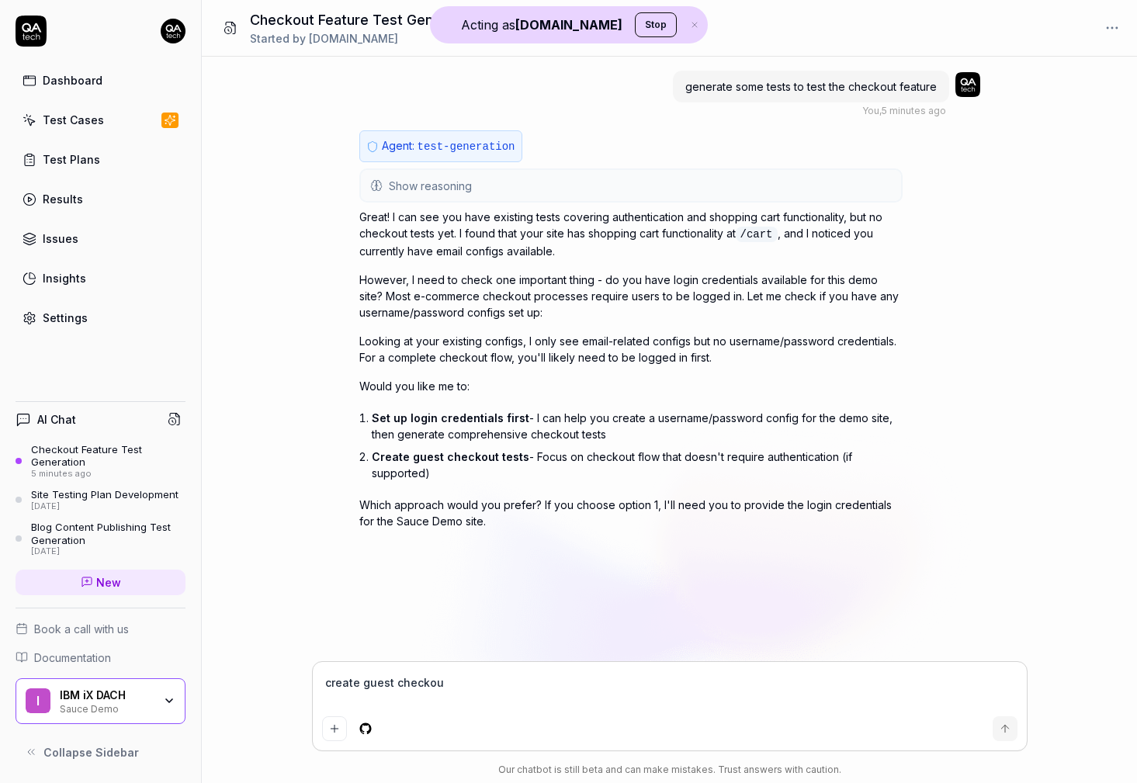
type textarea "*"
type textarea "create guest checkout"
type textarea "*"
type textarea "create guest checkout"
type textarea "*"
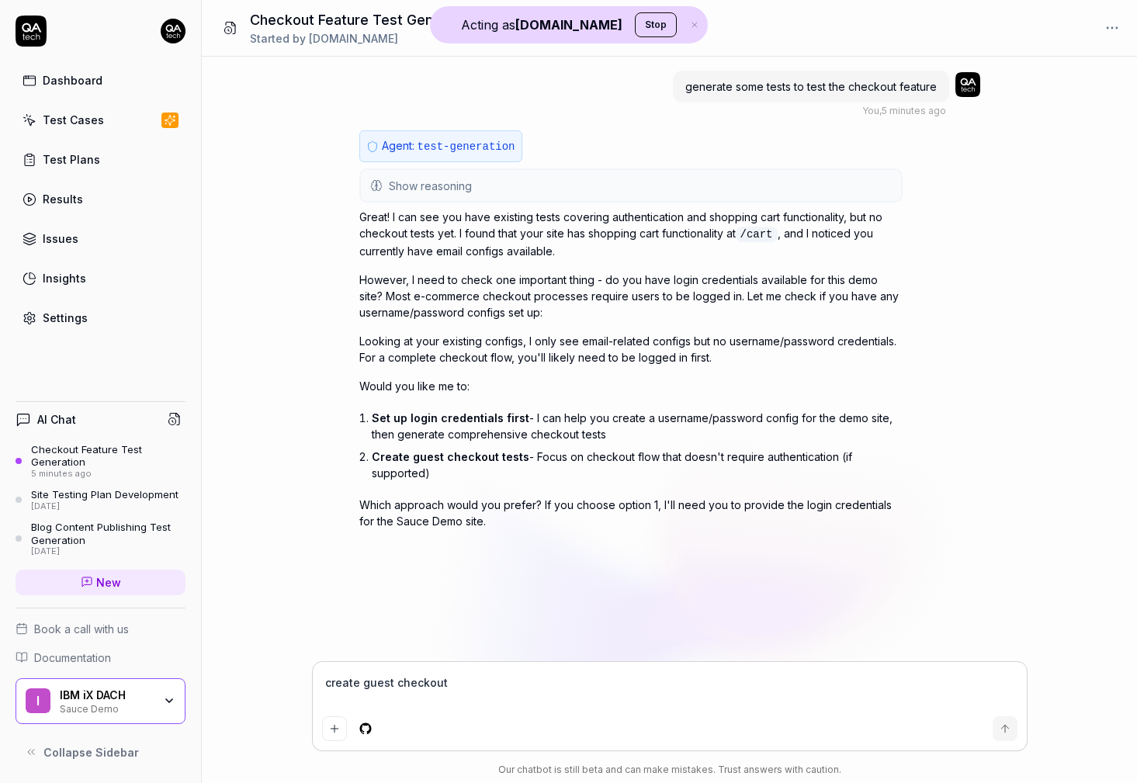
type textarea "create guest checkout t"
type textarea "*"
type textarea "create guest checkout te"
type textarea "*"
type textarea "create guest checkout tes"
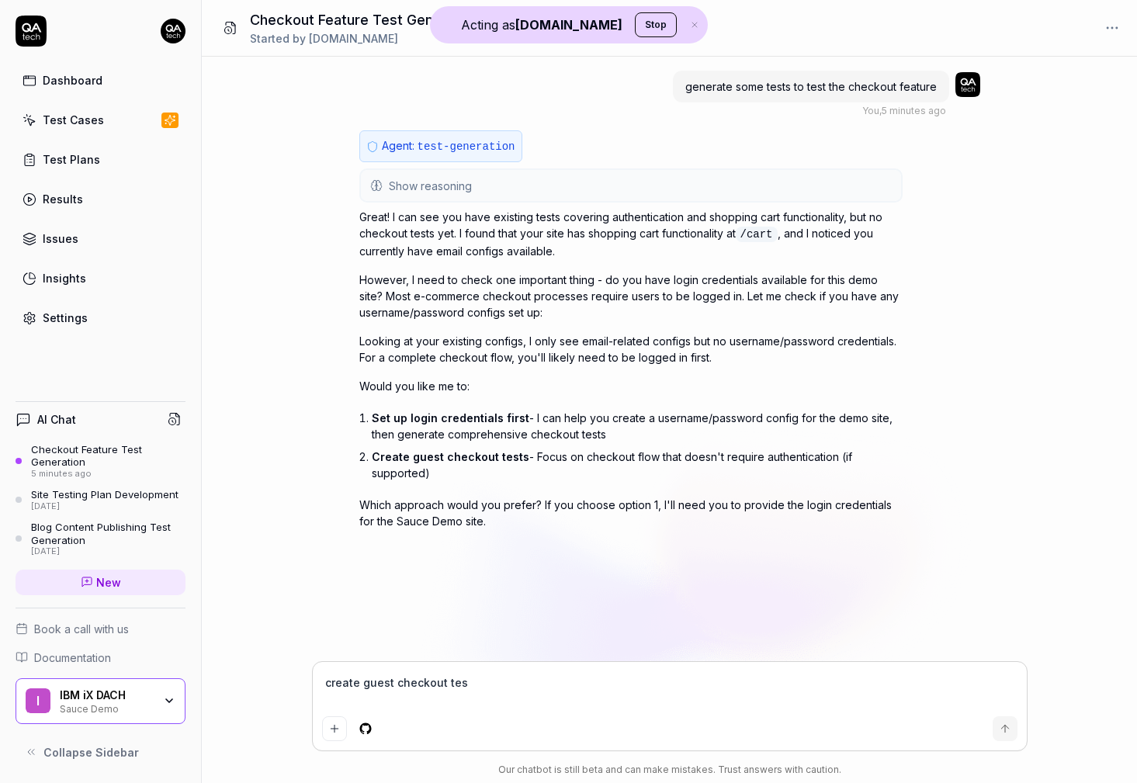
type textarea "*"
type textarea "create guest checkout test"
type textarea "*"
type textarea "create guest checkout tests"
type textarea "*"
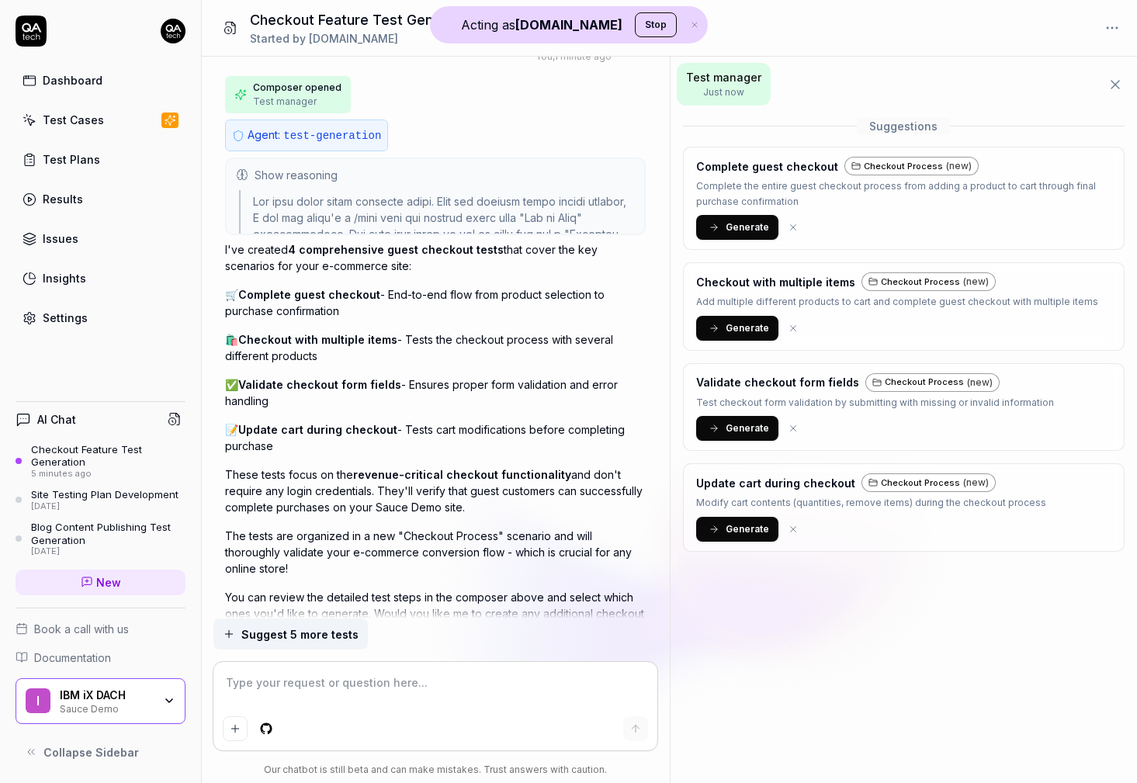
scroll to position [607, 0]
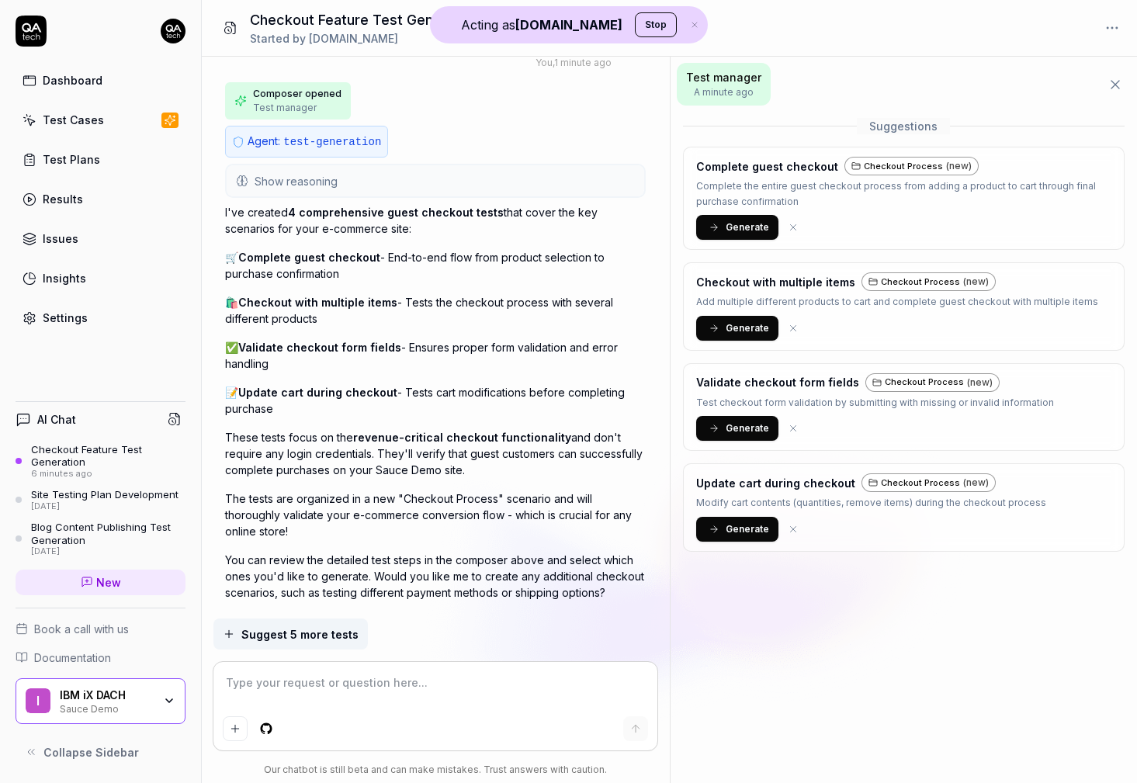
click at [746, 234] on span "Generate" at bounding box center [747, 227] width 43 height 14
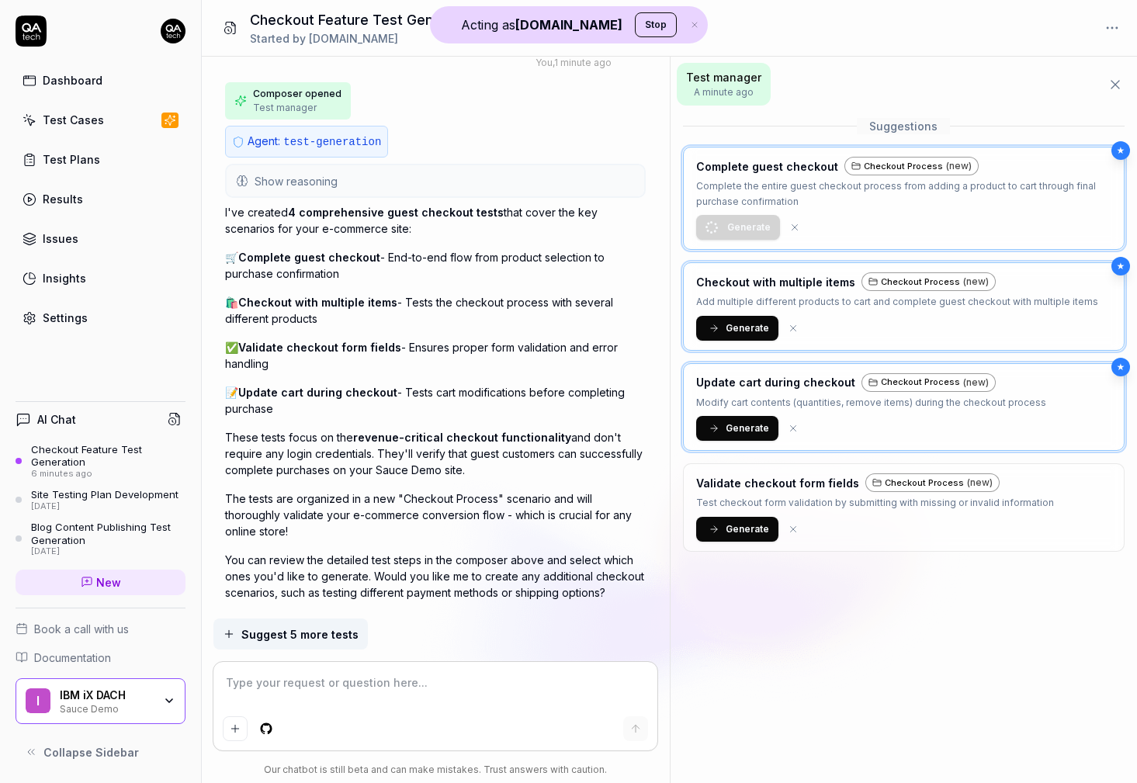
click at [752, 196] on p "Complete the entire guest checkout process from adding a product to cart throug…" at bounding box center [904, 194] width 416 height 30
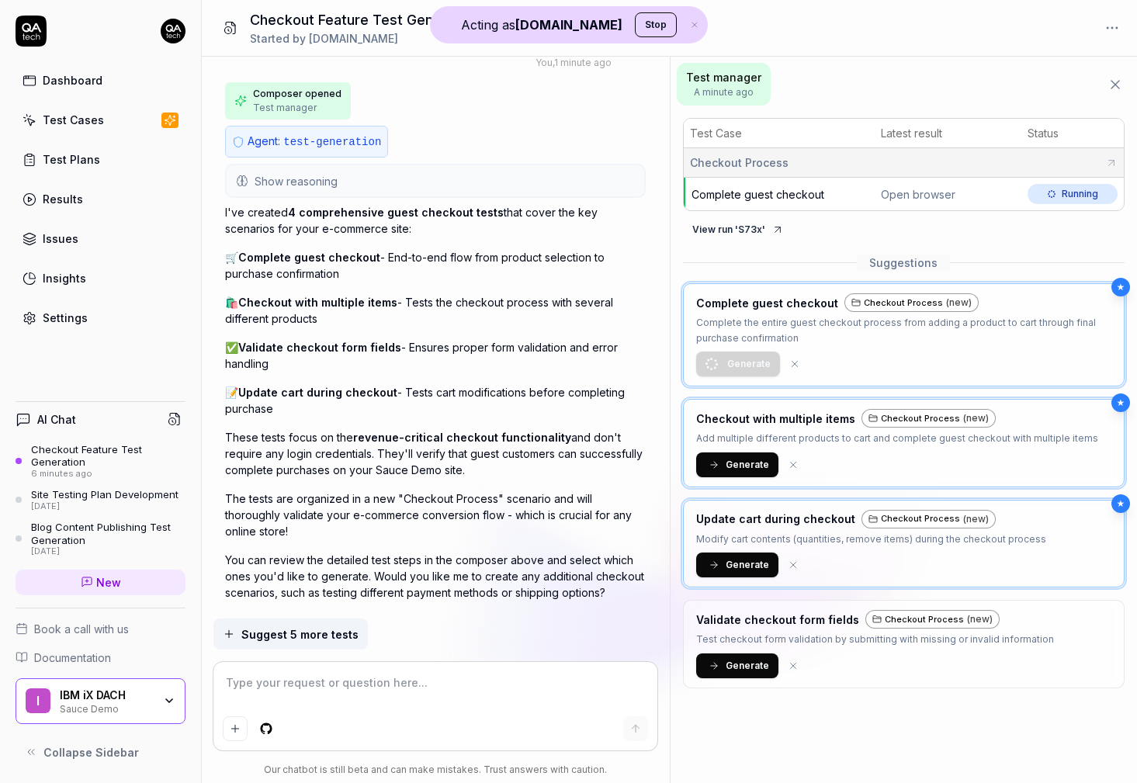
click at [752, 196] on span "Complete guest checkout" at bounding box center [757, 194] width 133 height 13
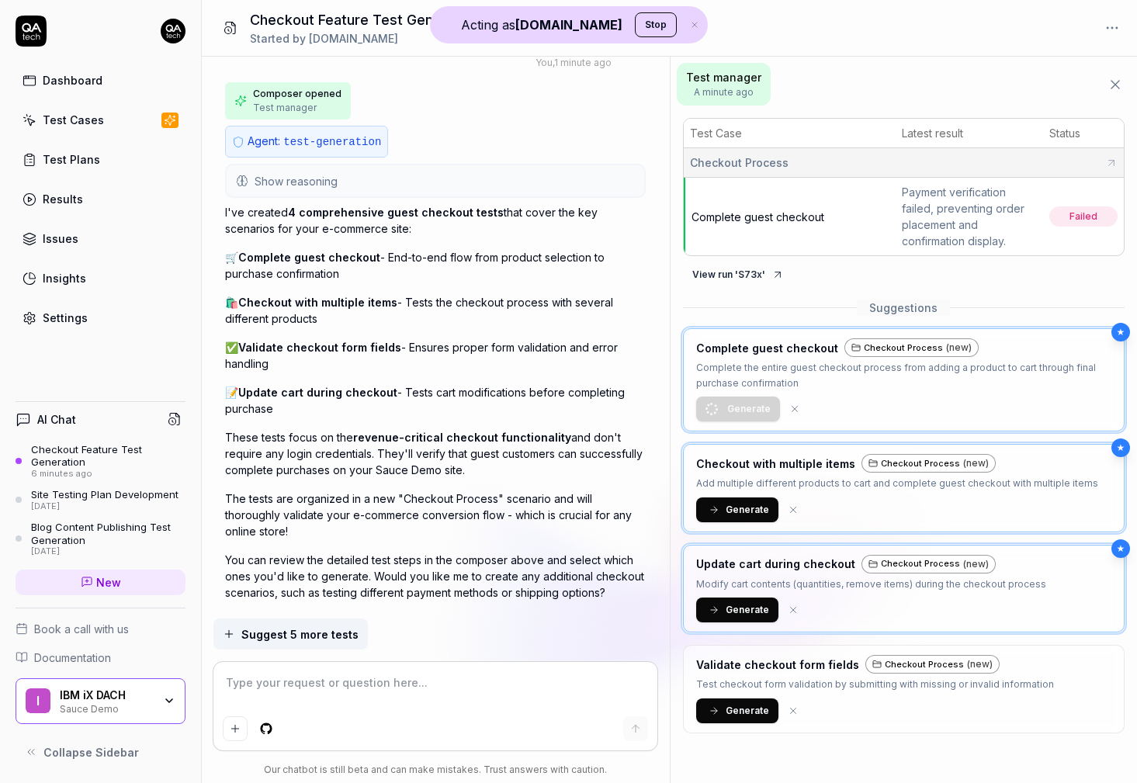
type textarea "*"
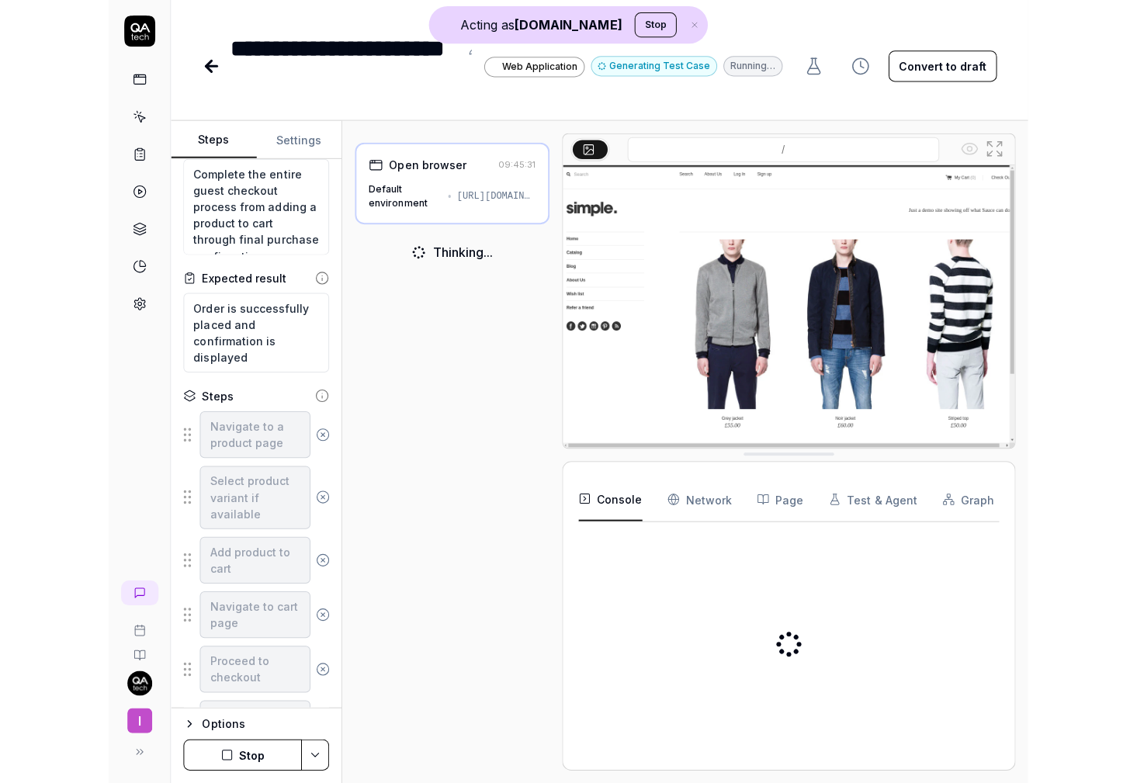
scroll to position [37, 0]
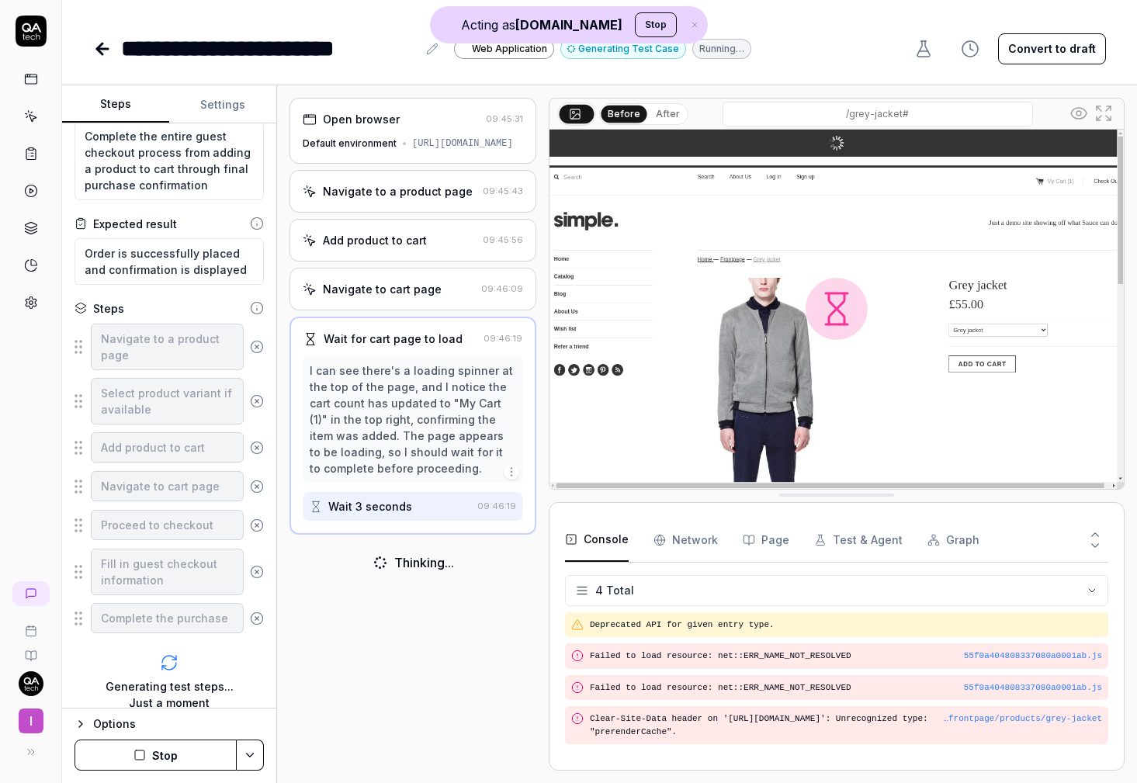
type textarea "*"
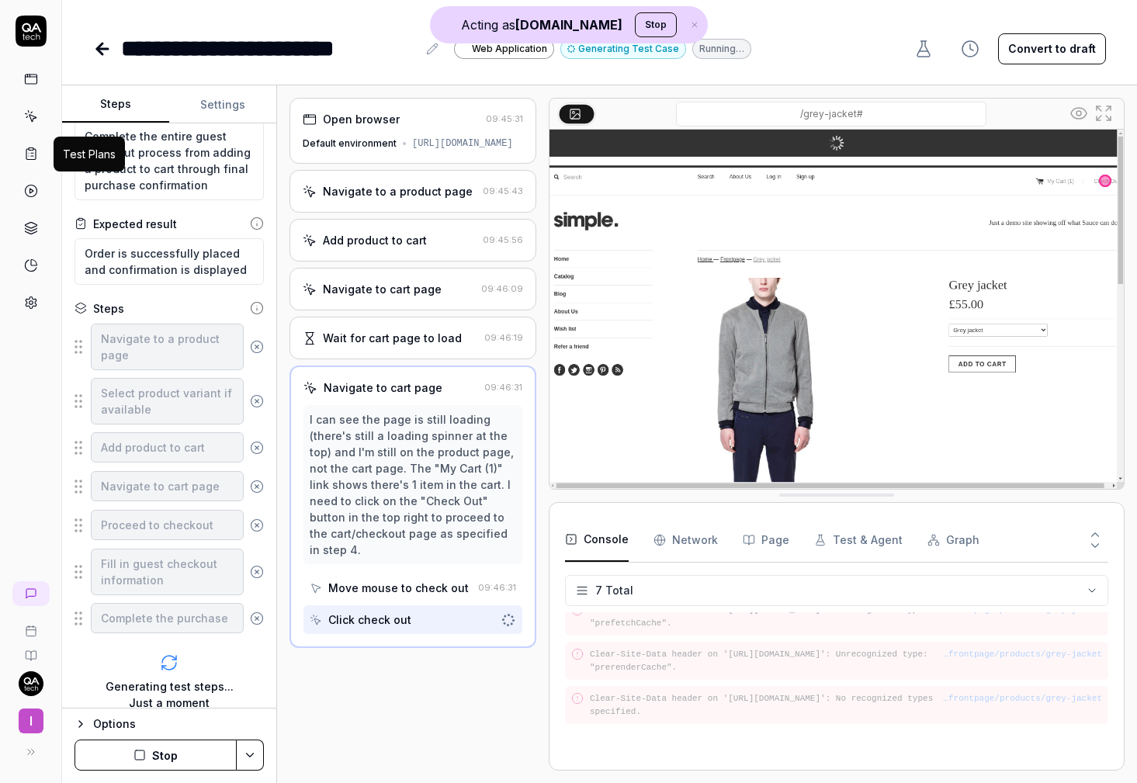
scroll to position [109, 0]
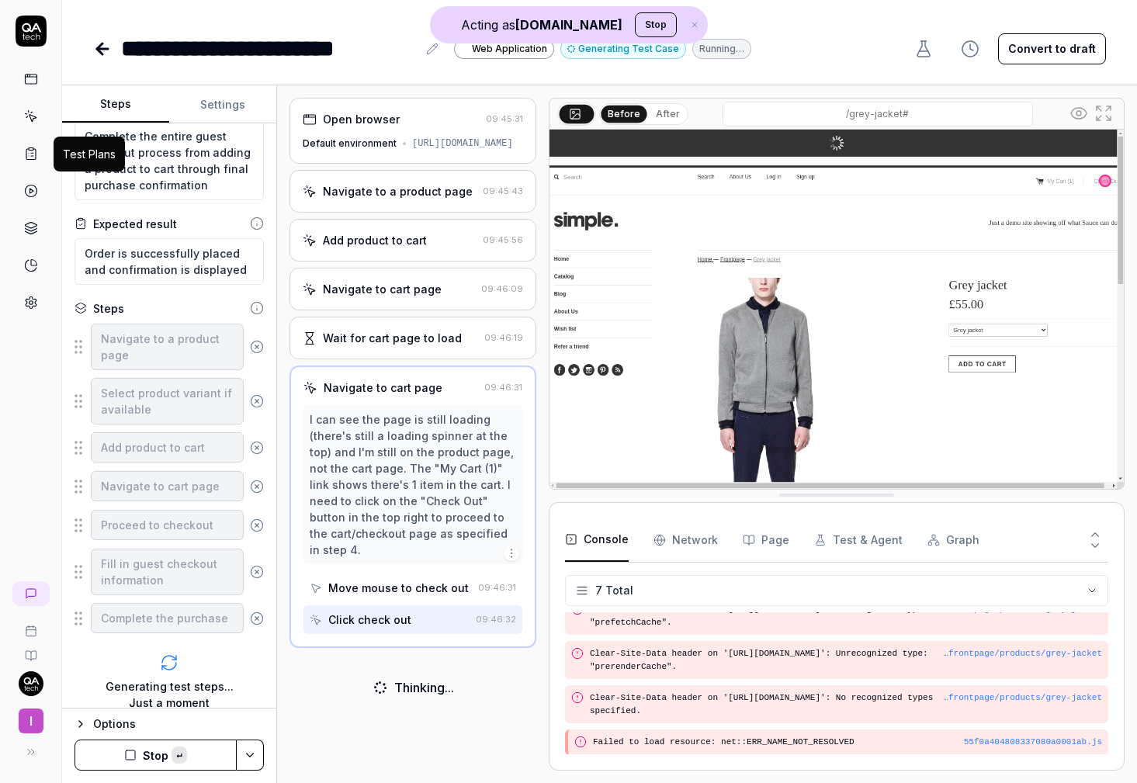
click at [29, 156] on icon at bounding box center [29, 156] width 0 height 0
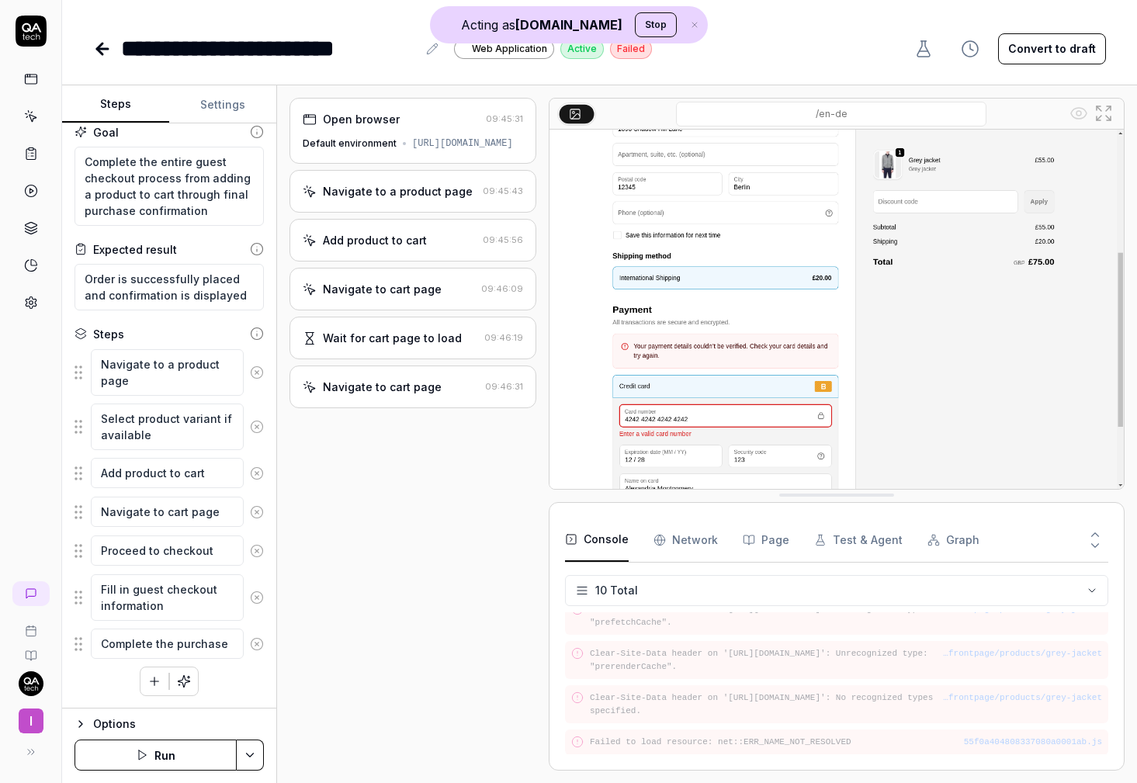
type textarea "*"
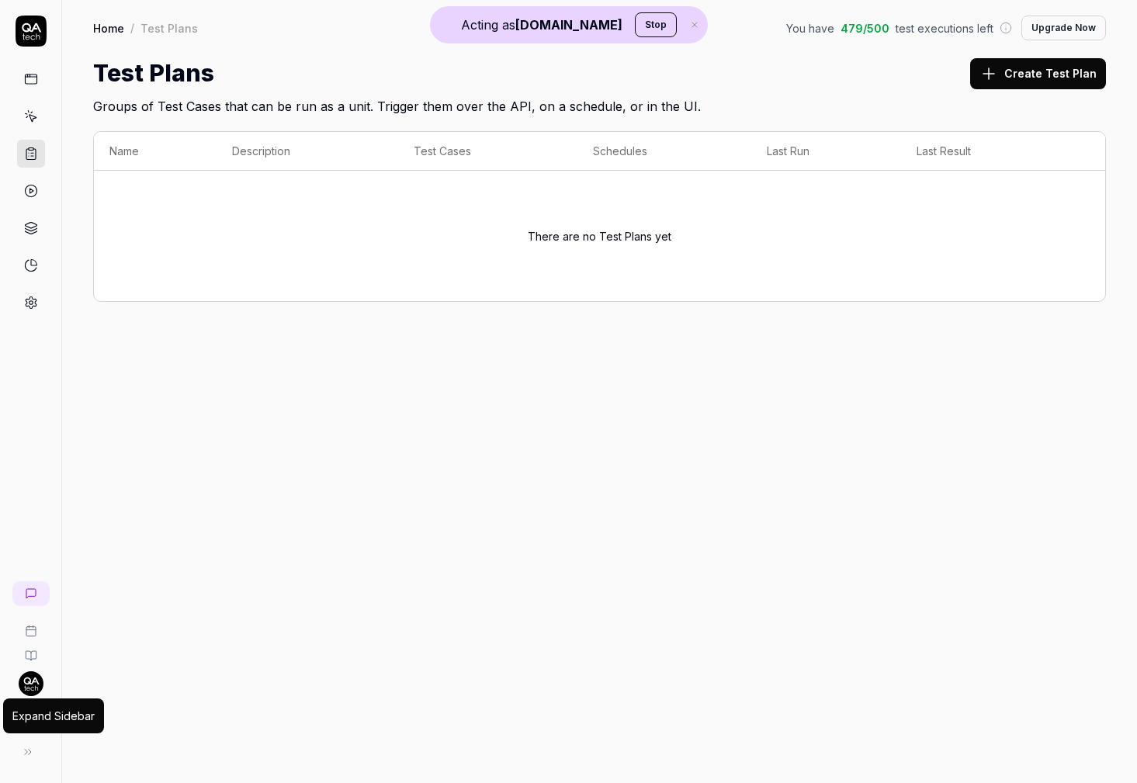
click at [28, 754] on icon at bounding box center [28, 752] width 12 height 12
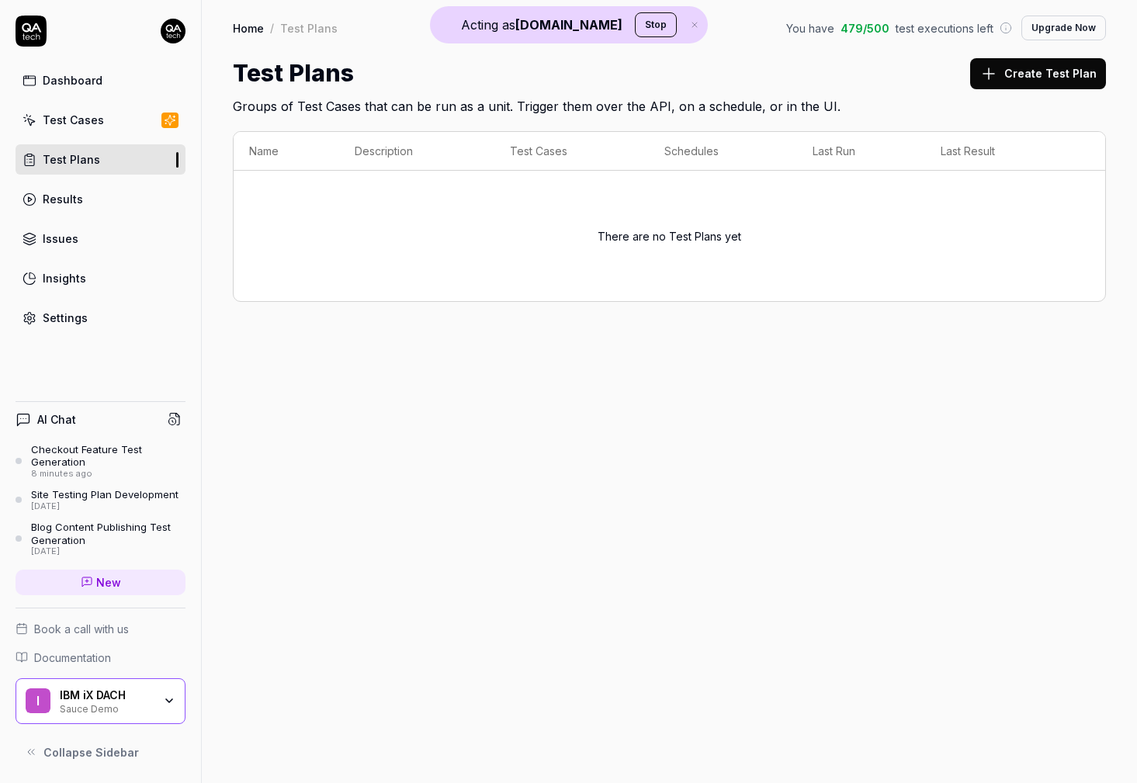
click at [161, 699] on div "IBM iX DACH Sauce Demo" at bounding box center [111, 701] width 103 height 26
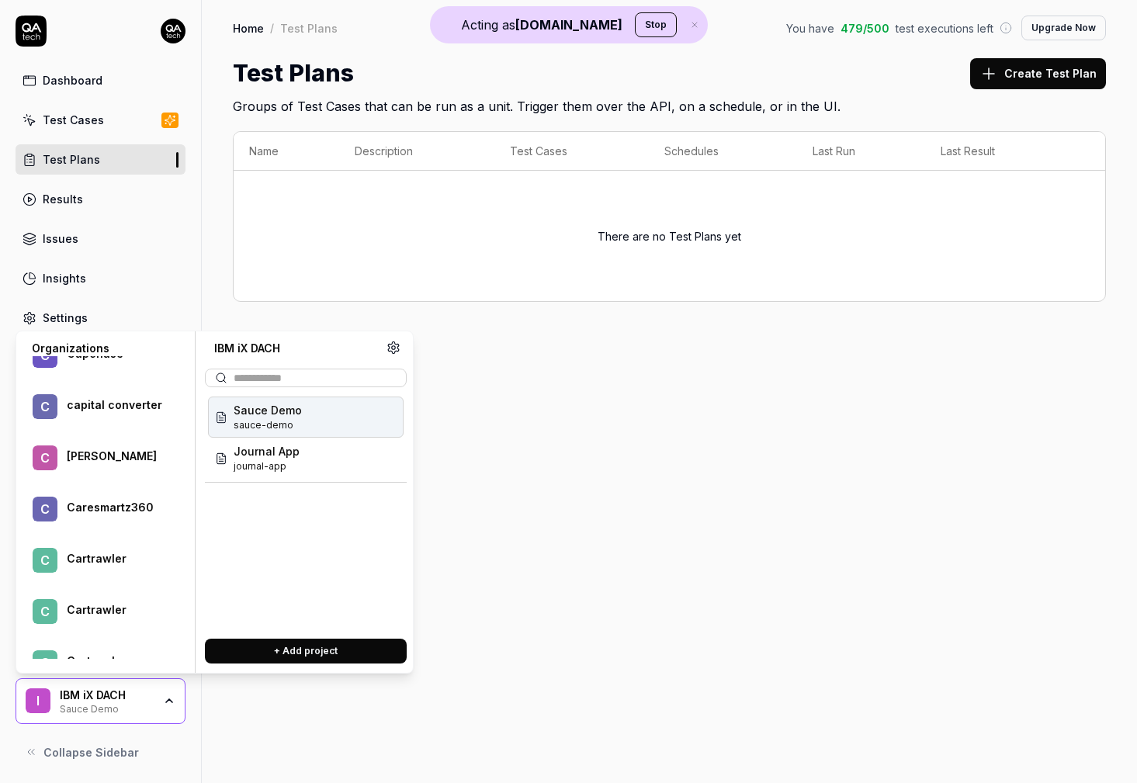
scroll to position [62464, 0]
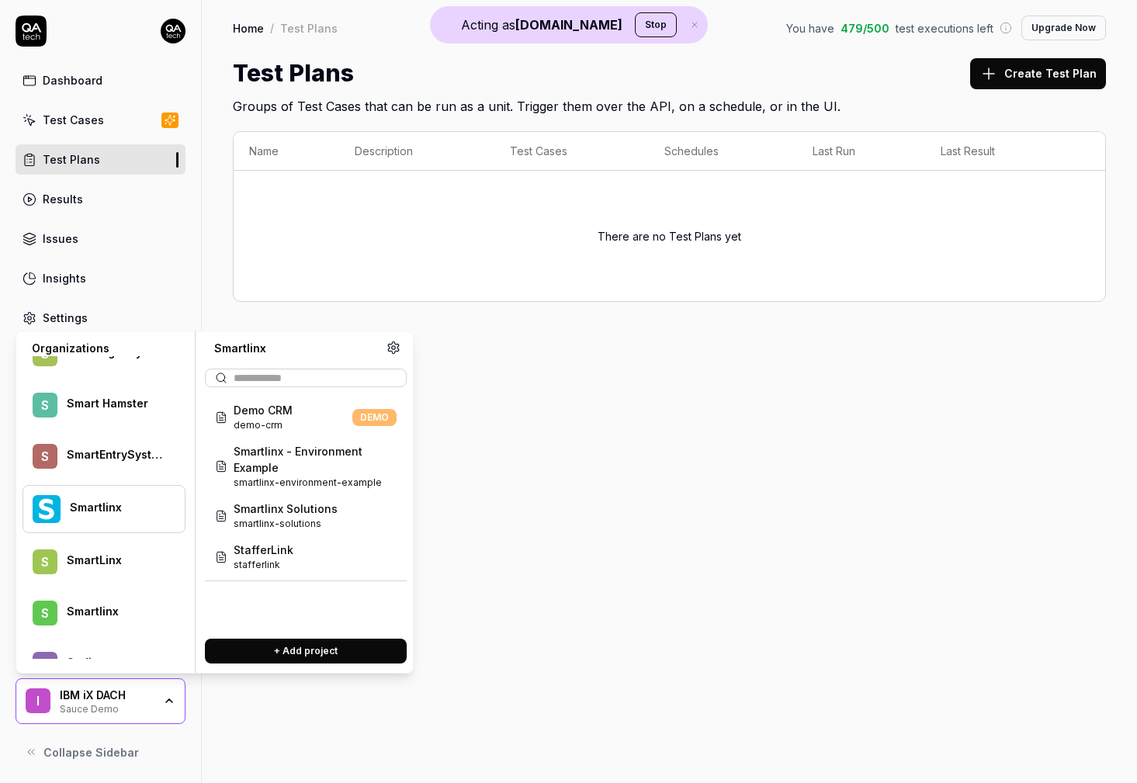
click at [112, 515] on div at bounding box center [117, 516] width 95 height 3
click at [331, 523] on span "smartlinx-solutions" at bounding box center [286, 524] width 104 height 14
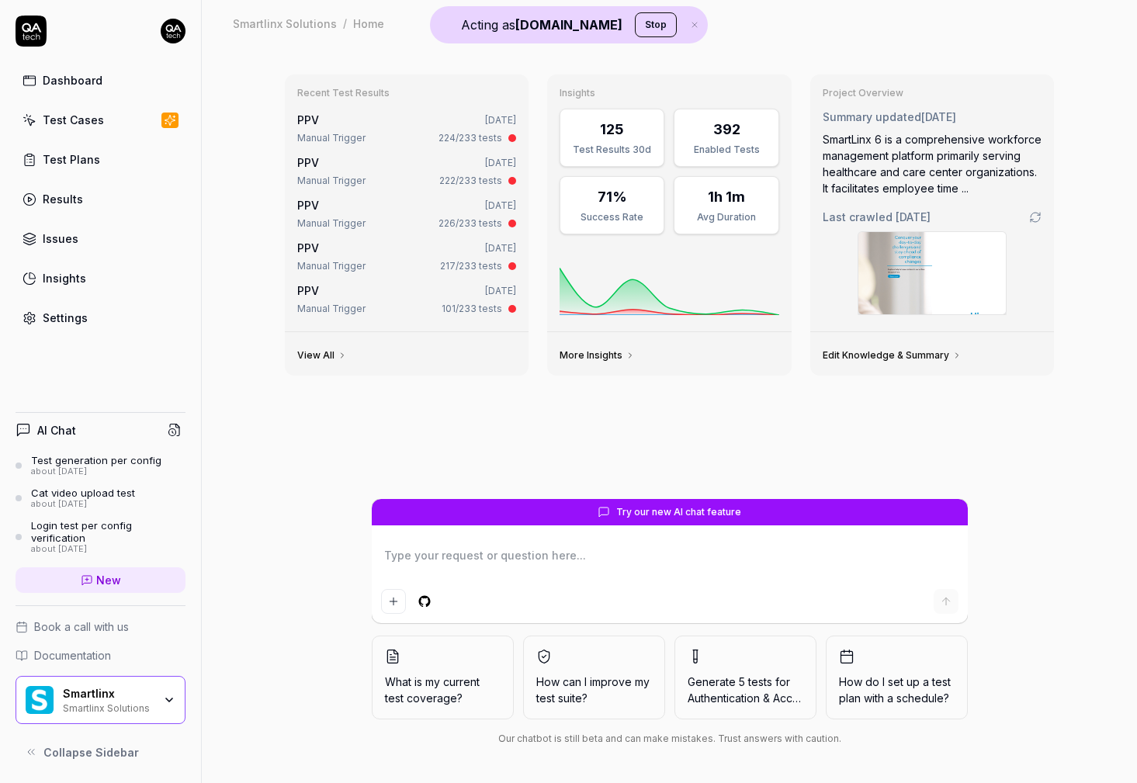
click at [137, 159] on link "Test Plans" at bounding box center [101, 159] width 170 height 30
type textarea "*"
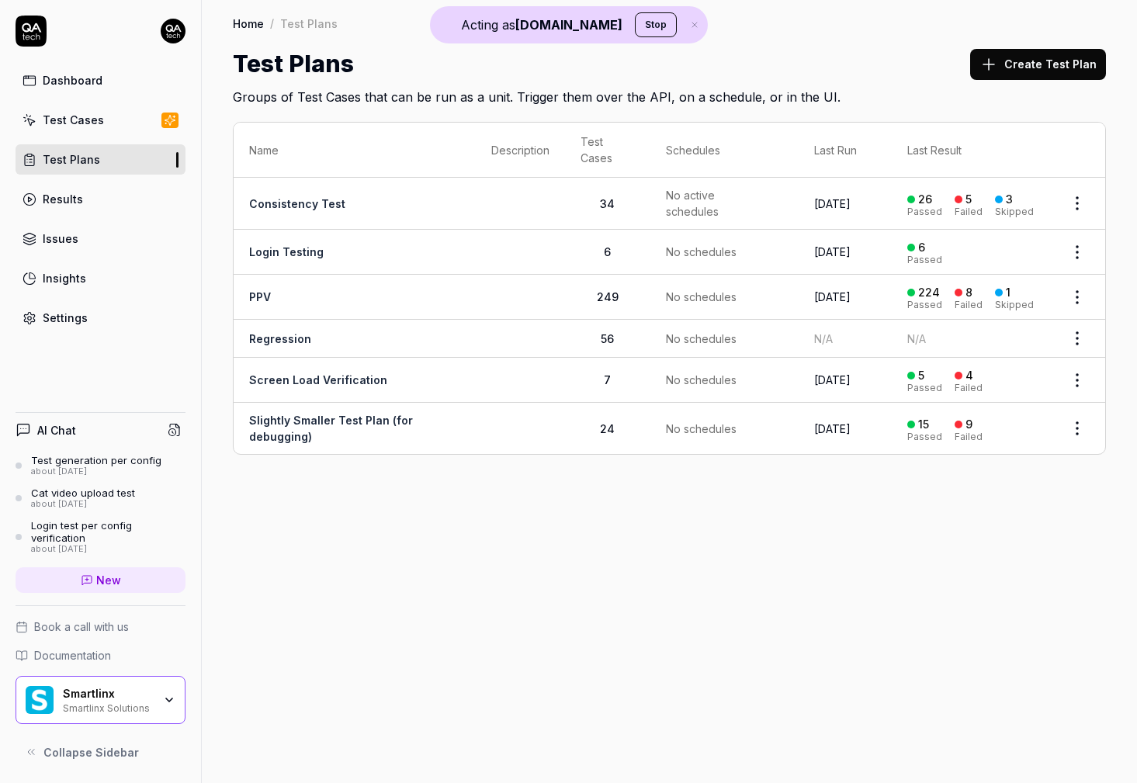
click at [263, 300] on link "PPV" at bounding box center [260, 296] width 22 height 13
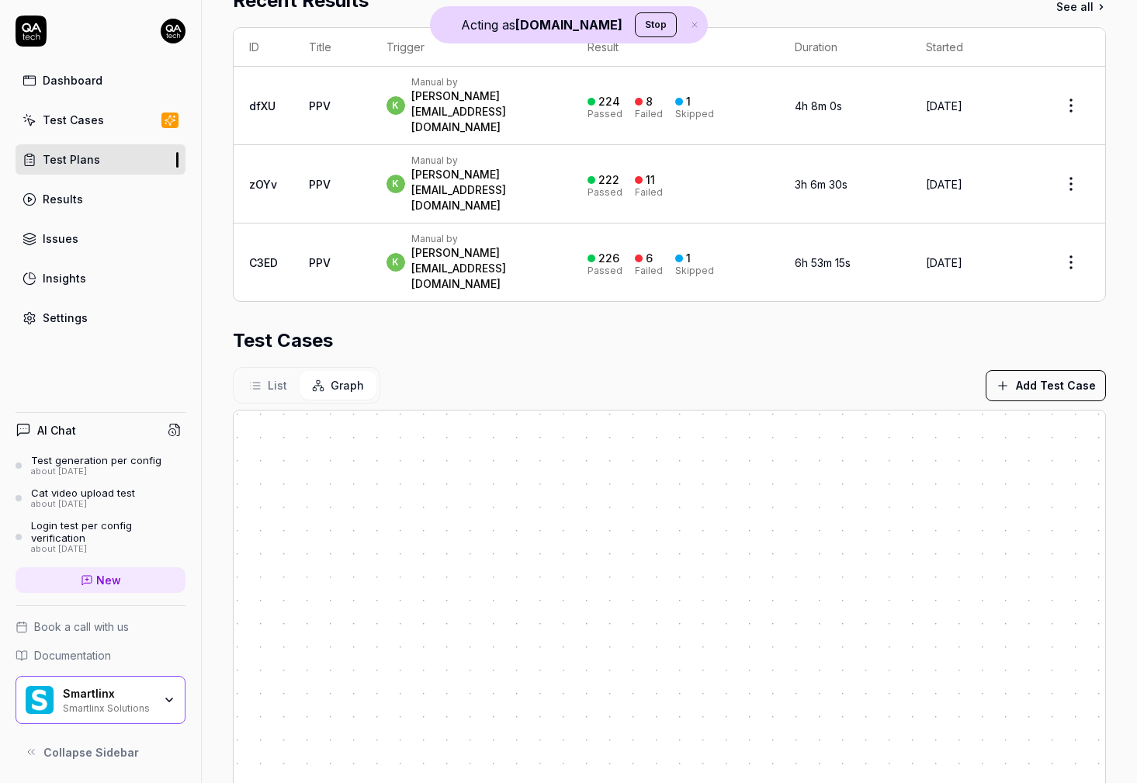
scroll to position [481, 0]
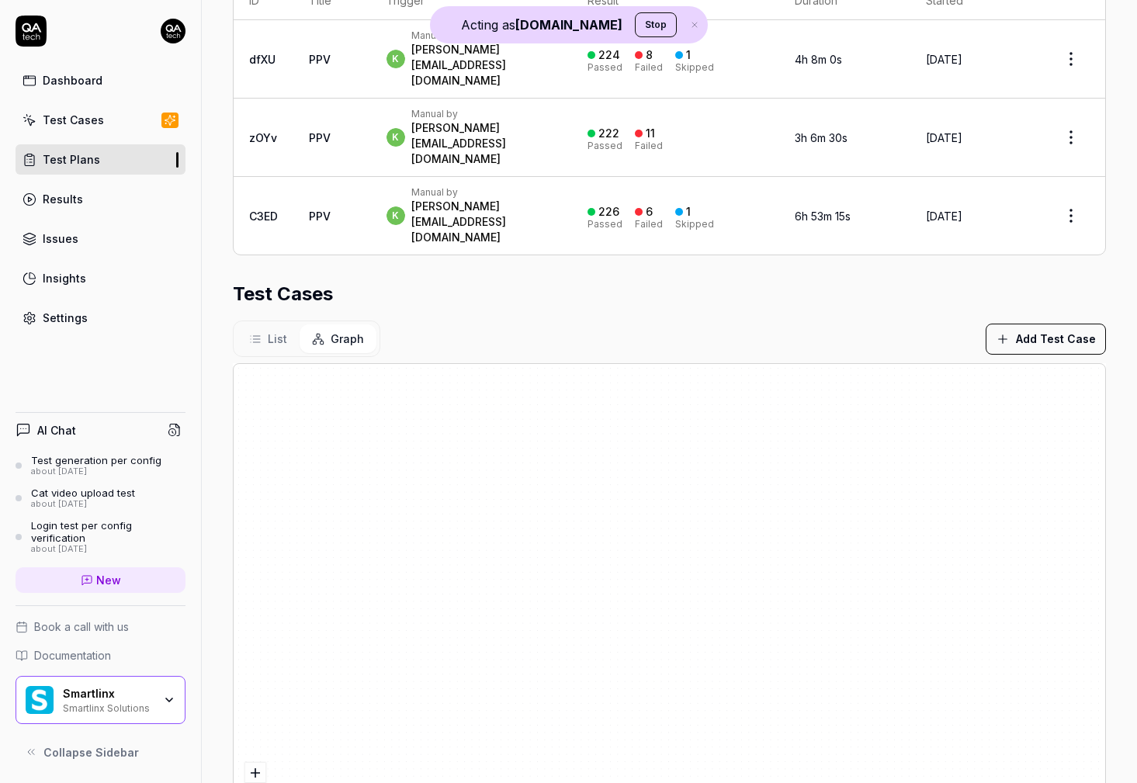
drag, startPoint x: 626, startPoint y: 482, endPoint x: 696, endPoint y: 502, distance: 72.7
click at [696, 502] on div at bounding box center [670, 599] width 872 height 471
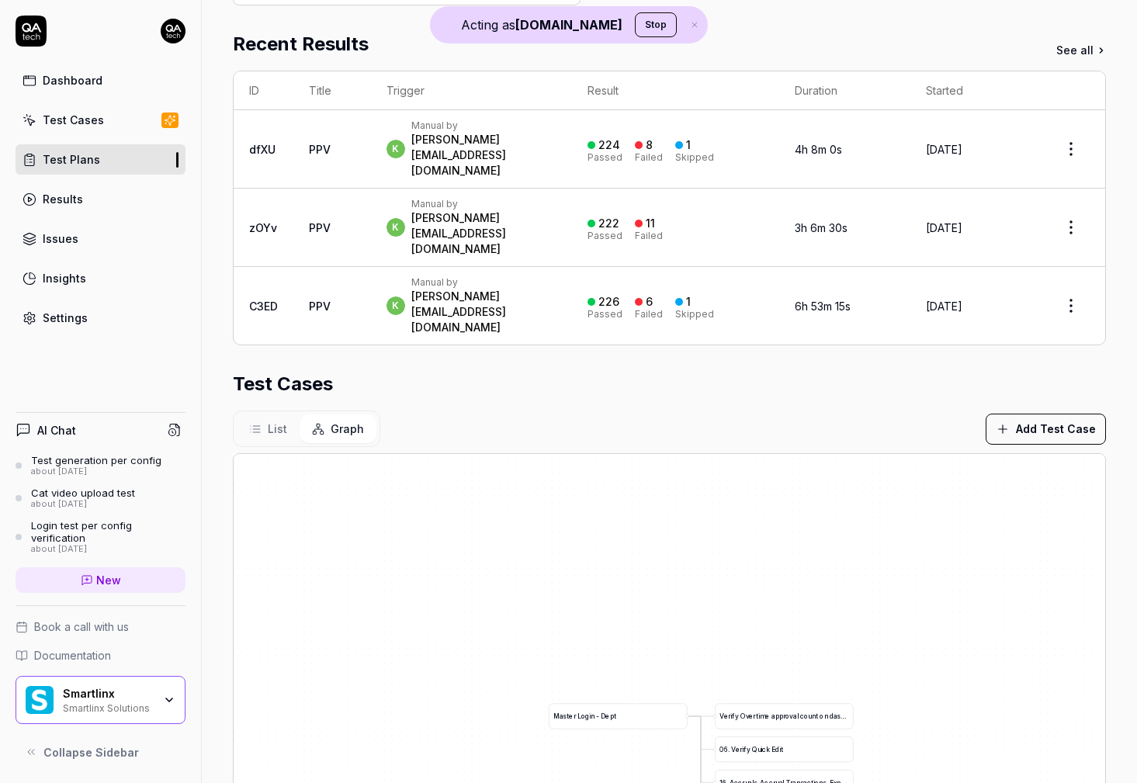
scroll to position [418, 0]
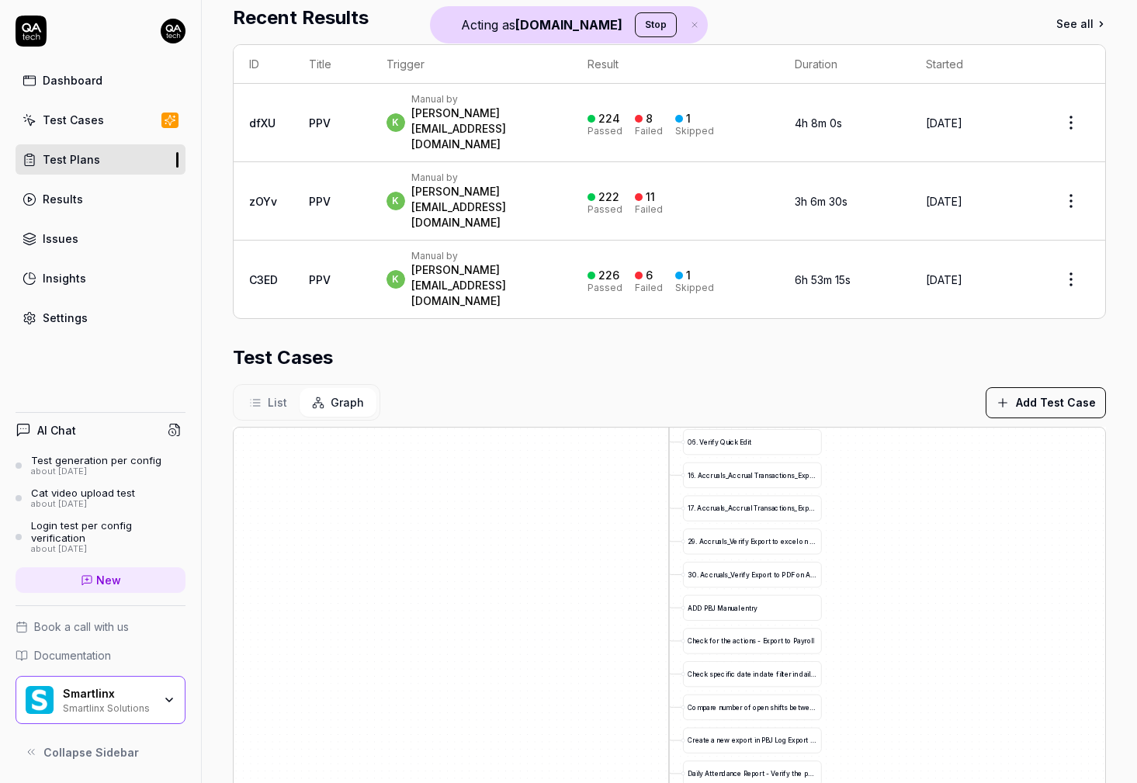
drag, startPoint x: 432, startPoint y: 715, endPoint x: 397, endPoint y: 428, distance: 288.5
click at [397, 428] on div "V e r i f y O v e r t i m e a p p r o v a l c o u n t o n d a s h b o a r d M a…" at bounding box center [670, 663] width 872 height 471
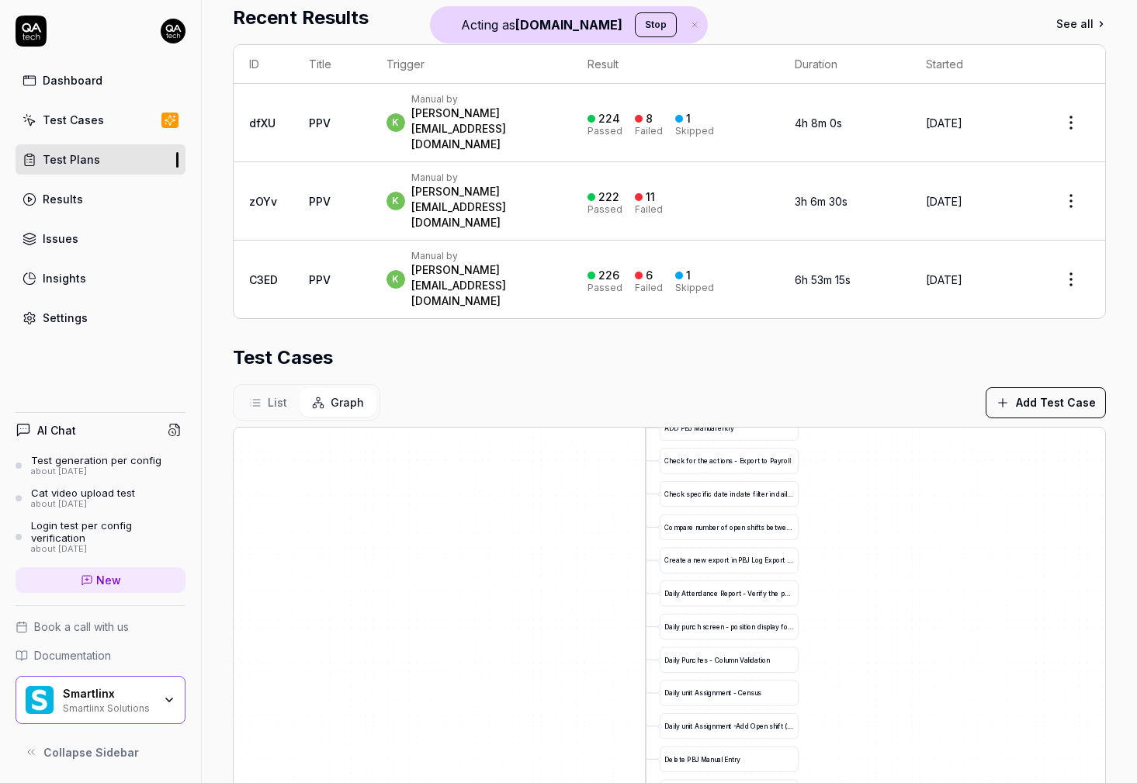
drag, startPoint x: 917, startPoint y: 642, endPoint x: 890, endPoint y: 414, distance: 229.0
click at [891, 428] on div "V e r i f y O v e r t i m e a p p r o v a l c o u n t o n d a s h b o a r d M a…" at bounding box center [670, 663] width 872 height 471
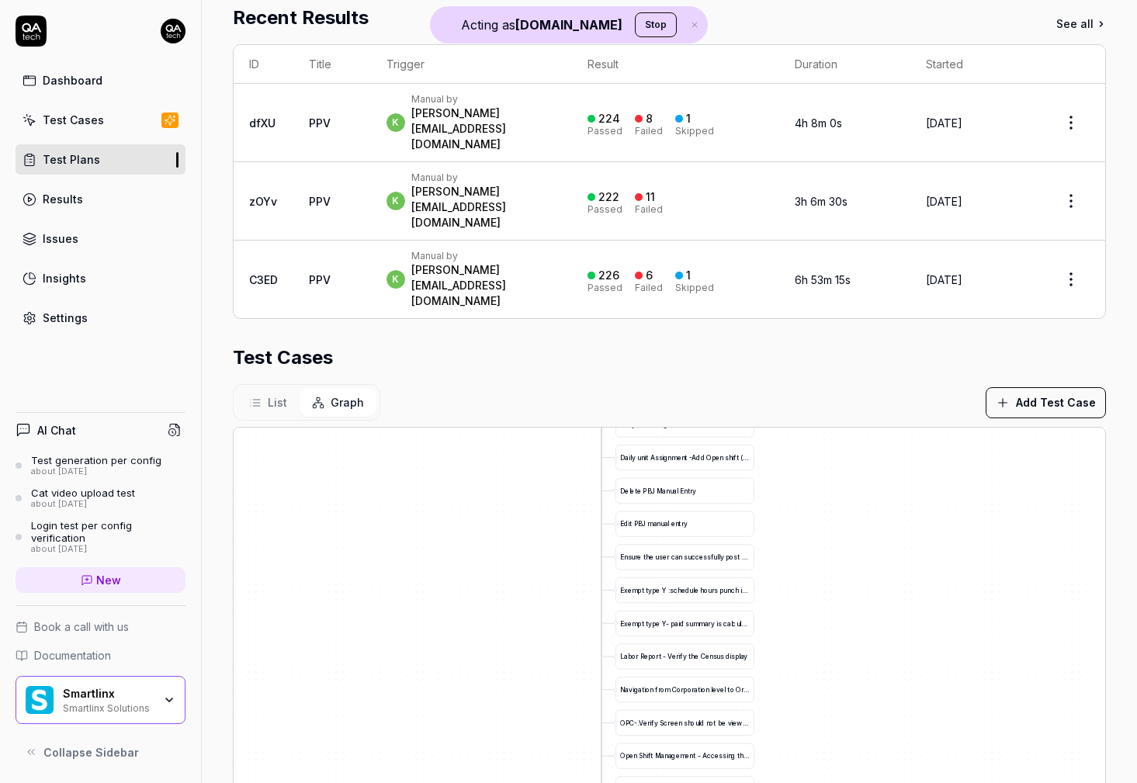
drag, startPoint x: 854, startPoint y: 684, endPoint x: 813, endPoint y: 448, distance: 239.5
click at [813, 452] on div "V e r i f y O v e r t i m e a p p r o v a l c o u n t o n d a s h b o a r d M a…" at bounding box center [670, 663] width 872 height 471
drag, startPoint x: 811, startPoint y: 643, endPoint x: 796, endPoint y: 416, distance: 227.9
click at [796, 428] on div "V e r i f y O v e r t i m e a p p r o v a l c o u n t o n d a s h b o a r d M a…" at bounding box center [670, 663] width 872 height 471
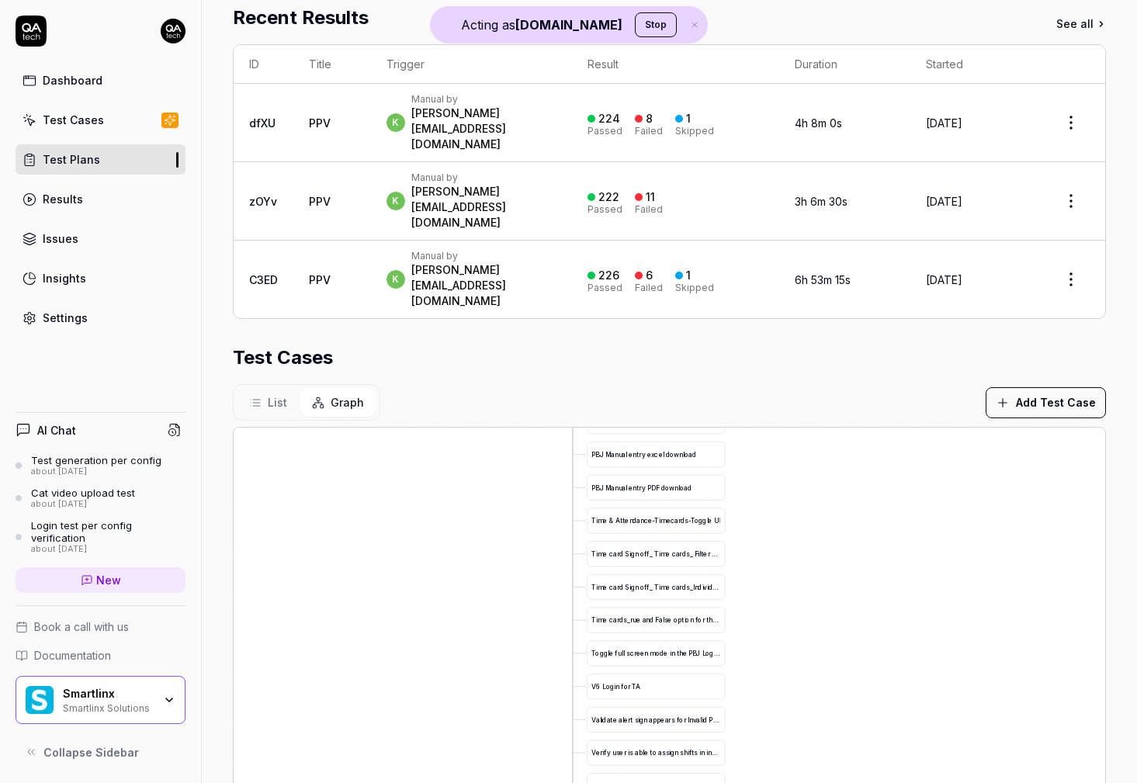
drag, startPoint x: 796, startPoint y: 682, endPoint x: 772, endPoint y: 459, distance: 224.0
click at [772, 462] on div "V e r i f y O v e r t i m e a p p r o v a l c o u n t o n d a s h b o a r d M a…" at bounding box center [670, 663] width 872 height 471
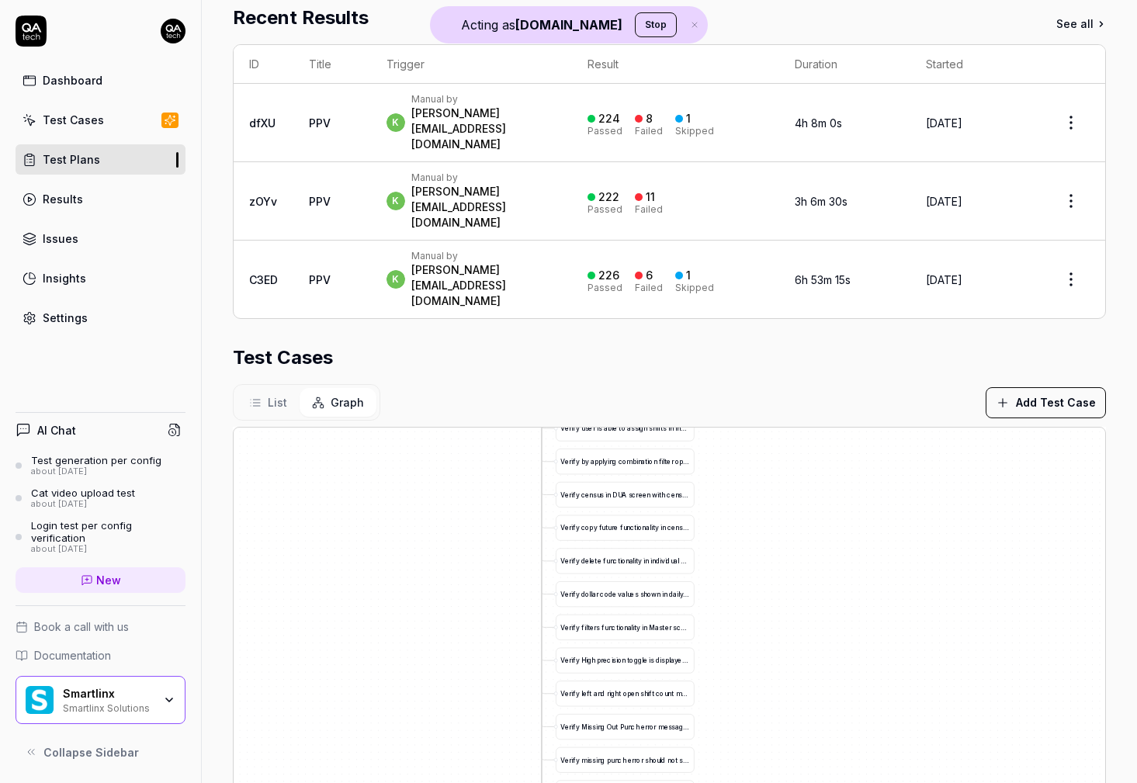
drag, startPoint x: 770, startPoint y: 705, endPoint x: 745, endPoint y: 441, distance: 265.8
click at [746, 442] on div "V e r i f y O v e r t i m e a p p r o v a l c o u n t o n d a s h b o a r d M a…" at bounding box center [670, 663] width 872 height 471
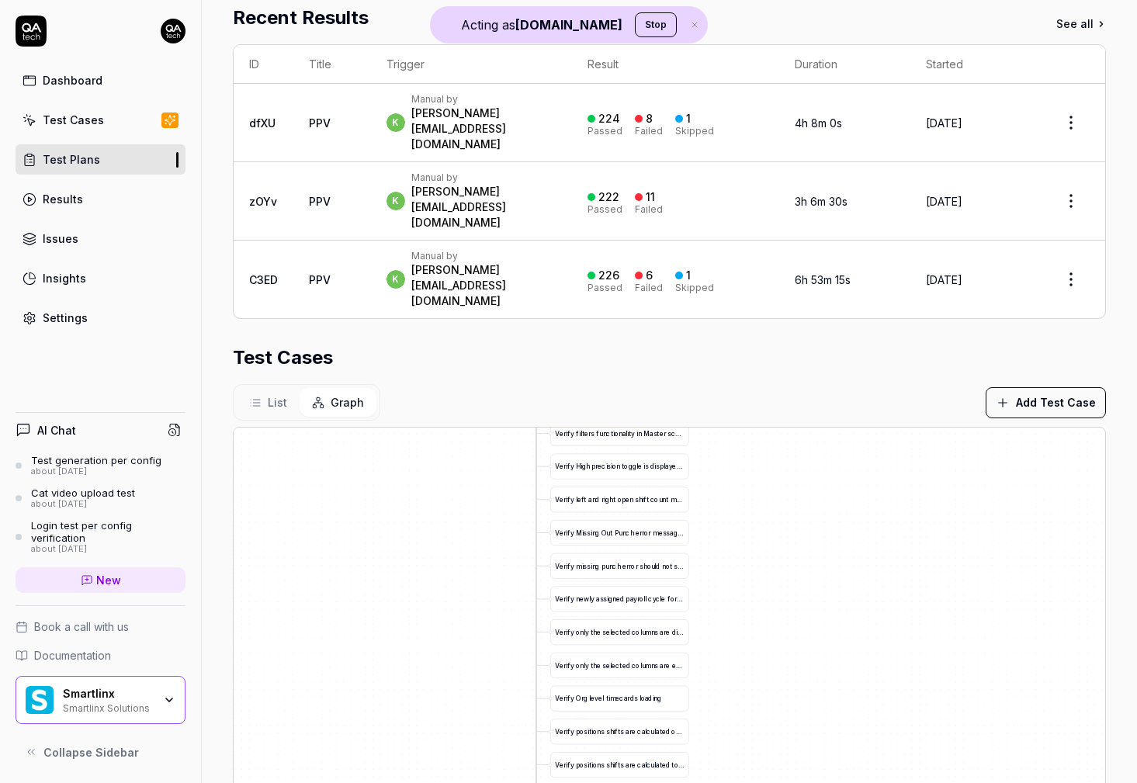
drag, startPoint x: 743, startPoint y: 646, endPoint x: 741, endPoint y: 451, distance: 194.8
click at [742, 451] on div "V e r i f y O v e r t i m e a p p r o v a l c o u n t o n d a s h b o a r d M a…" at bounding box center [670, 663] width 872 height 471
drag, startPoint x: 705, startPoint y: 673, endPoint x: 710, endPoint y: 498, distance: 174.7
click at [712, 498] on div "V e r i f y O v e r t i m e a p p r o v a l c o u n t o n d a s h b o a r d M a…" at bounding box center [670, 663] width 872 height 471
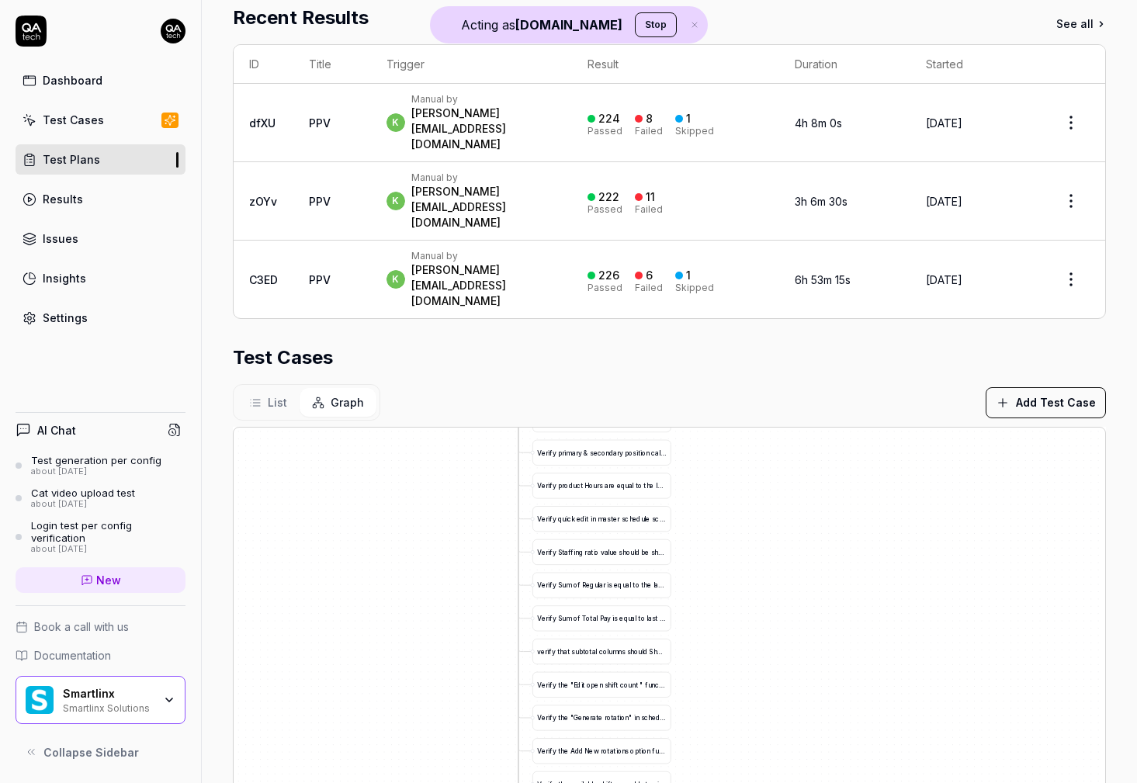
drag, startPoint x: 768, startPoint y: 638, endPoint x: 737, endPoint y: 470, distance: 170.3
click at [737, 471] on div "V e r i f y O v e r t i m e a p p r o v a l c o u n t o n d a s h b o a r d M a…" at bounding box center [670, 663] width 872 height 471
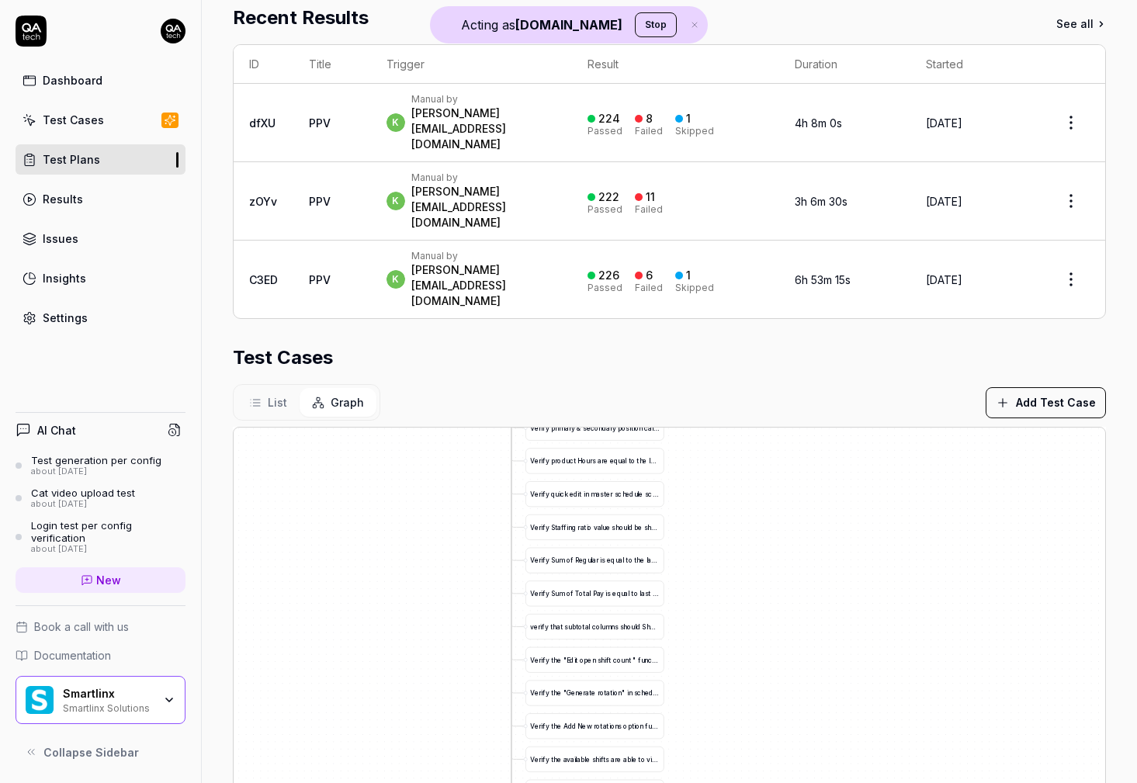
click at [168, 705] on icon "button" at bounding box center [169, 700] width 12 height 12
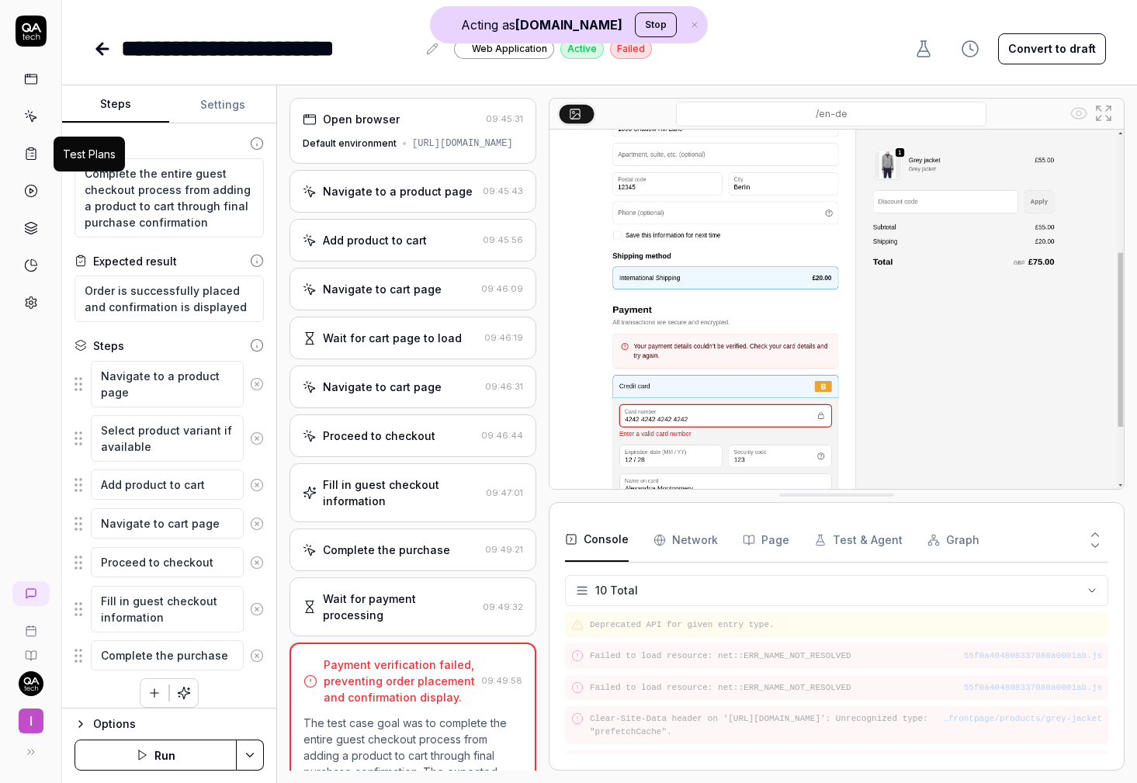
type textarea "*"
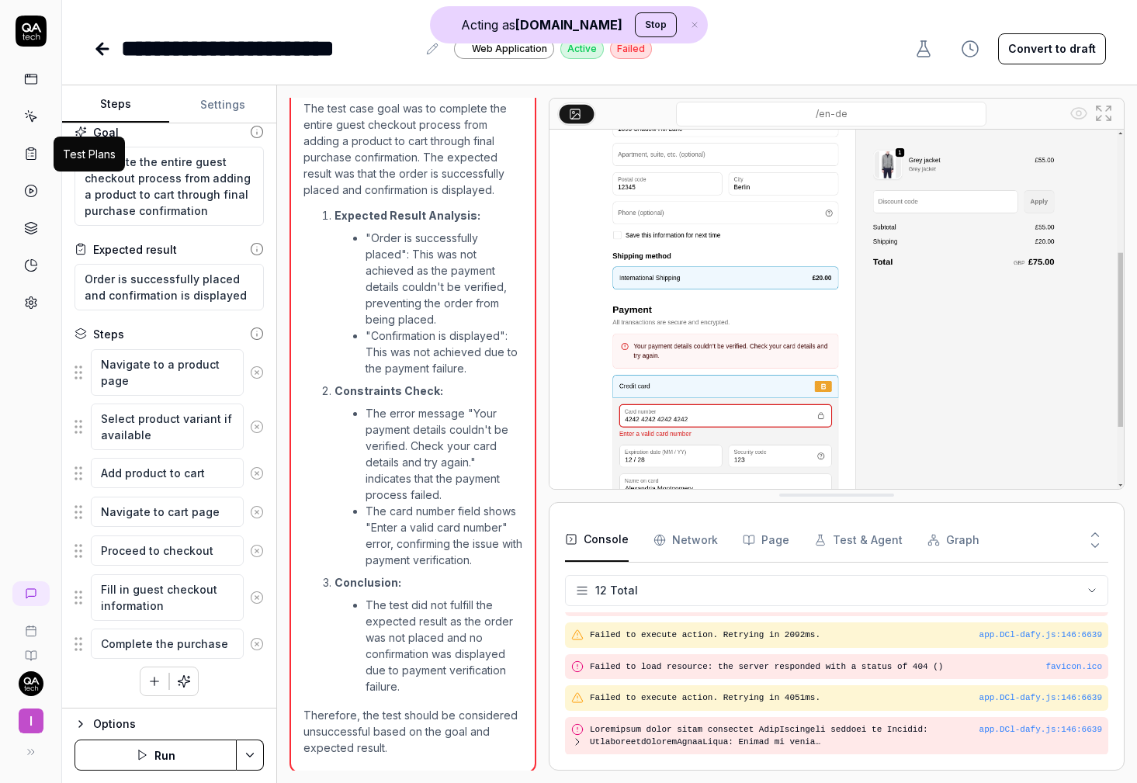
scroll to position [664, 0]
